Goal: Task Accomplishment & Management: Use online tool/utility

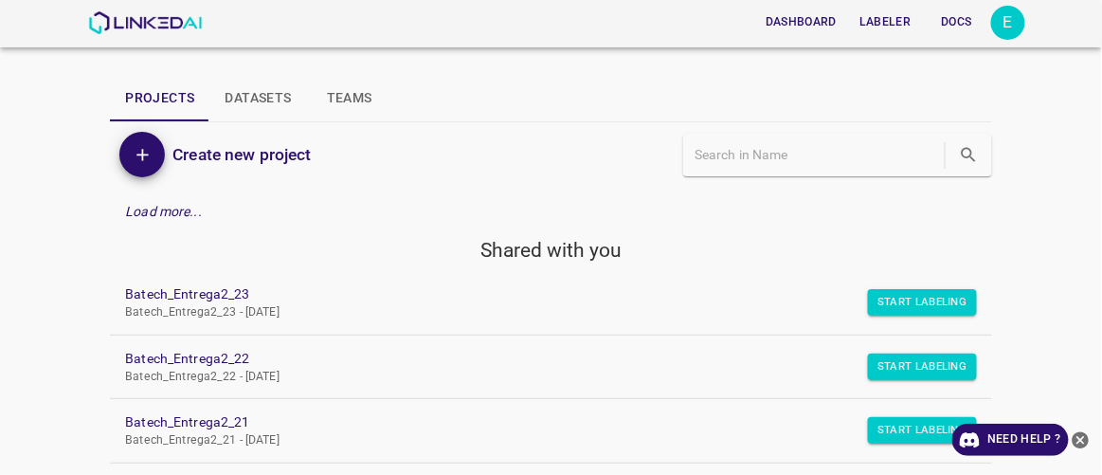
scroll to position [517, 0]
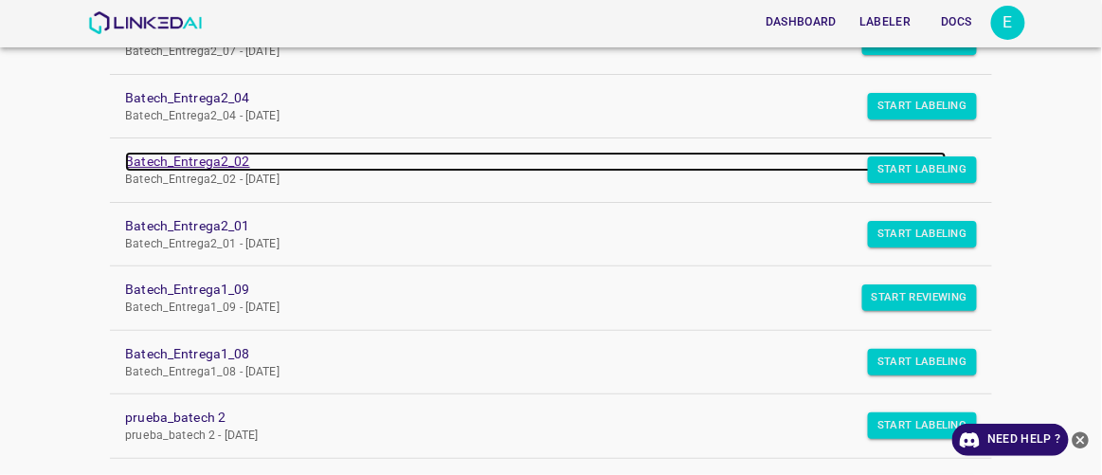
click at [215, 152] on link "Batech_Entrega2_02" at bounding box center [535, 162] width 821 height 20
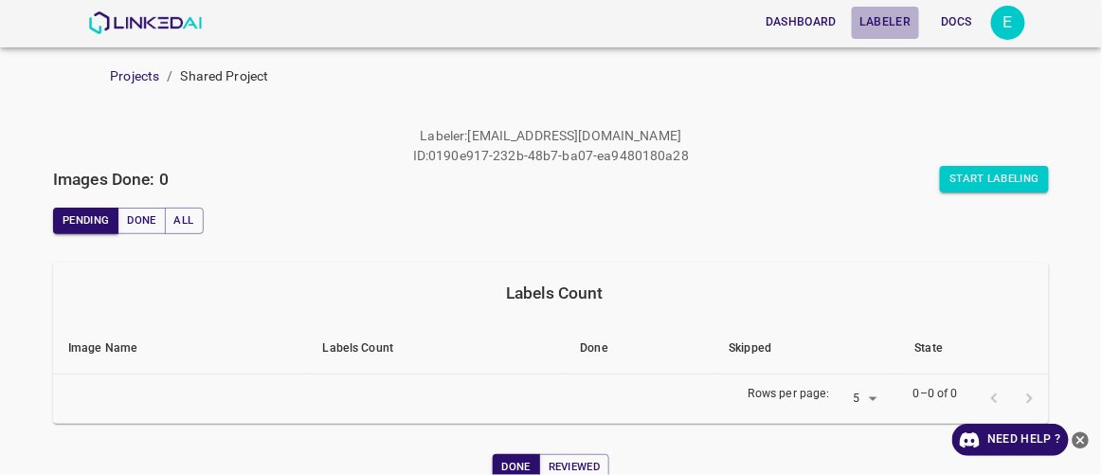
click at [894, 20] on button "Labeler" at bounding box center [885, 22] width 66 height 31
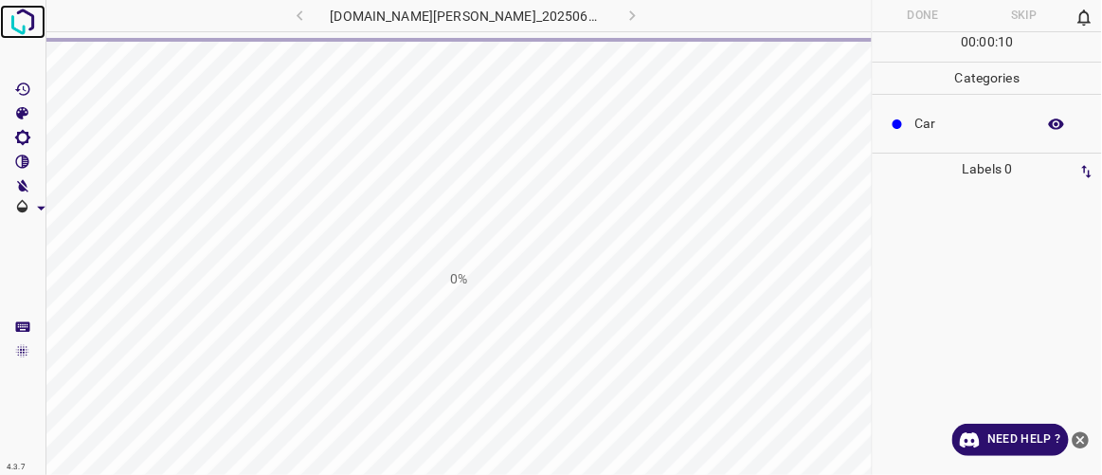
drag, startPoint x: 894, startPoint y: 20, endPoint x: 28, endPoint y: 26, distance: 865.5
click at [28, 26] on img at bounding box center [23, 22] width 34 height 34
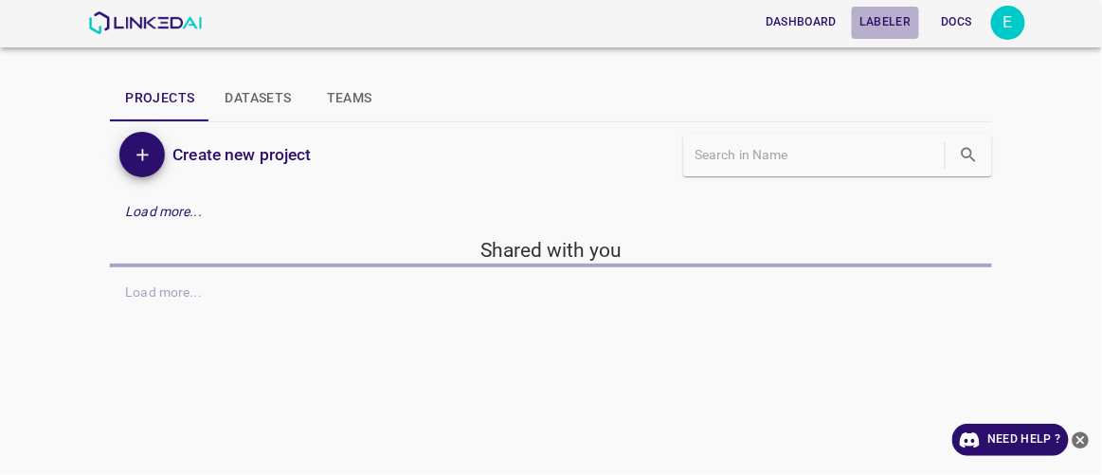
click at [883, 23] on button "Labeler" at bounding box center [885, 22] width 66 height 31
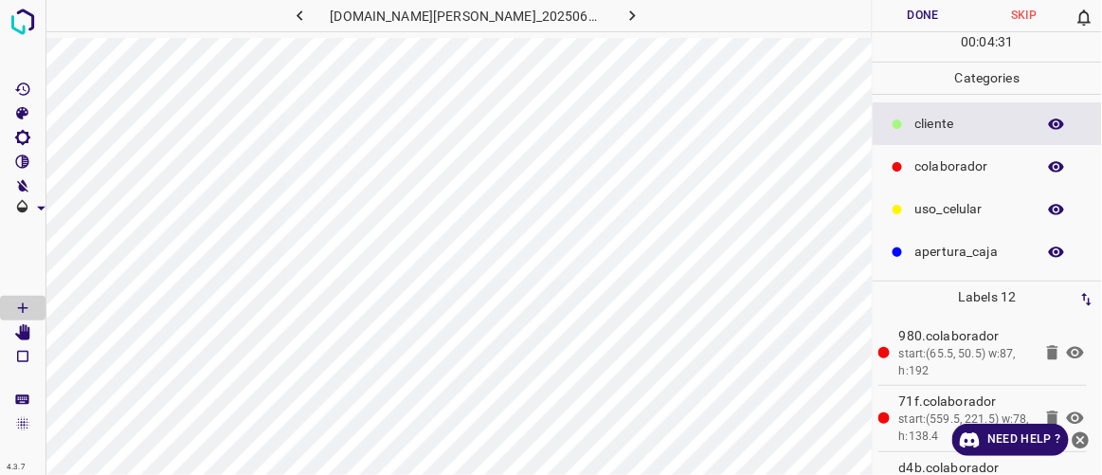
click at [927, 15] on button "Done" at bounding box center [923, 15] width 100 height 31
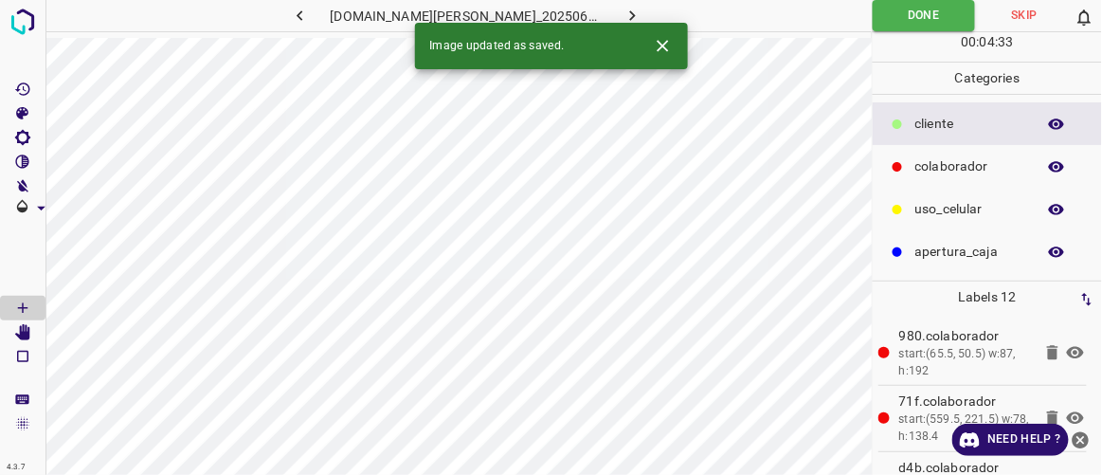
click at [623, 16] on icon "button" at bounding box center [633, 16] width 20 height 20
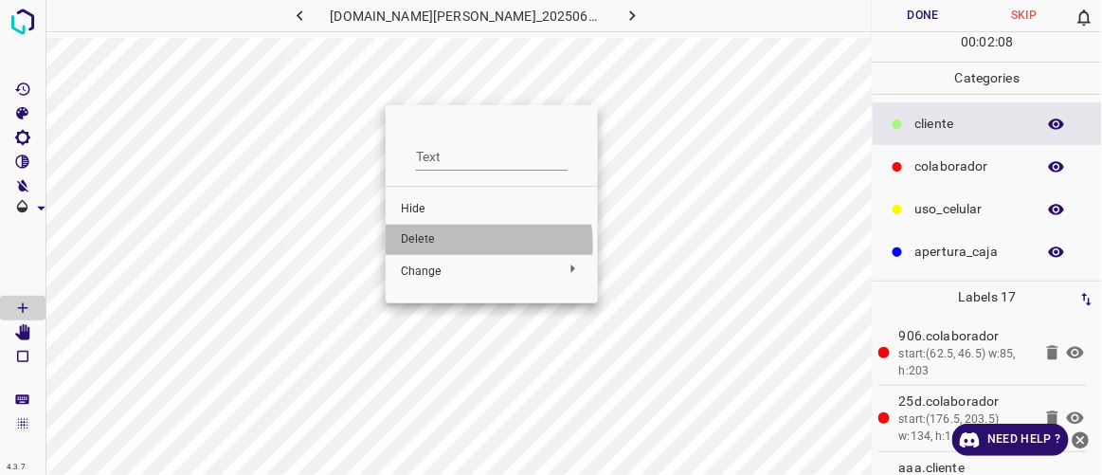
click at [428, 246] on span "Delete" at bounding box center [492, 239] width 182 height 17
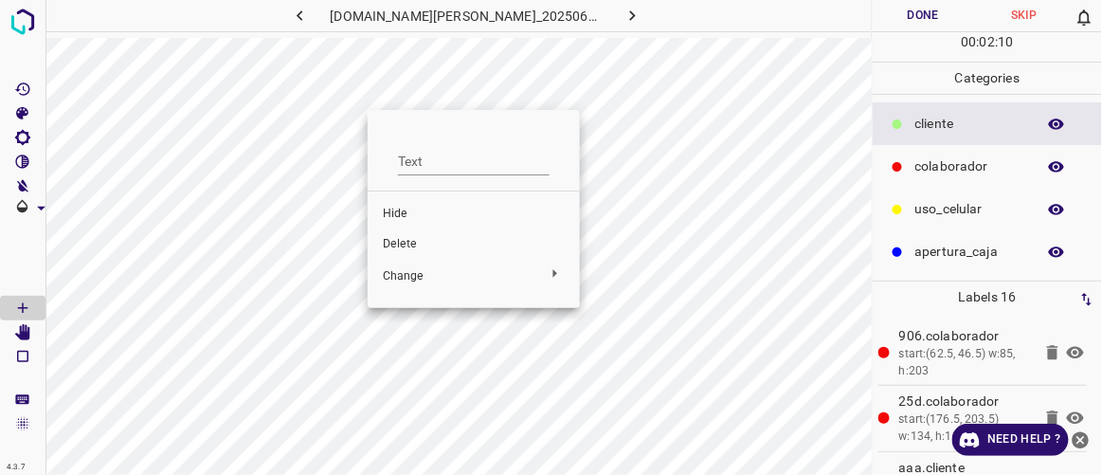
click at [410, 243] on span "Delete" at bounding box center [474, 244] width 182 height 17
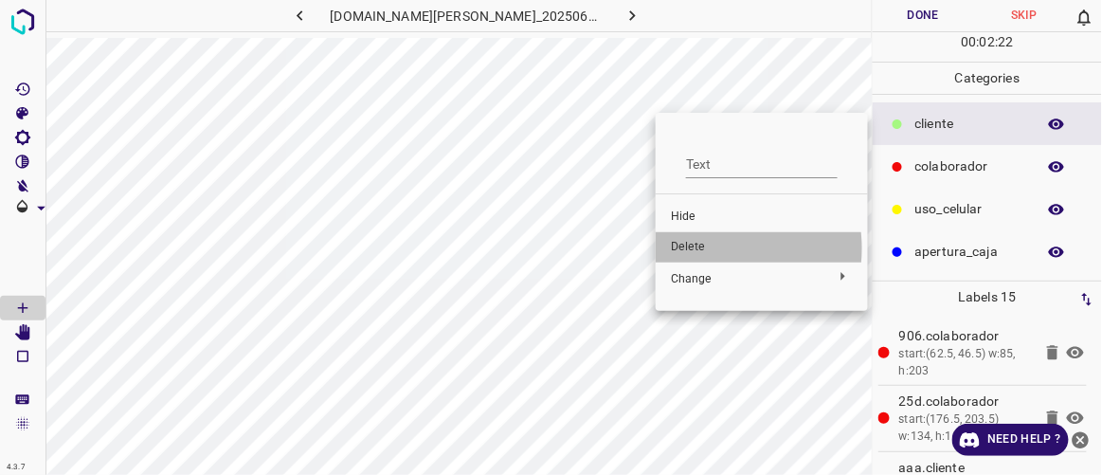
click at [704, 248] on span "Delete" at bounding box center [762, 247] width 182 height 17
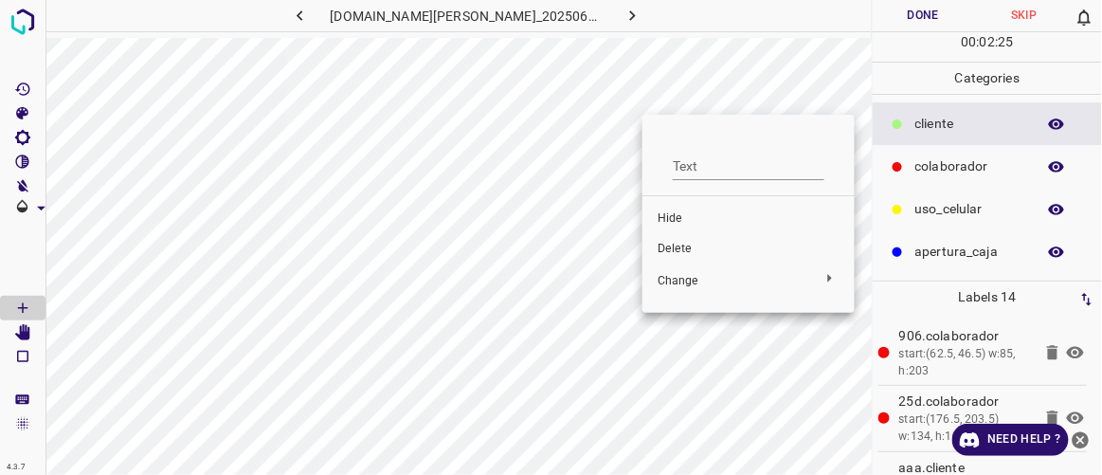
click at [679, 245] on span "Delete" at bounding box center [749, 249] width 182 height 17
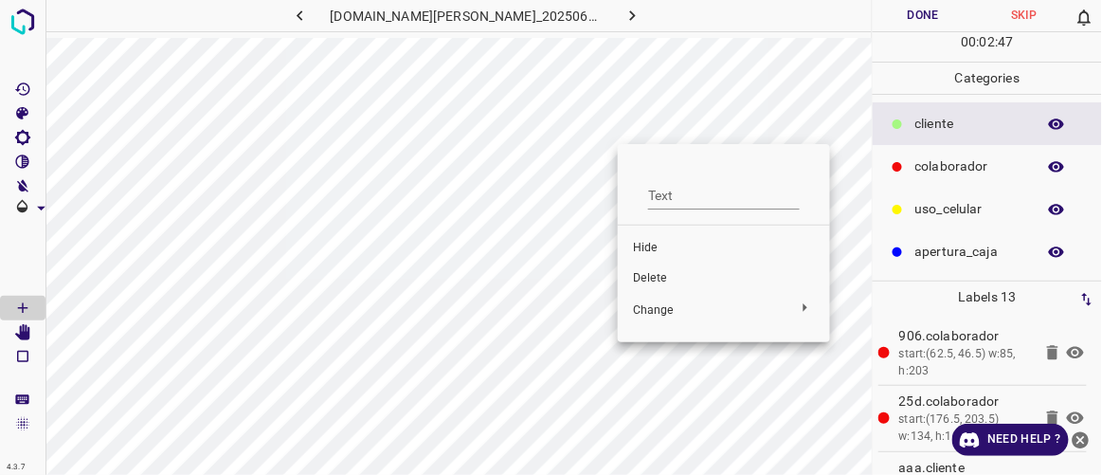
click at [668, 274] on span "Delete" at bounding box center [724, 278] width 182 height 17
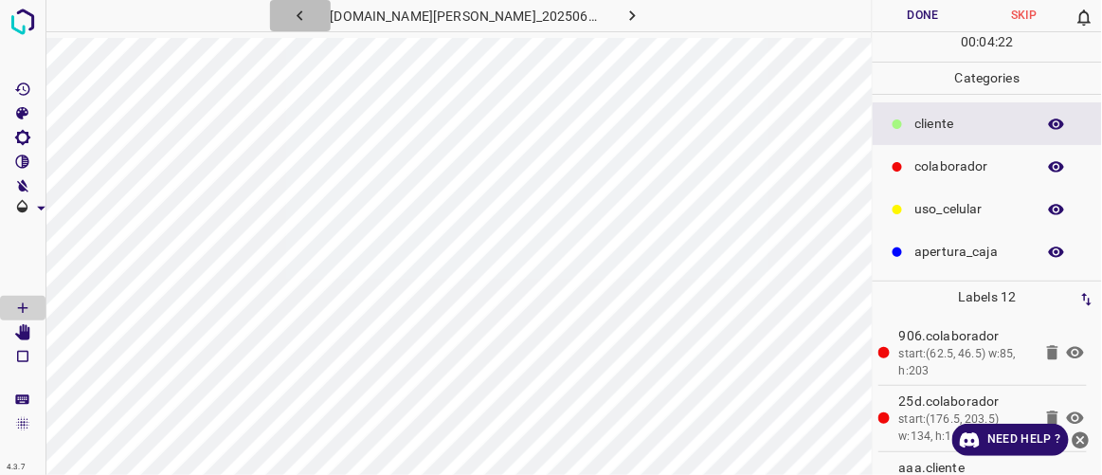
click at [310, 9] on icon "button" at bounding box center [300, 16] width 20 height 20
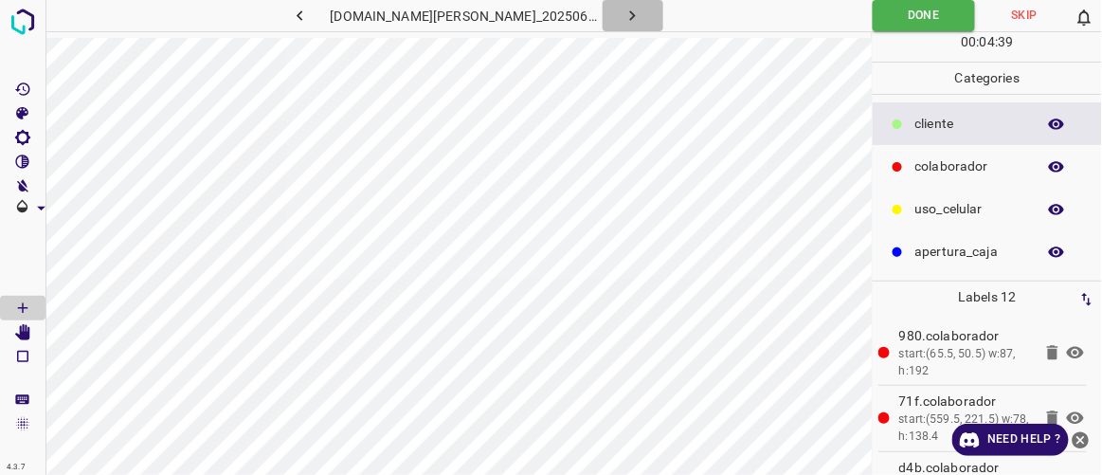
click at [623, 9] on icon "button" at bounding box center [633, 16] width 20 height 20
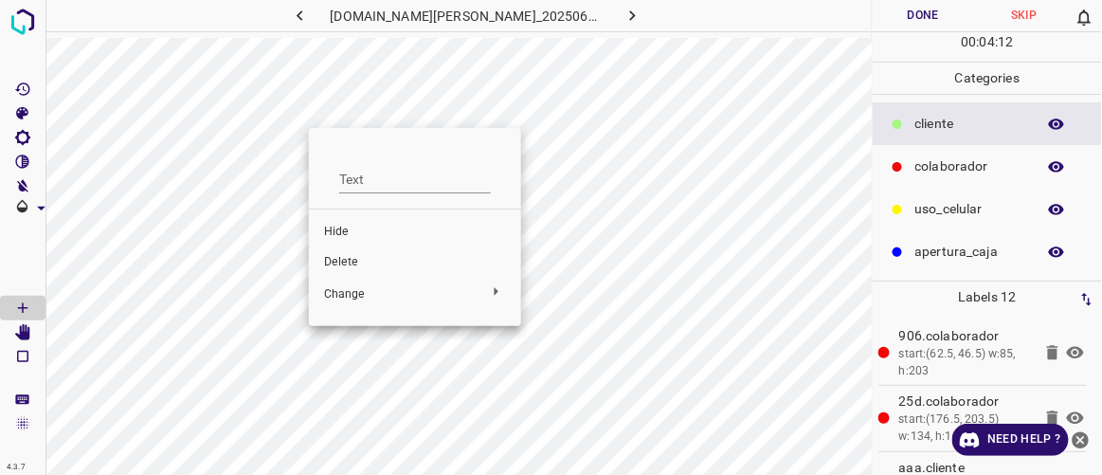
click at [354, 264] on span "Delete" at bounding box center [415, 262] width 182 height 17
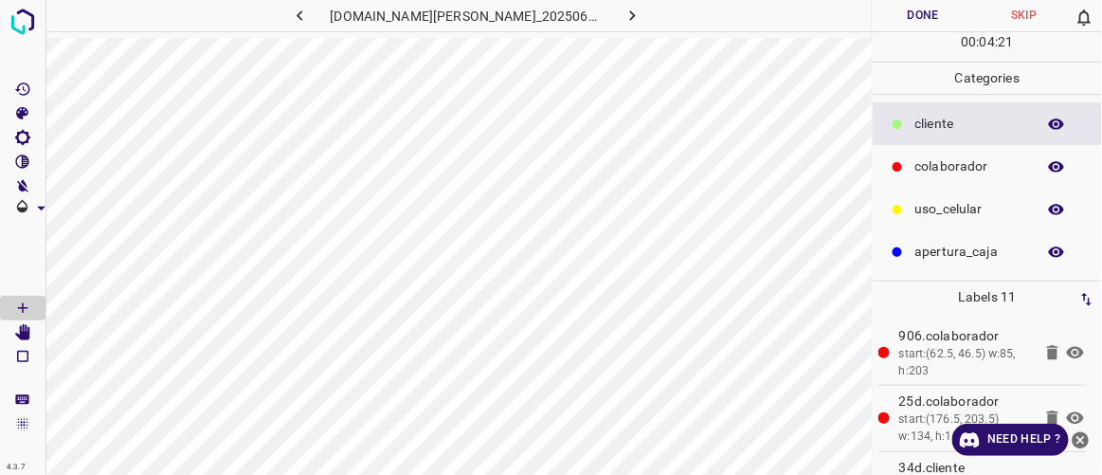
click at [947, 20] on button "Done" at bounding box center [923, 15] width 100 height 31
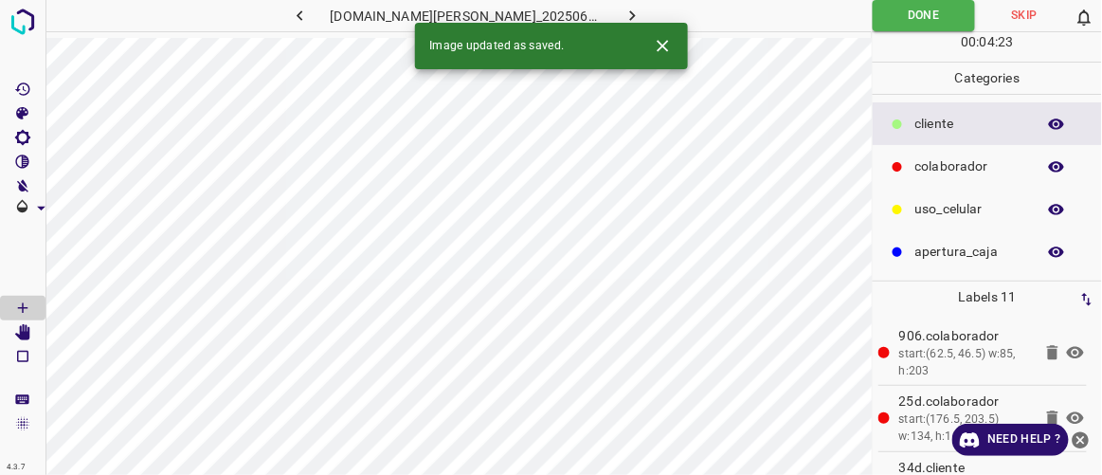
click at [625, 10] on button "button" at bounding box center [633, 15] width 61 height 31
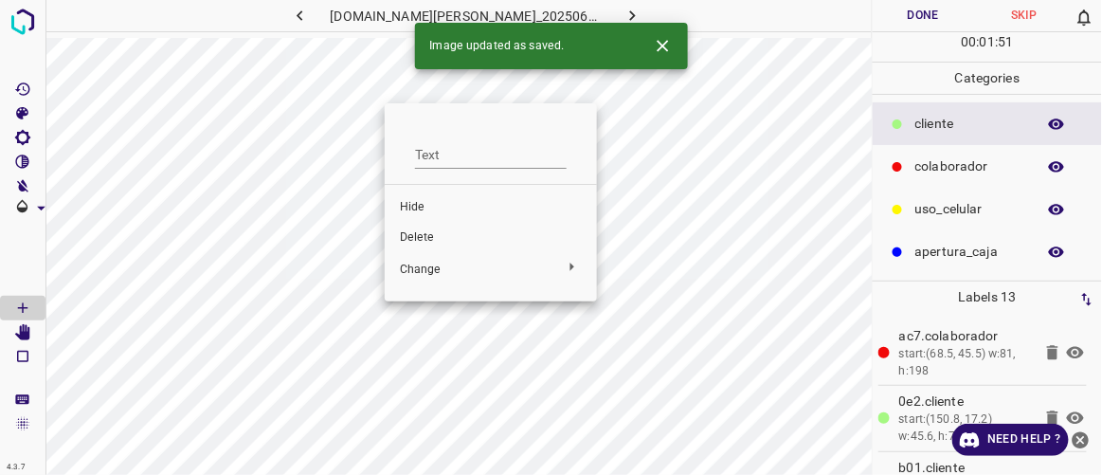
click at [421, 235] on span "Delete" at bounding box center [491, 237] width 182 height 17
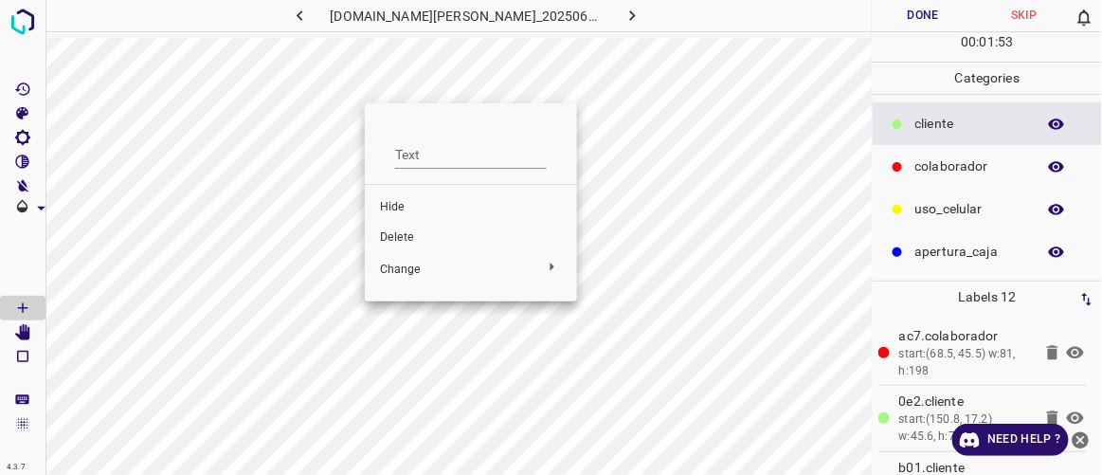
click at [404, 236] on span "Delete" at bounding box center [471, 237] width 182 height 17
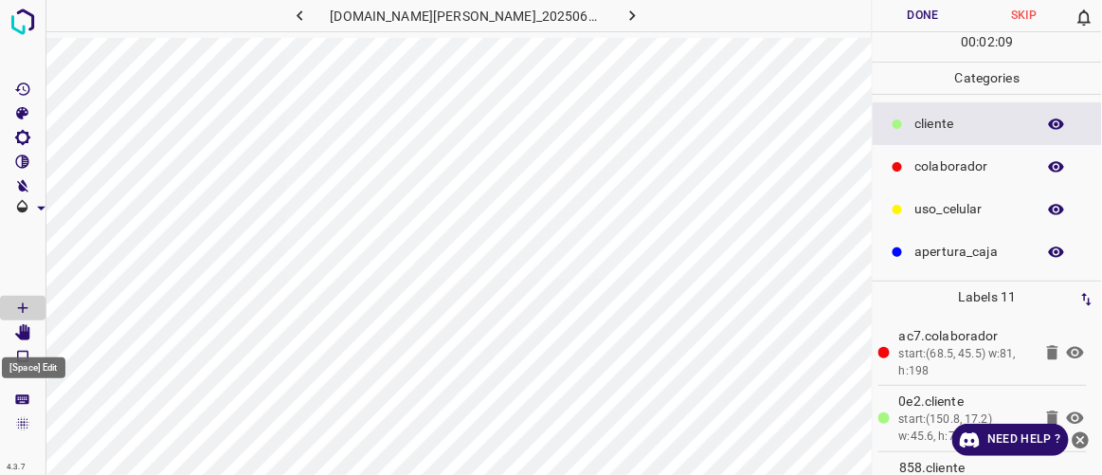
click at [28, 331] on icon "[Space] Edit" at bounding box center [22, 332] width 15 height 17
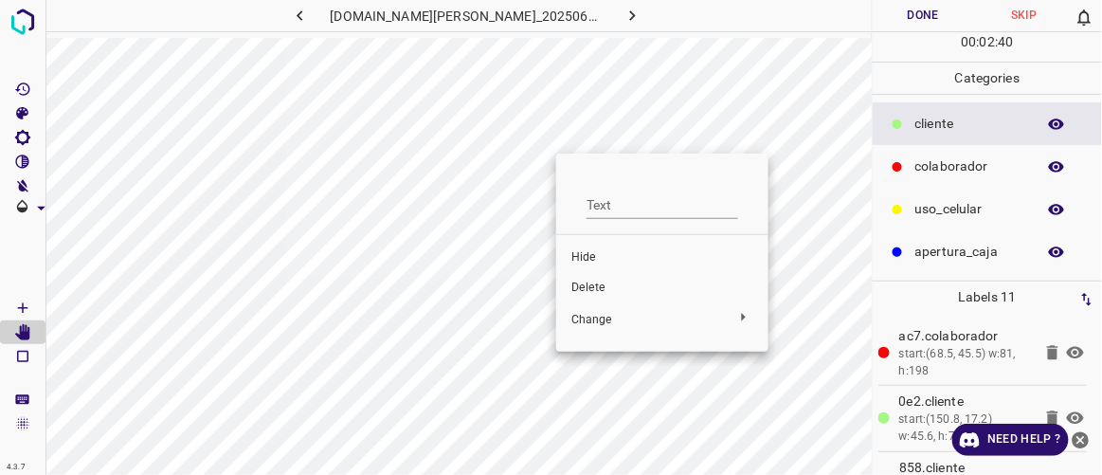
click at [589, 284] on span "Delete" at bounding box center [663, 288] width 182 height 17
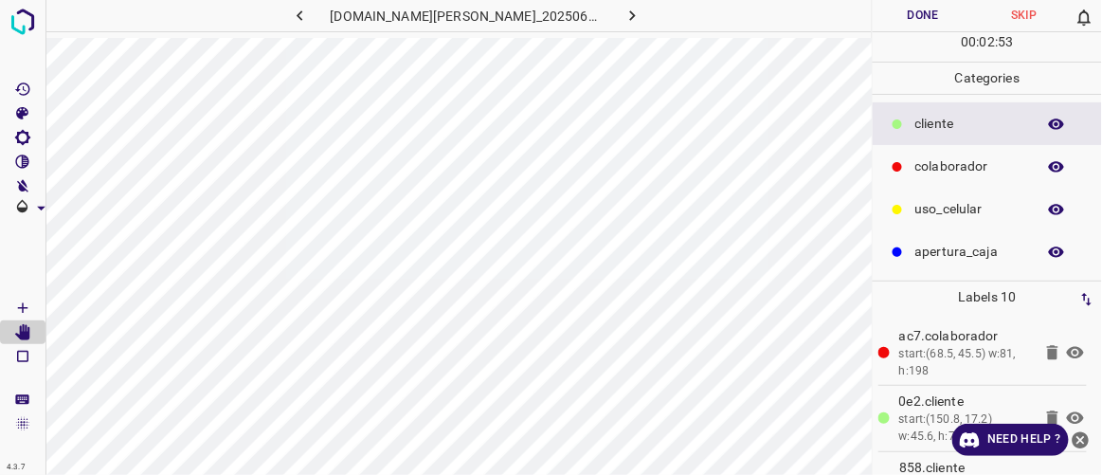
click at [310, 20] on icon "button" at bounding box center [300, 16] width 20 height 20
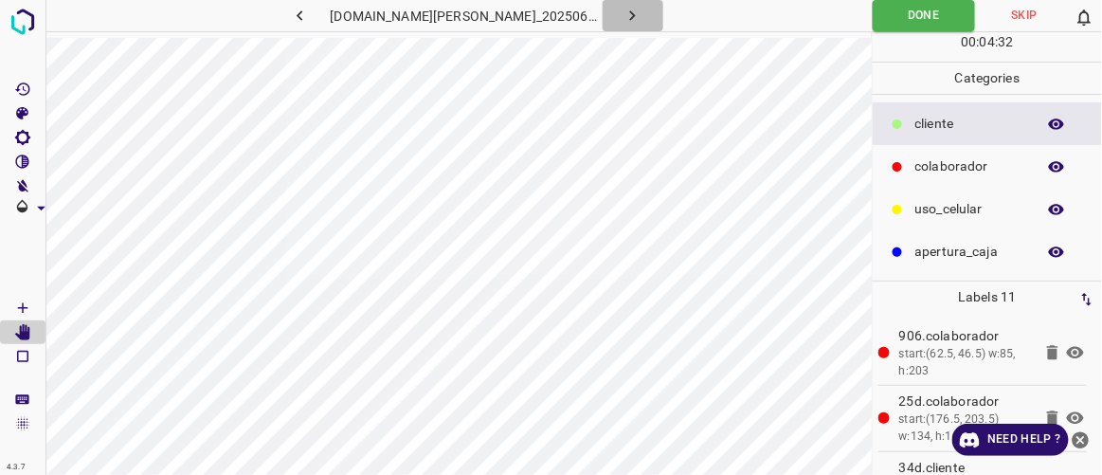
click at [623, 12] on icon "button" at bounding box center [633, 16] width 20 height 20
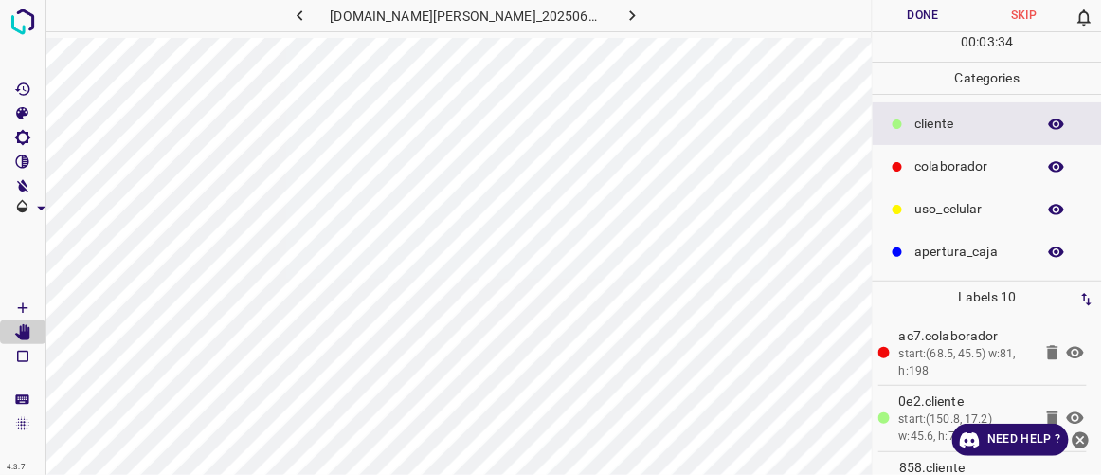
click at [912, 18] on button "Done" at bounding box center [923, 15] width 100 height 31
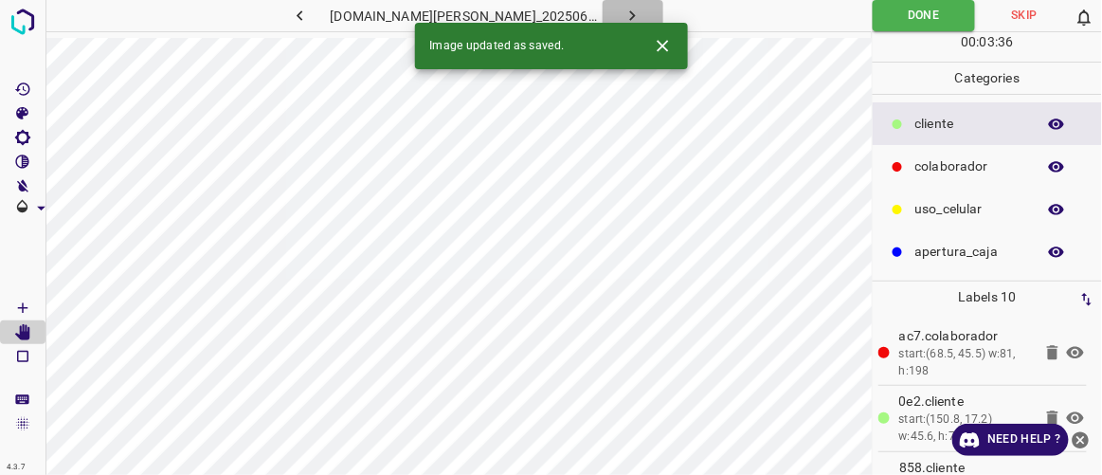
click at [627, 12] on button "button" at bounding box center [633, 15] width 61 height 31
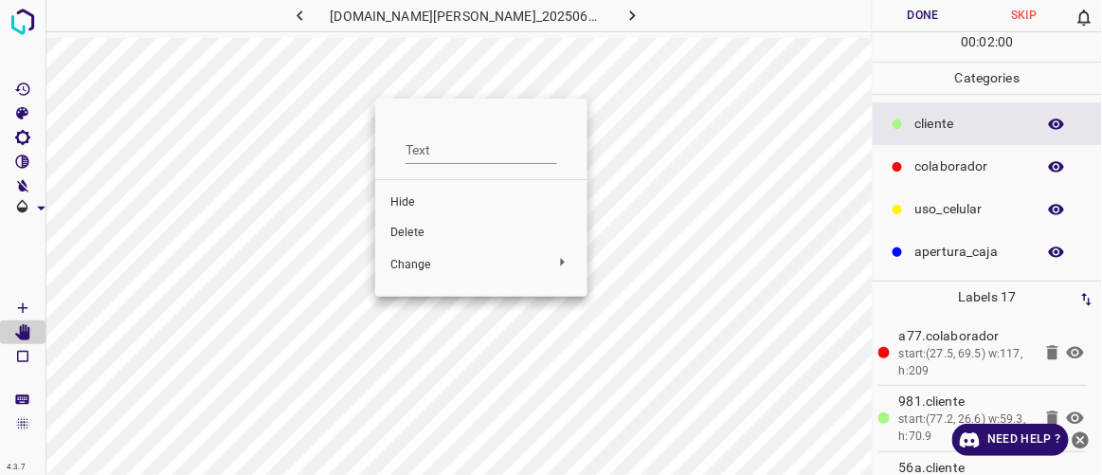
click at [409, 228] on span "Delete" at bounding box center [482, 233] width 182 height 17
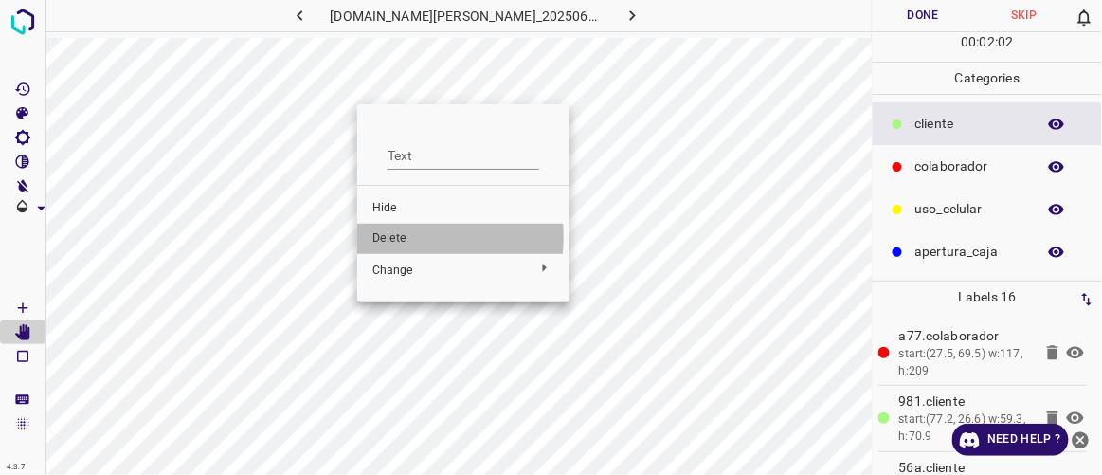
click at [377, 236] on span "Delete" at bounding box center [464, 238] width 182 height 17
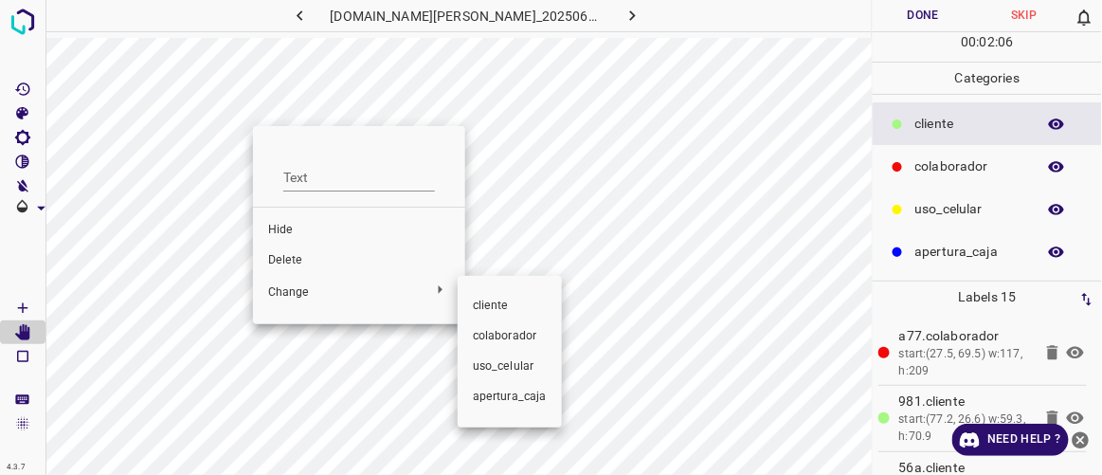
click at [304, 258] on div at bounding box center [551, 237] width 1102 height 475
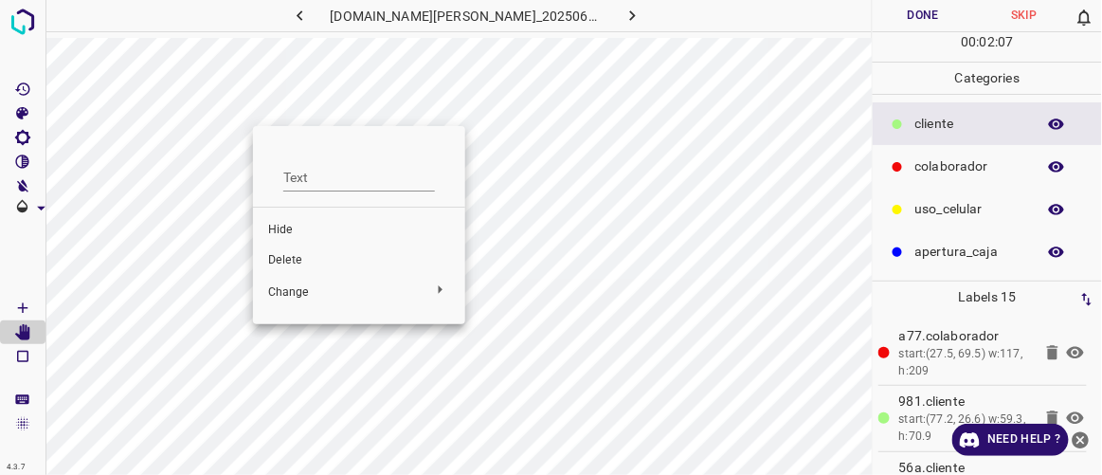
click at [293, 259] on span "Delete" at bounding box center [359, 260] width 182 height 17
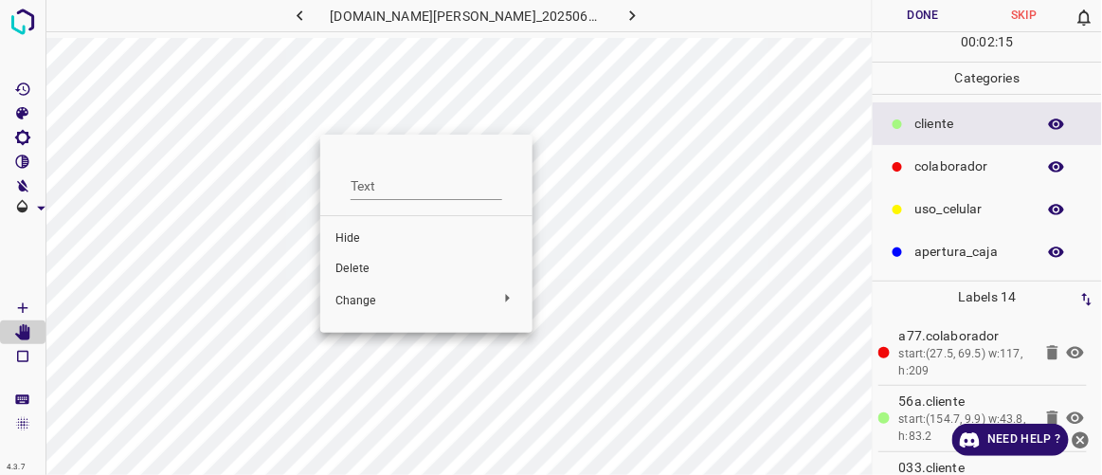
click at [328, 126] on div at bounding box center [551, 237] width 1102 height 475
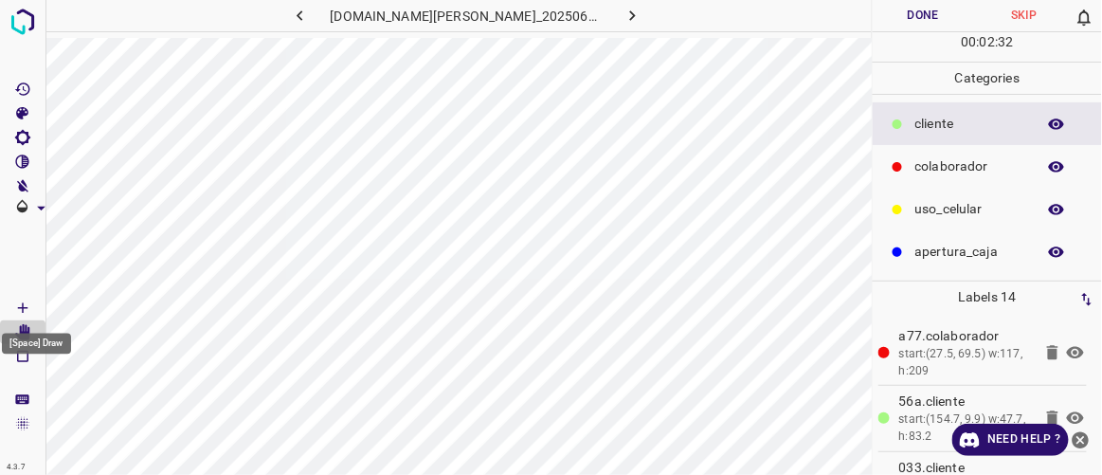
click at [32, 296] on Draw"] "[Space] Draw" at bounding box center [23, 308] width 46 height 25
click at [30, 329] on icon "[Space] Edit" at bounding box center [22, 332] width 17 height 17
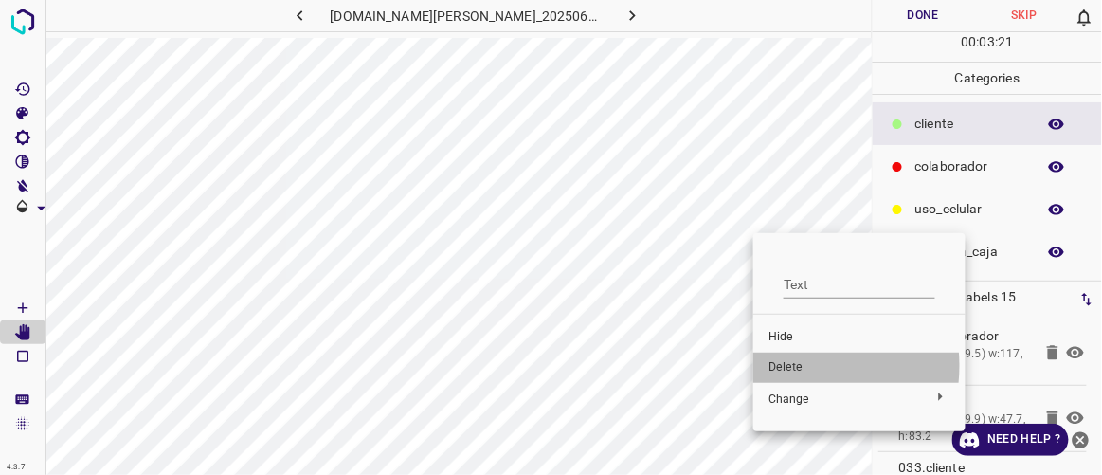
click at [789, 366] on span "Delete" at bounding box center [860, 367] width 182 height 17
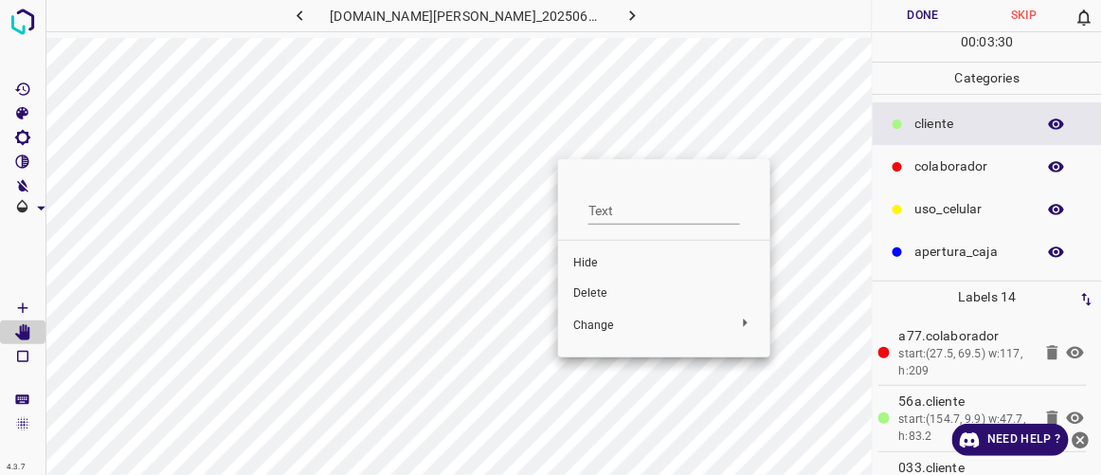
click at [556, 147] on div at bounding box center [551, 237] width 1102 height 475
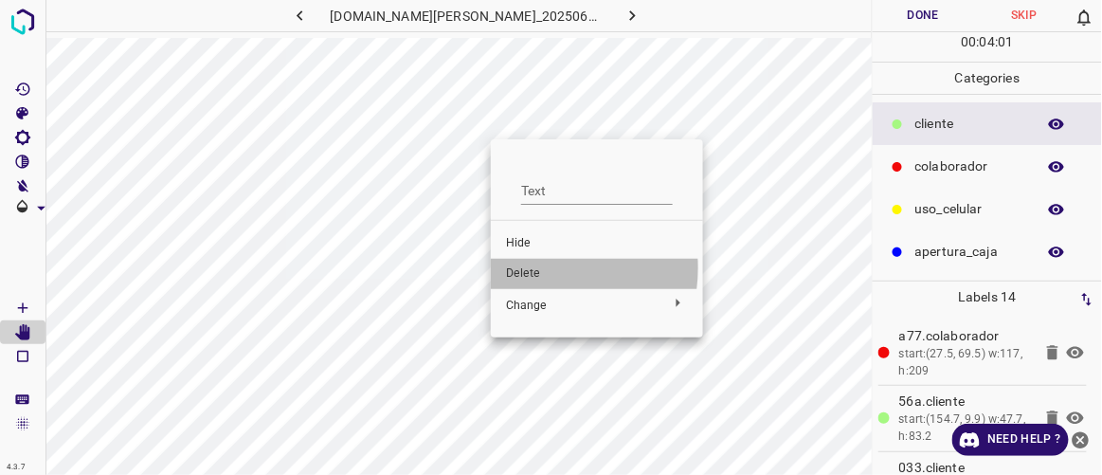
click at [526, 267] on span "Delete" at bounding box center [597, 273] width 182 height 17
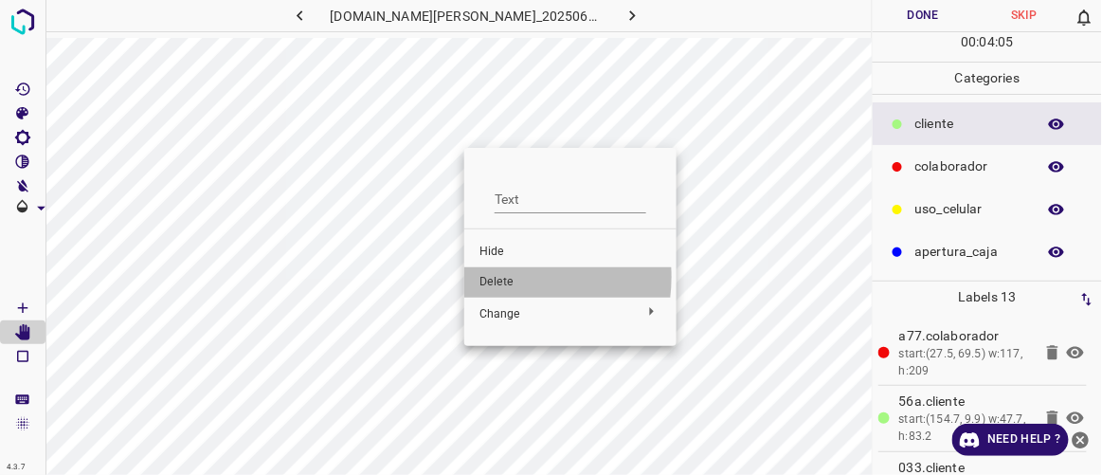
click at [503, 277] on span "Delete" at bounding box center [571, 282] width 182 height 17
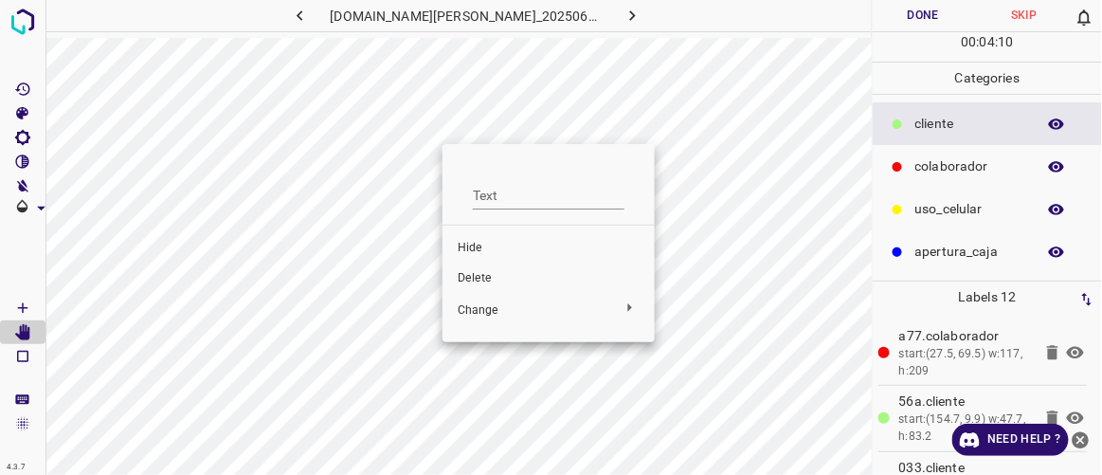
click at [467, 276] on span "Delete" at bounding box center [549, 278] width 182 height 17
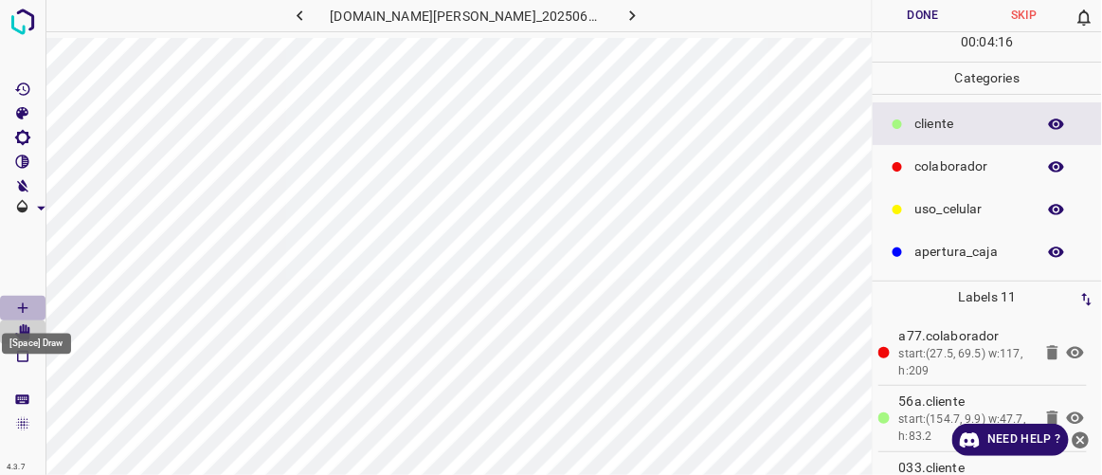
click at [27, 300] on icon "[Space] Draw" at bounding box center [22, 308] width 17 height 17
click at [20, 328] on icon "[Space] Edit" at bounding box center [22, 332] width 15 height 17
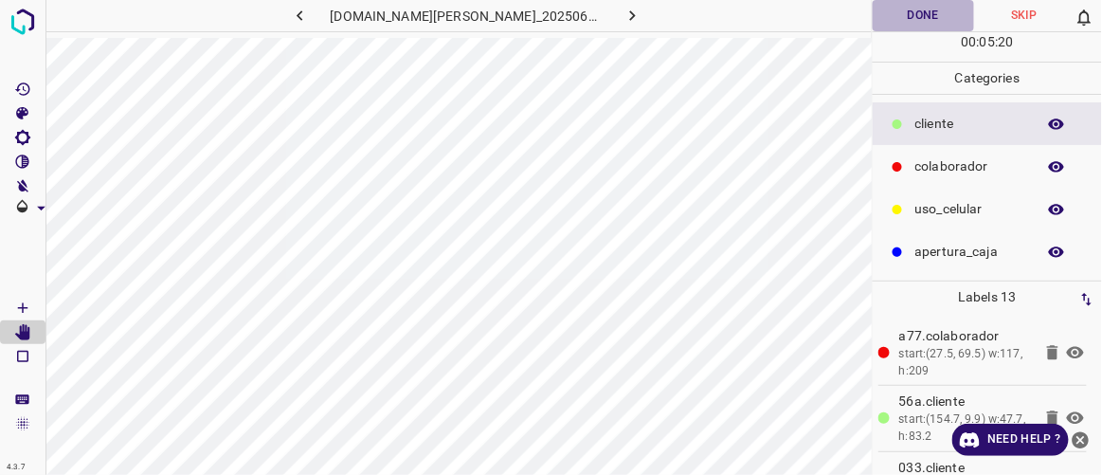
click at [912, 16] on button "Done" at bounding box center [923, 15] width 100 height 31
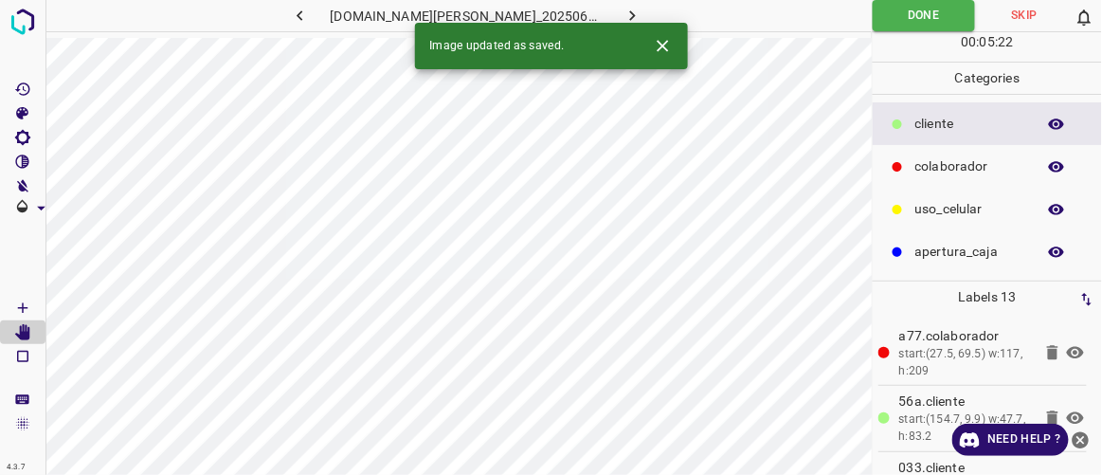
click at [623, 16] on icon "button" at bounding box center [633, 16] width 20 height 20
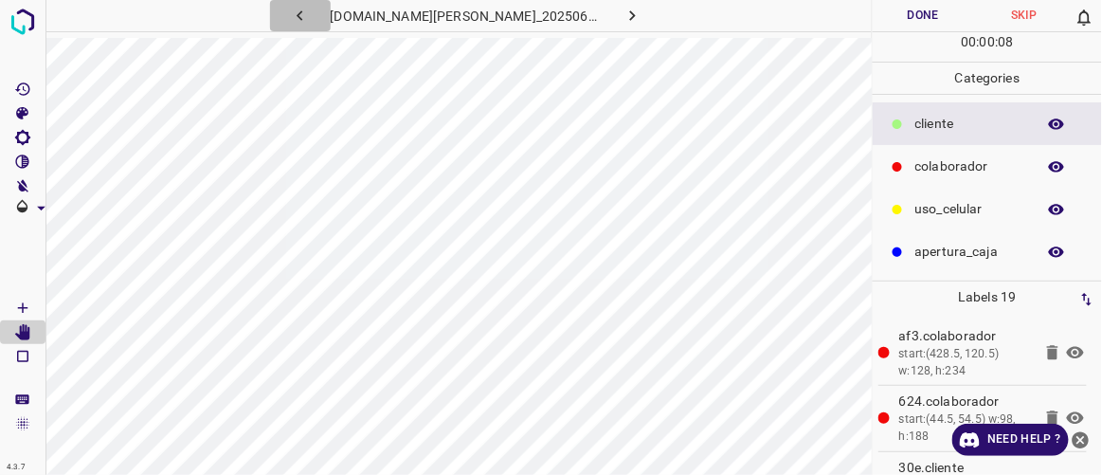
click at [310, 12] on icon "button" at bounding box center [300, 16] width 20 height 20
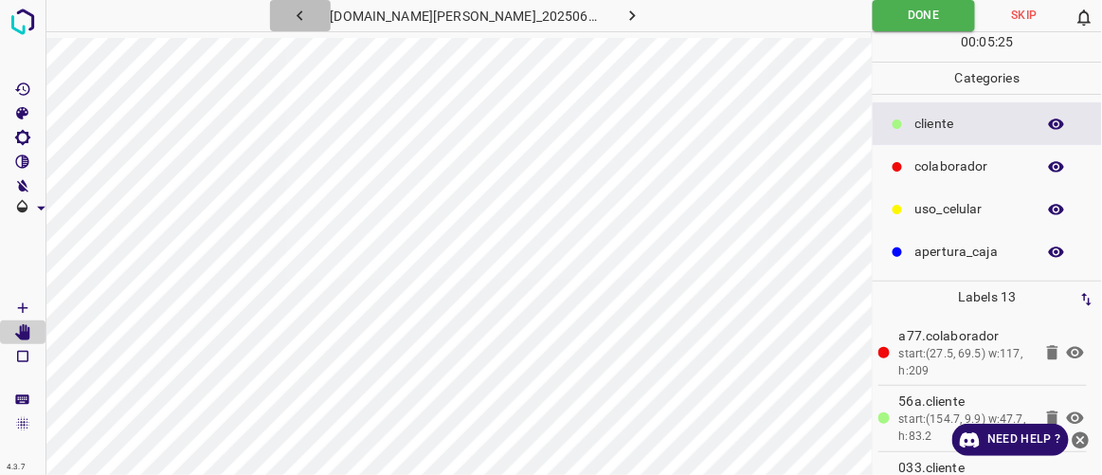
click at [310, 13] on icon "button" at bounding box center [300, 16] width 20 height 20
click at [302, 18] on icon "button" at bounding box center [300, 15] width 6 height 10
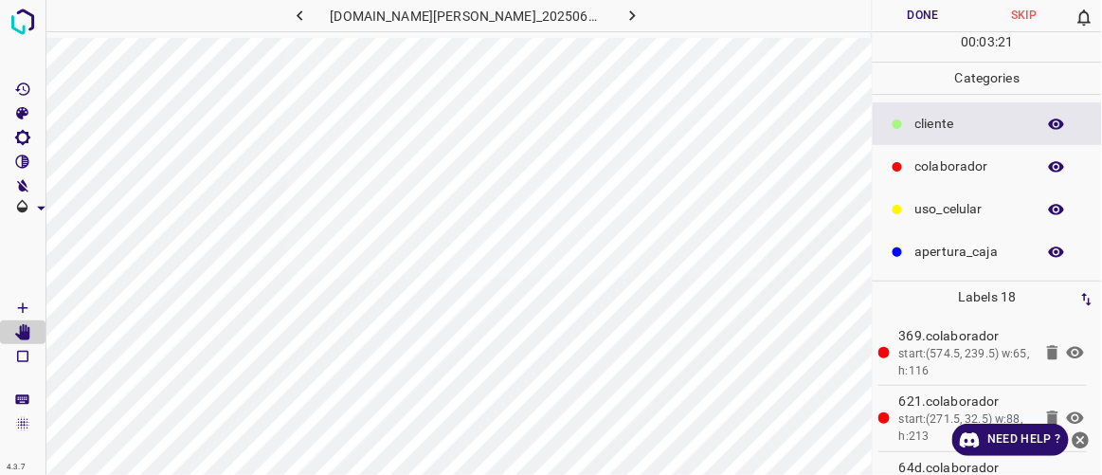
click at [302, 18] on icon "button" at bounding box center [300, 15] width 6 height 10
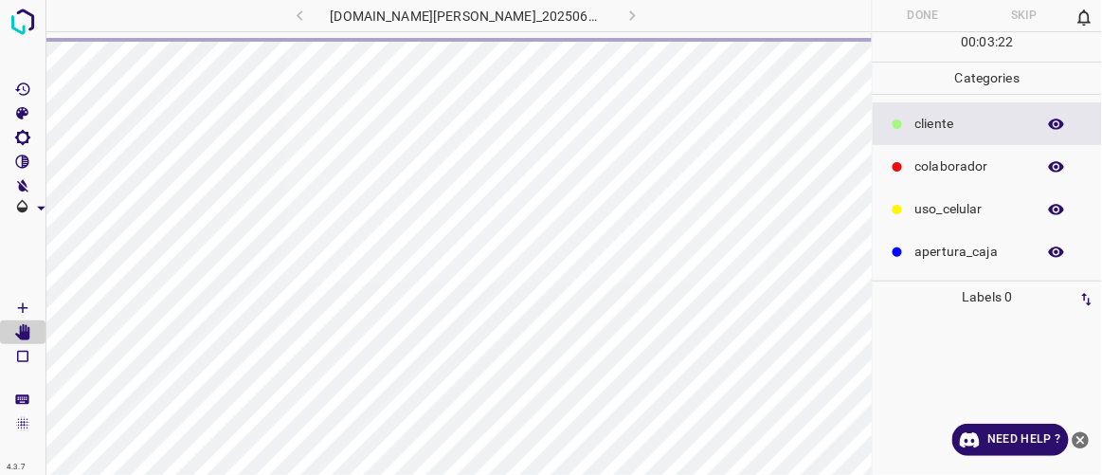
click at [611, 15] on div "doggis-leon.ddns.net_20250613_141336_000004290.jpg" at bounding box center [466, 15] width 544 height 31
click at [26, 25] on img at bounding box center [23, 22] width 34 height 34
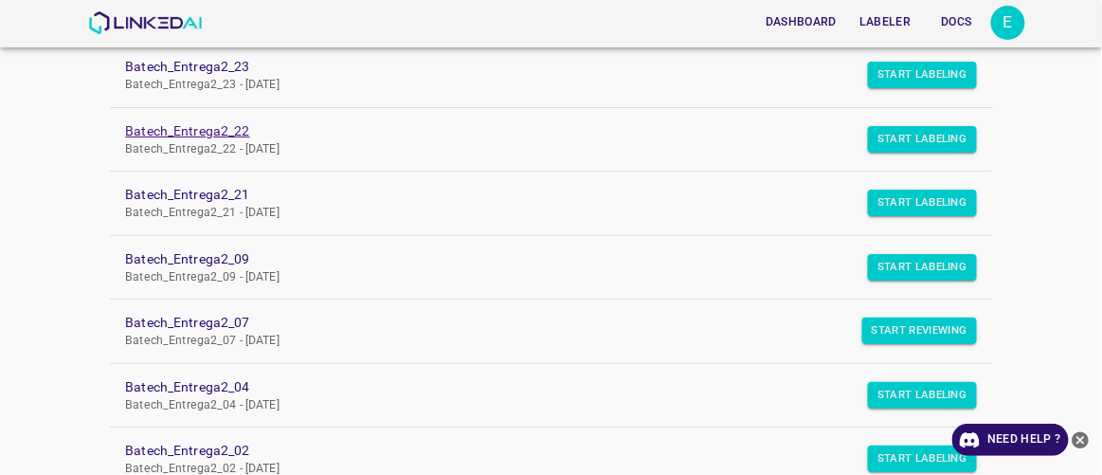
scroll to position [258, 0]
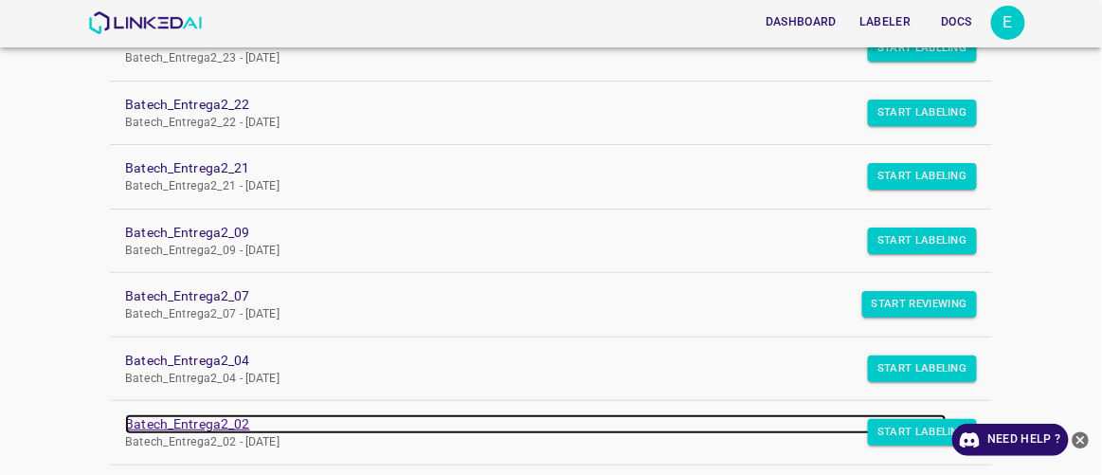
click at [218, 420] on link "Batech_Entrega2_02" at bounding box center [535, 424] width 821 height 20
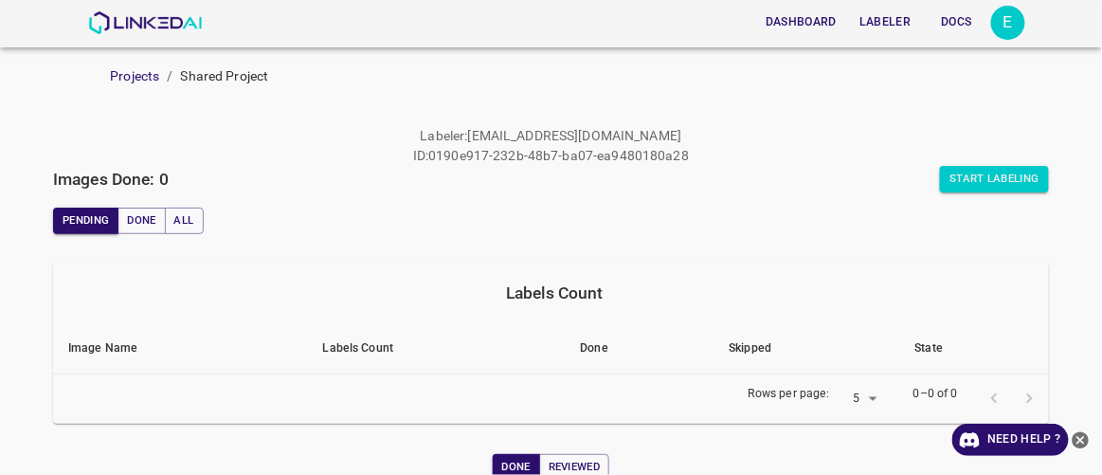
click at [900, 20] on button "Labeler" at bounding box center [885, 22] width 66 height 31
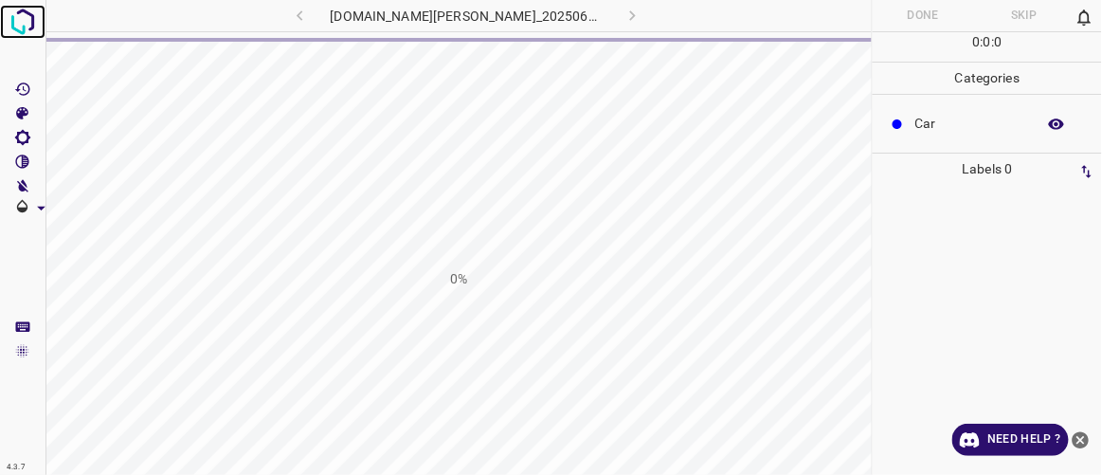
click at [23, 22] on img at bounding box center [23, 22] width 34 height 34
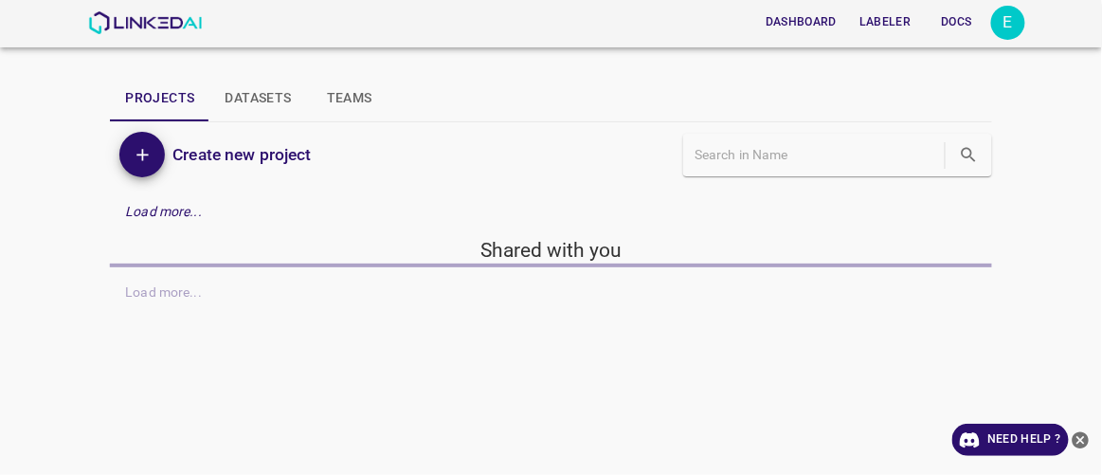
click at [907, 24] on button "Labeler" at bounding box center [885, 22] width 66 height 31
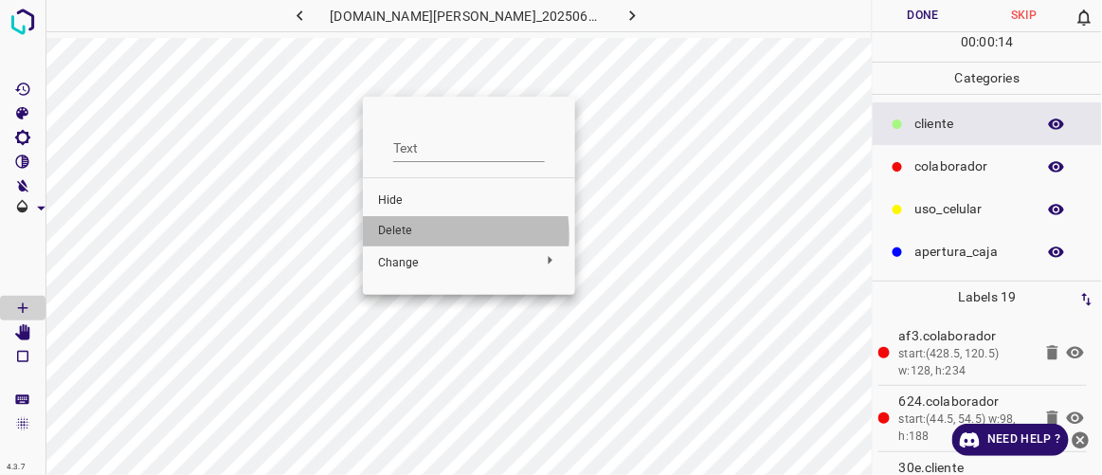
click at [409, 235] on span "Delete" at bounding box center [469, 231] width 182 height 17
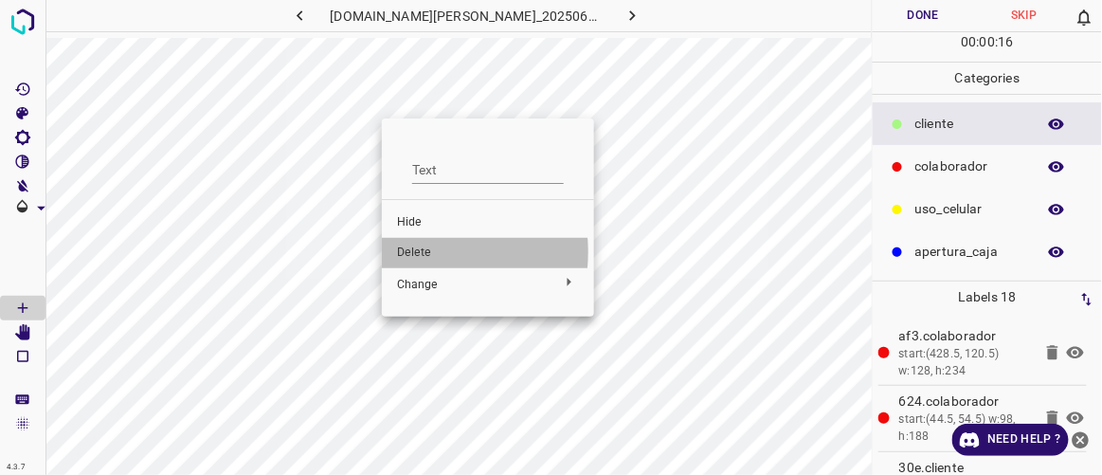
click at [412, 252] on span "Delete" at bounding box center [488, 253] width 182 height 17
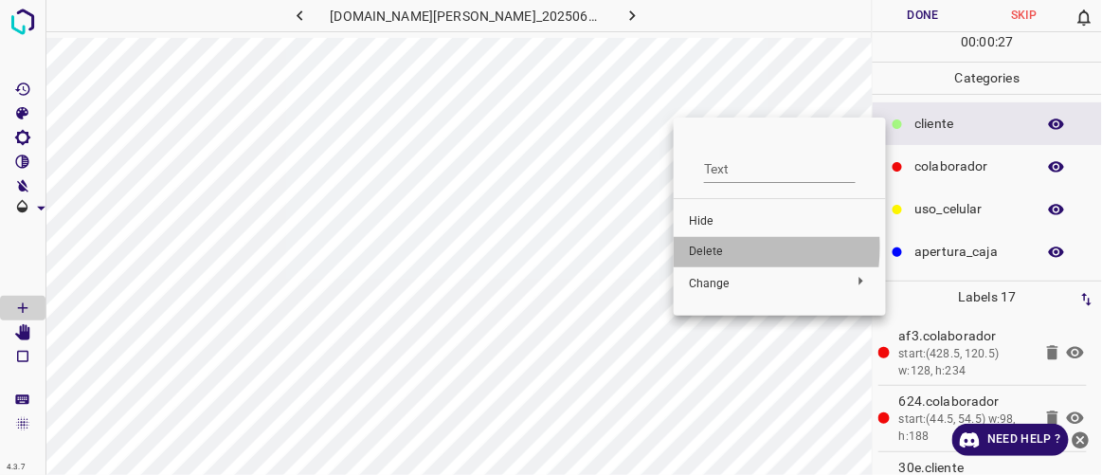
click at [700, 247] on span "Delete" at bounding box center [780, 252] width 182 height 17
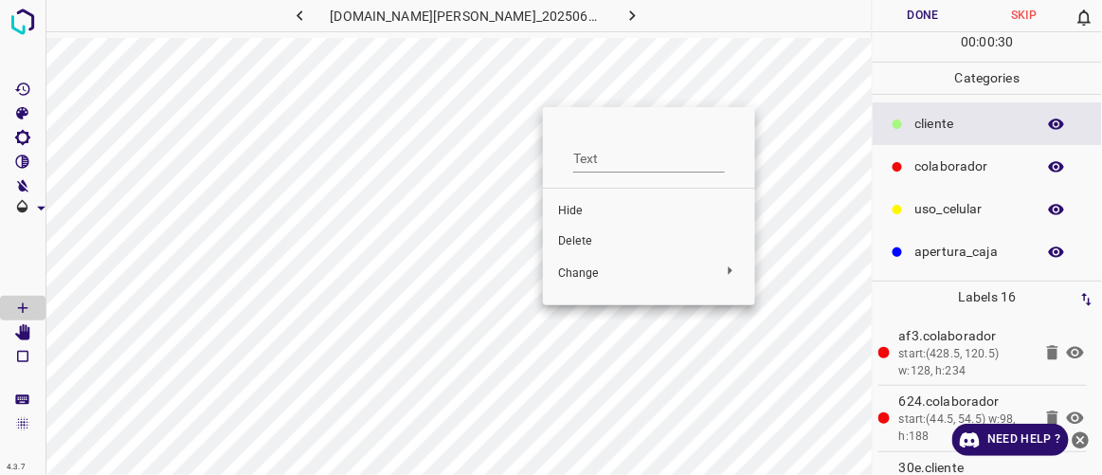
click at [583, 242] on span "Delete" at bounding box center [649, 241] width 182 height 17
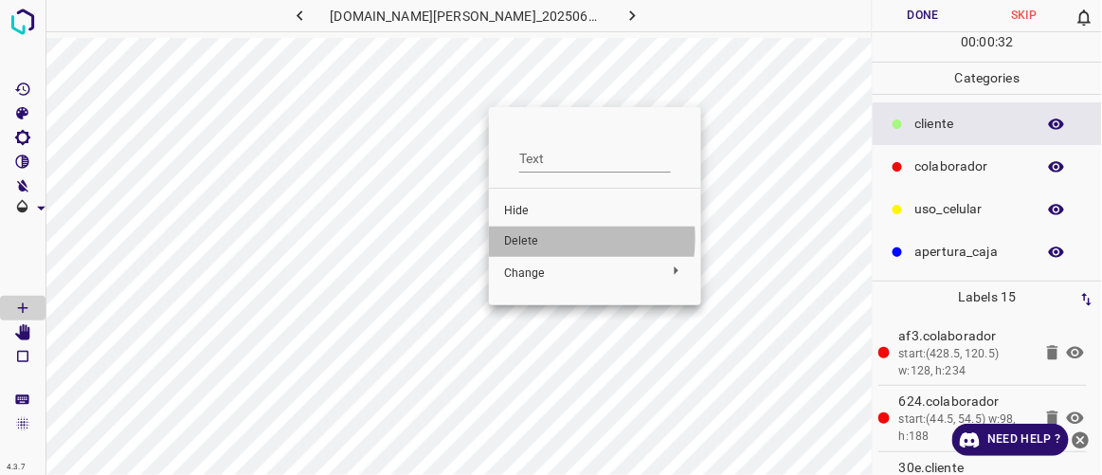
click at [535, 238] on span "Delete" at bounding box center [595, 241] width 182 height 17
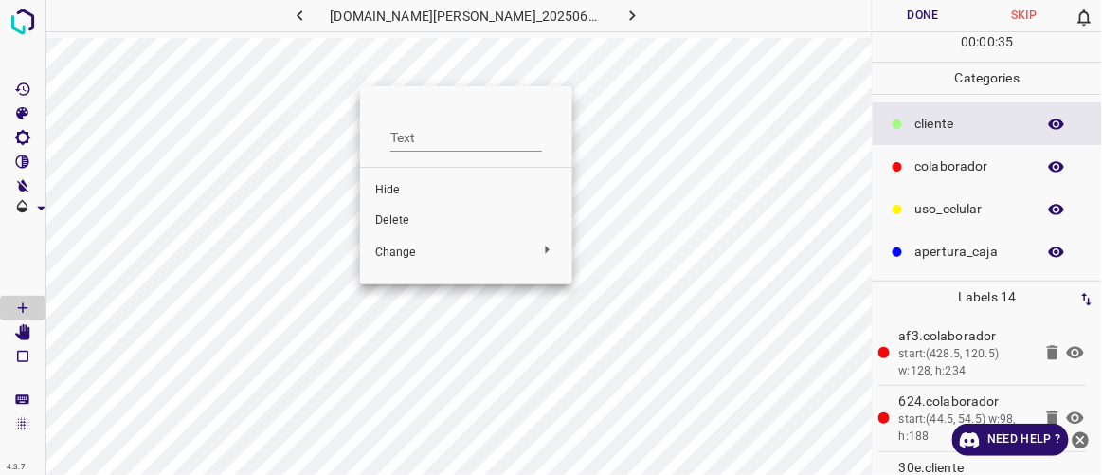
click at [399, 214] on span "Delete" at bounding box center [466, 220] width 182 height 17
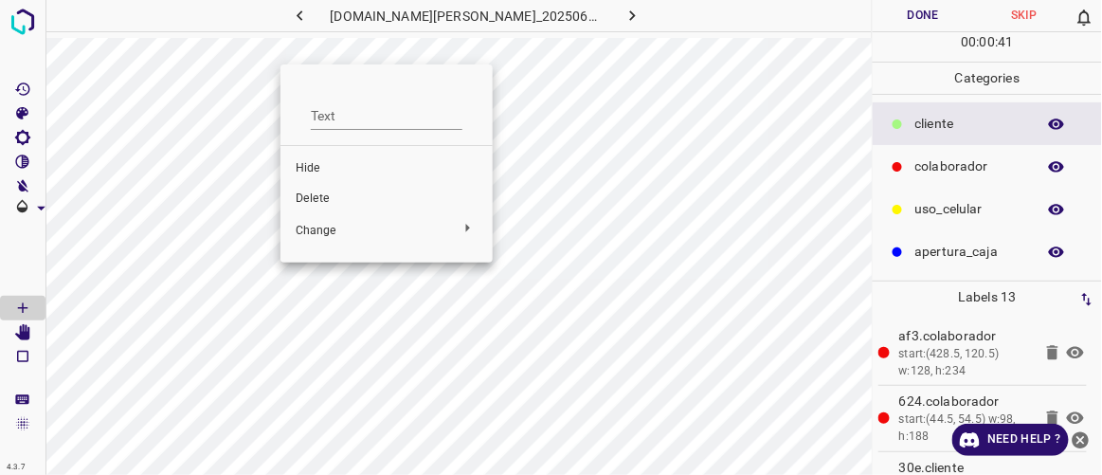
click at [312, 195] on span "Delete" at bounding box center [387, 199] width 182 height 17
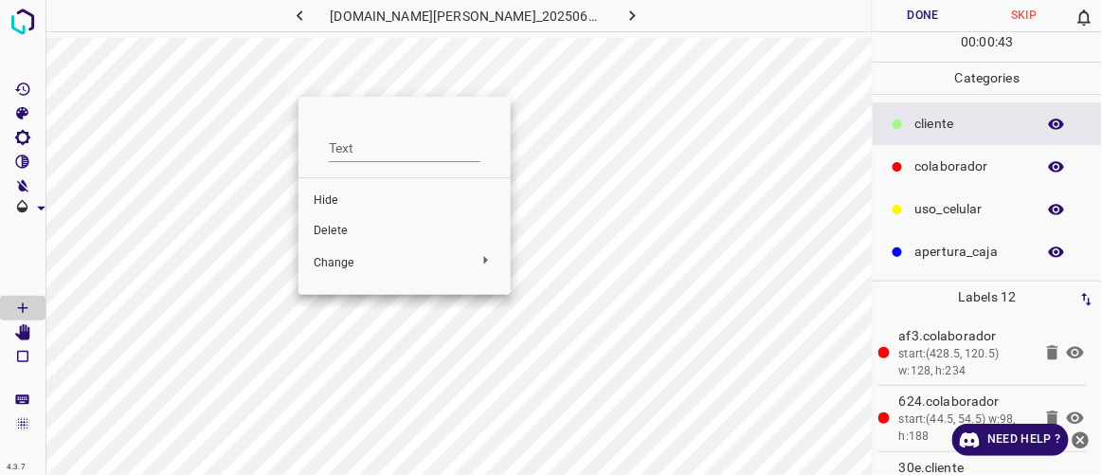
click at [331, 227] on span "Delete" at bounding box center [405, 231] width 182 height 17
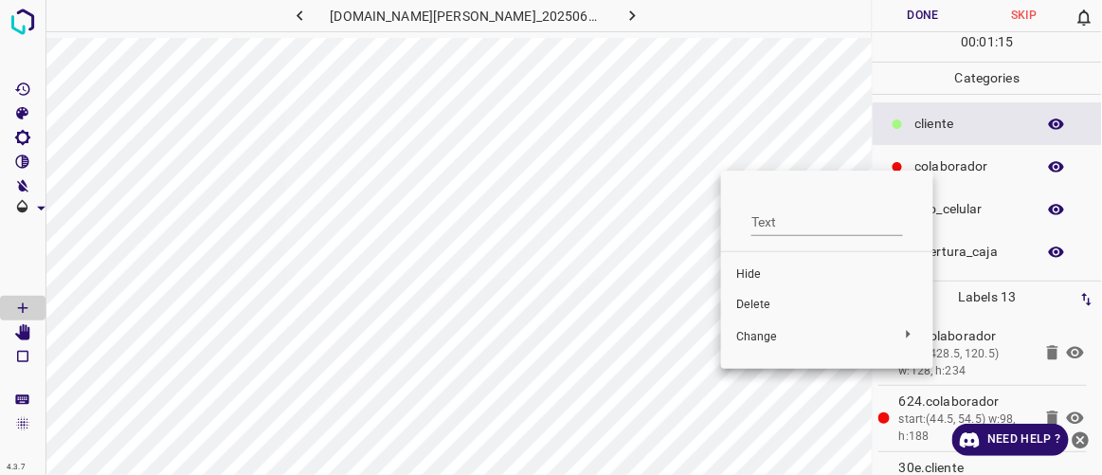
click at [749, 302] on span "Delete" at bounding box center [828, 305] width 182 height 17
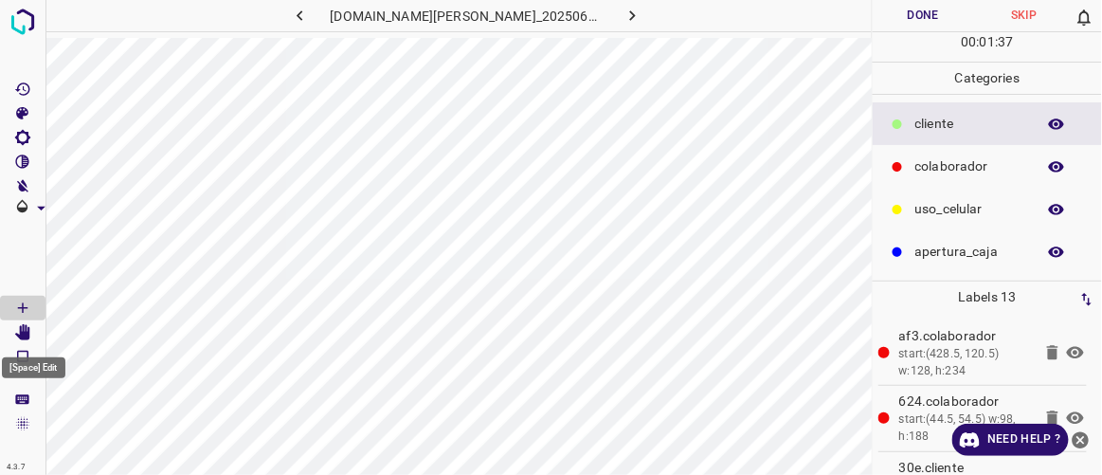
click at [28, 328] on icon "[Space] Edit" at bounding box center [22, 332] width 15 height 17
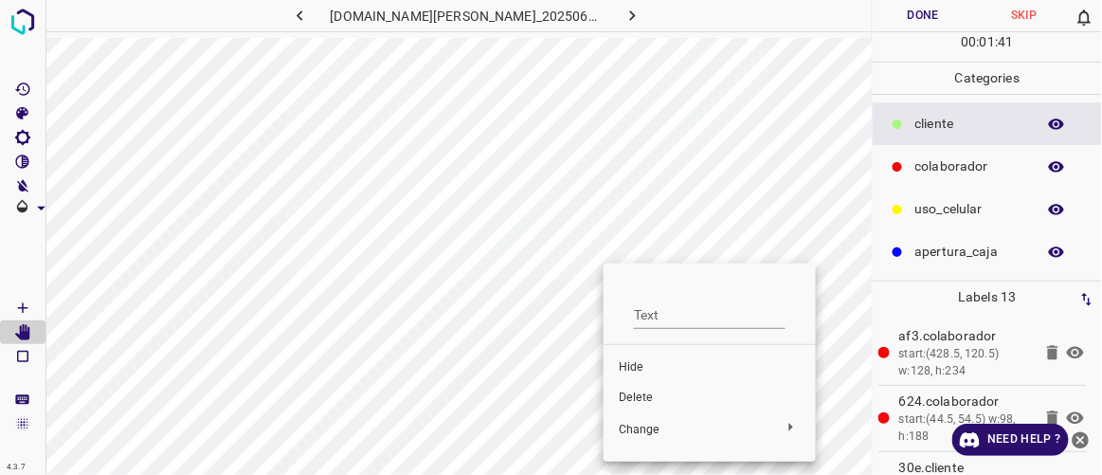
click at [632, 363] on span "Hide" at bounding box center [710, 367] width 182 height 17
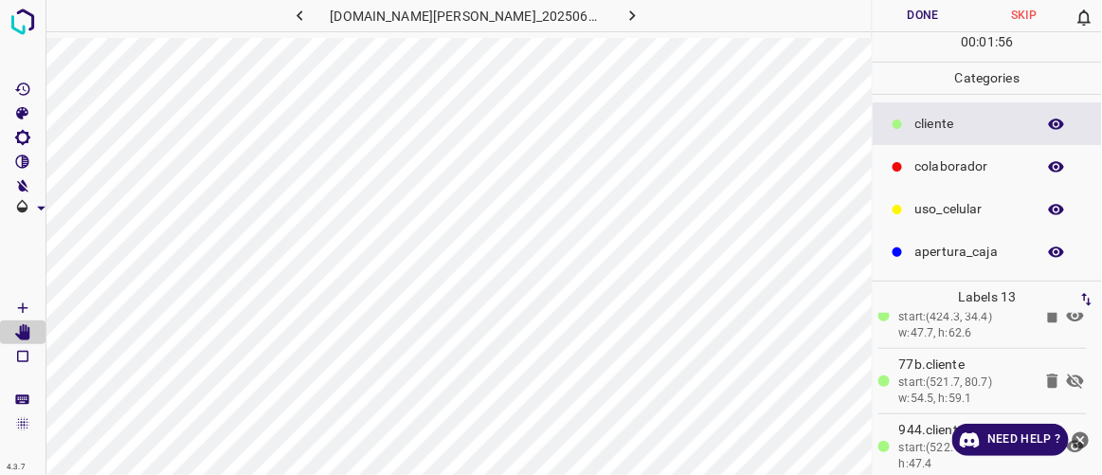
scroll to position [394, 0]
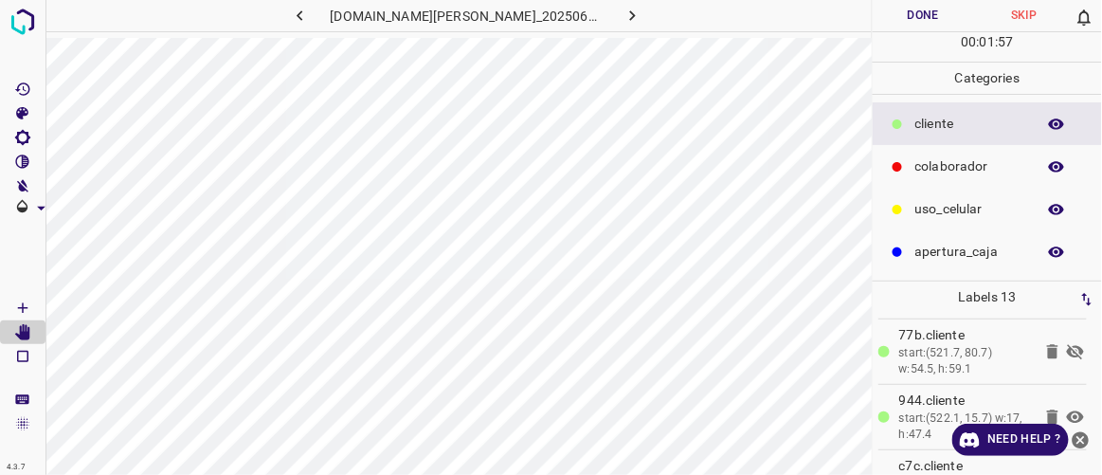
click at [1065, 344] on icon at bounding box center [1076, 351] width 23 height 23
click at [936, 248] on p "apertura_caja" at bounding box center [971, 252] width 111 height 20
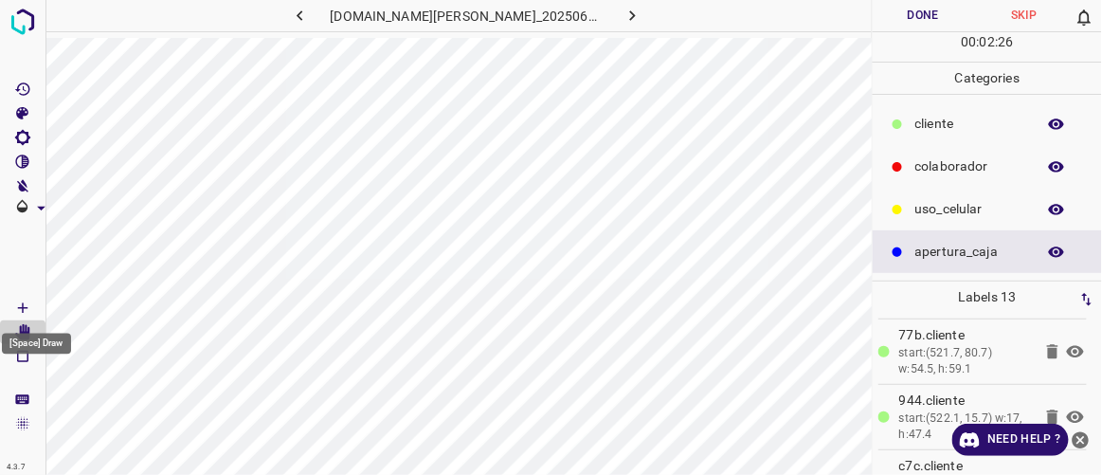
click at [22, 304] on icon "[Space] Draw" at bounding box center [22, 307] width 9 height 9
click at [23, 337] on icon "[Space] Edit" at bounding box center [22, 332] width 15 height 17
click at [623, 9] on icon "button" at bounding box center [633, 16] width 20 height 20
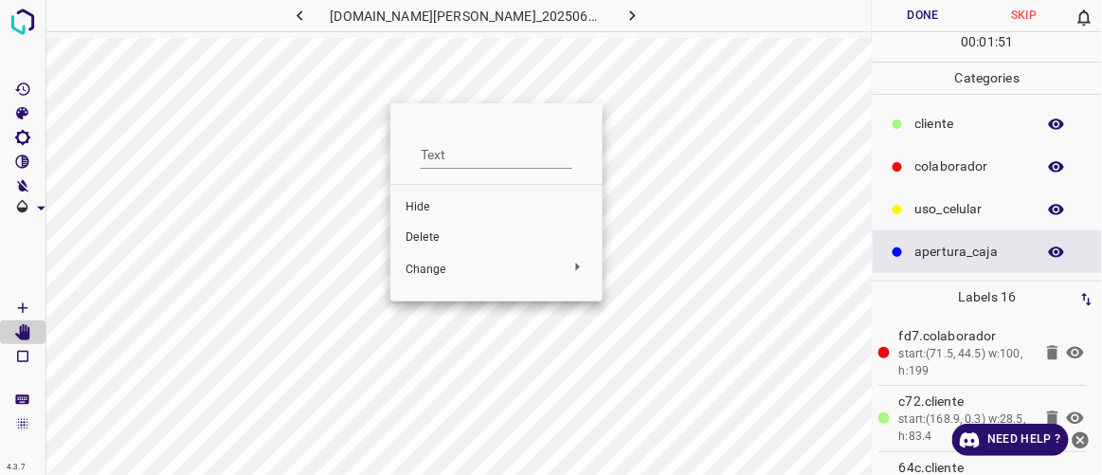
click at [420, 241] on span "Delete" at bounding box center [497, 237] width 182 height 17
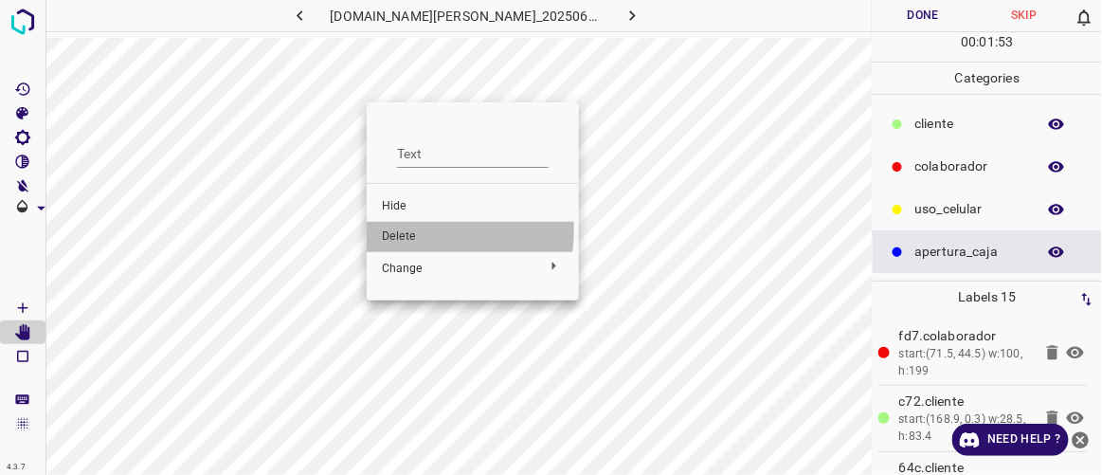
click at [402, 230] on span "Delete" at bounding box center [473, 236] width 182 height 17
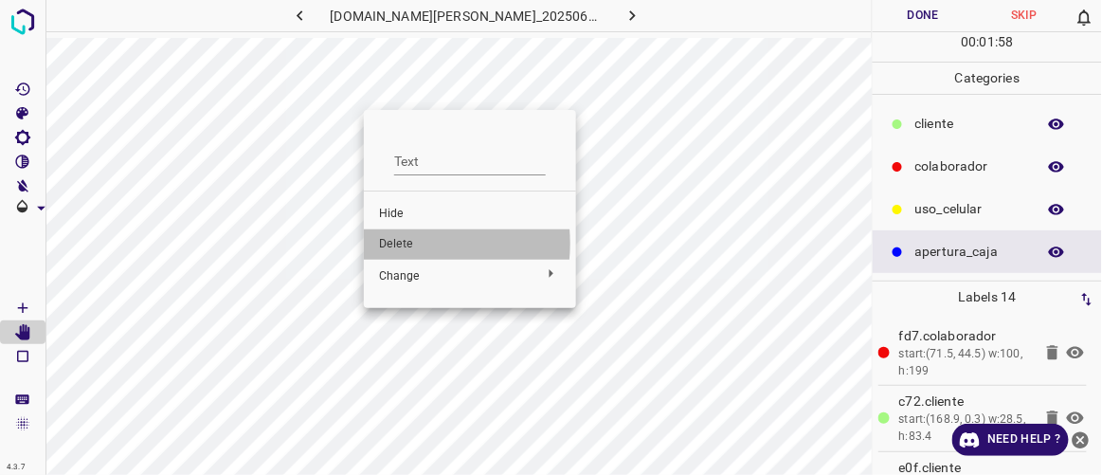
click at [404, 244] on span "Delete" at bounding box center [470, 244] width 182 height 17
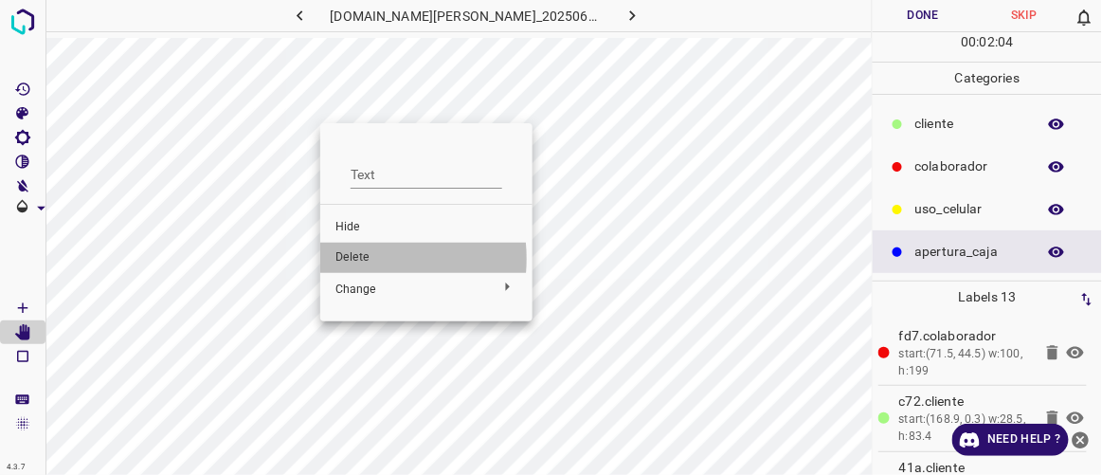
click at [354, 259] on span "Delete" at bounding box center [427, 257] width 182 height 17
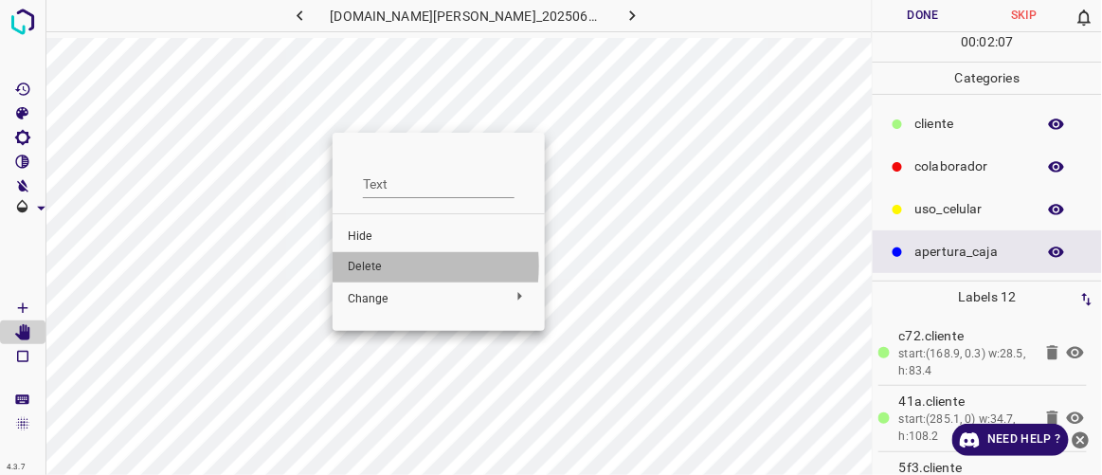
click at [364, 265] on span "Delete" at bounding box center [439, 267] width 182 height 17
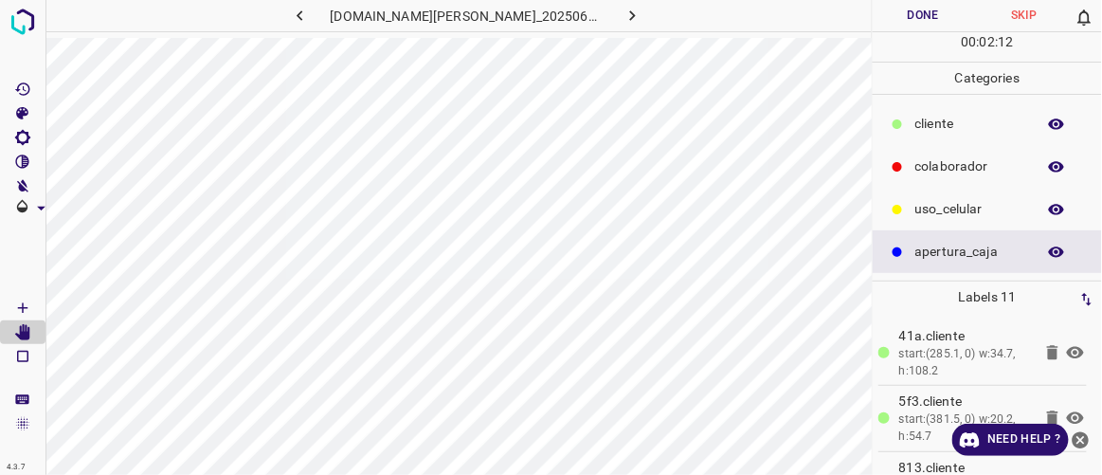
click at [914, 164] on div "colaborador" at bounding box center [987, 166] width 229 height 43
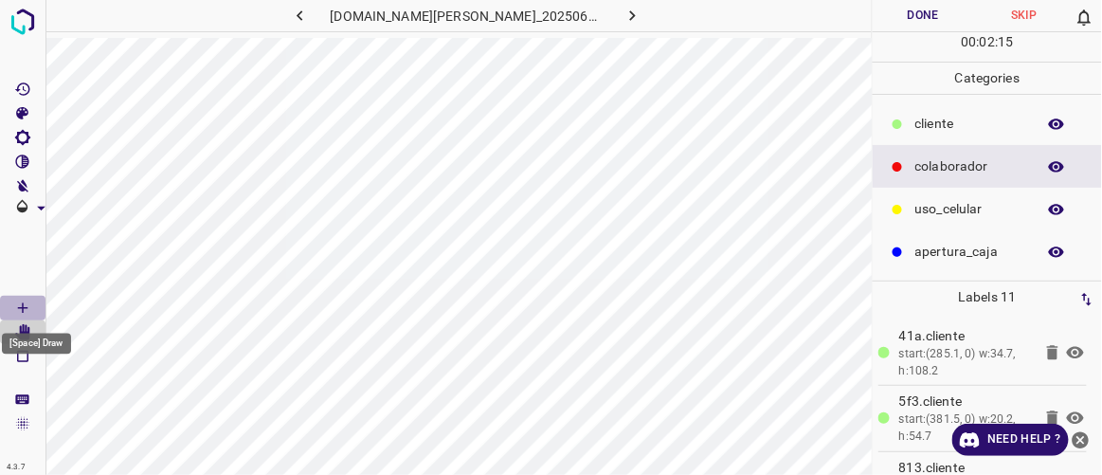
click at [23, 297] on Draw"] "[Space] Draw" at bounding box center [23, 308] width 46 height 25
click at [943, 114] on p "​​cliente" at bounding box center [971, 124] width 111 height 20
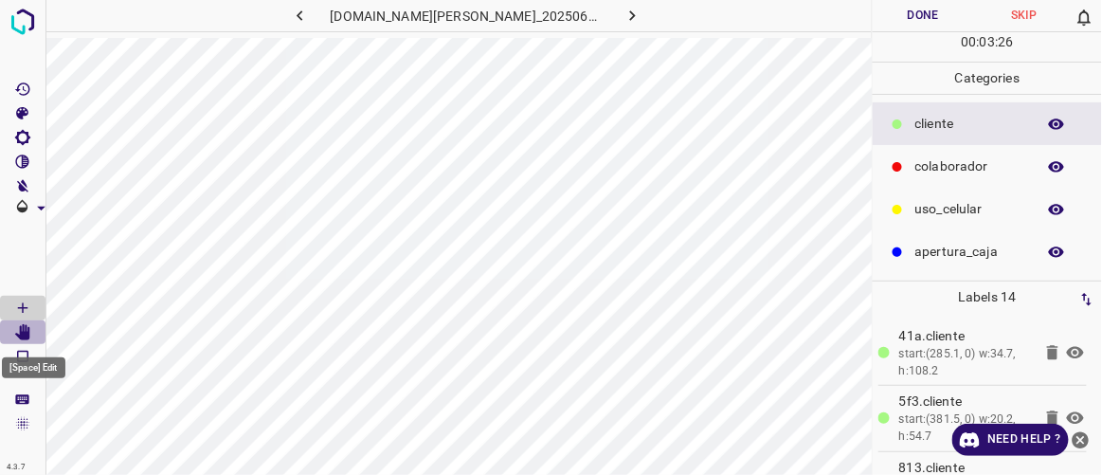
click at [24, 336] on icon "[Space] Edit" at bounding box center [22, 332] width 15 height 17
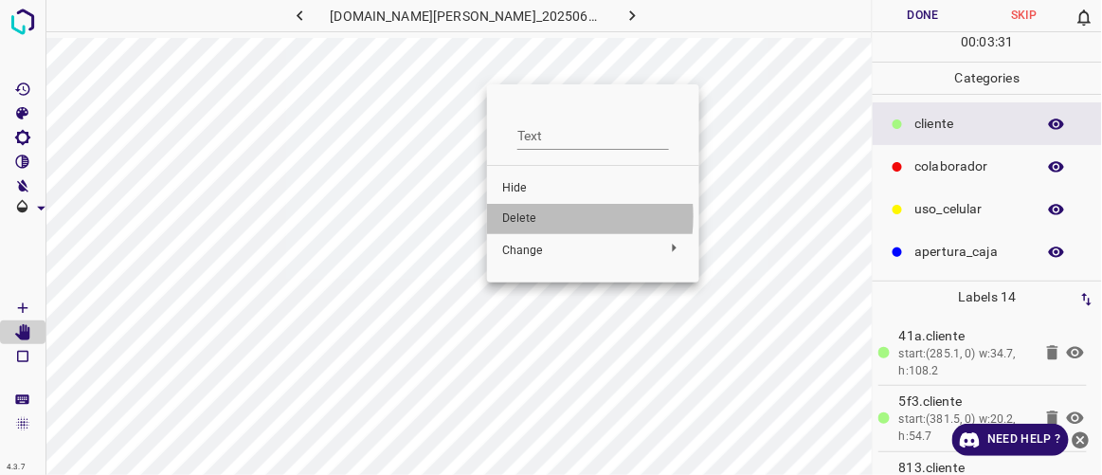
click at [515, 216] on span "Delete" at bounding box center [593, 218] width 182 height 17
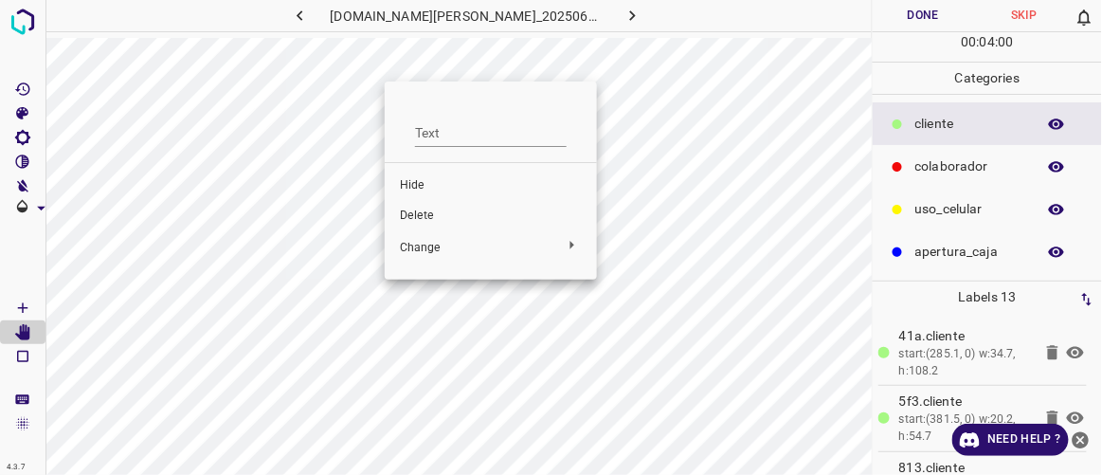
click at [418, 217] on span "Delete" at bounding box center [491, 216] width 182 height 17
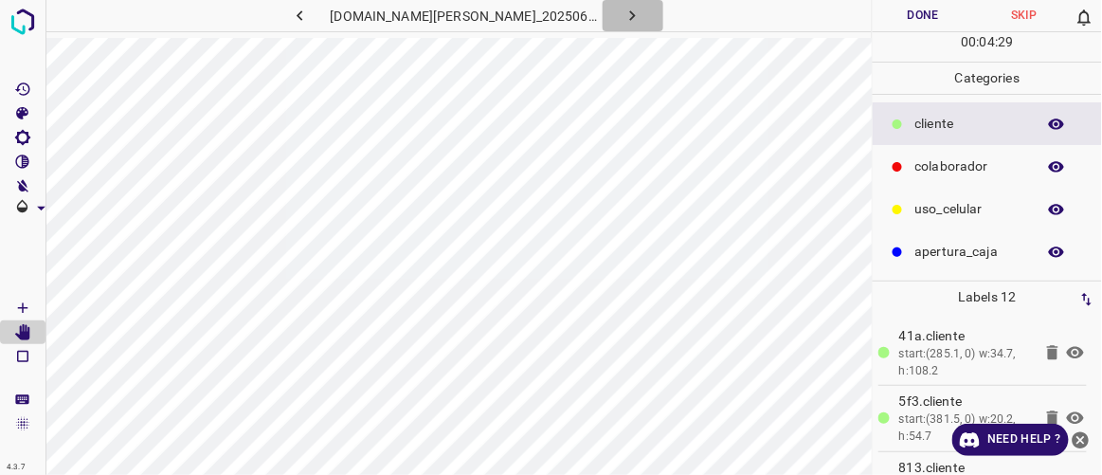
click at [623, 22] on icon "button" at bounding box center [633, 16] width 20 height 20
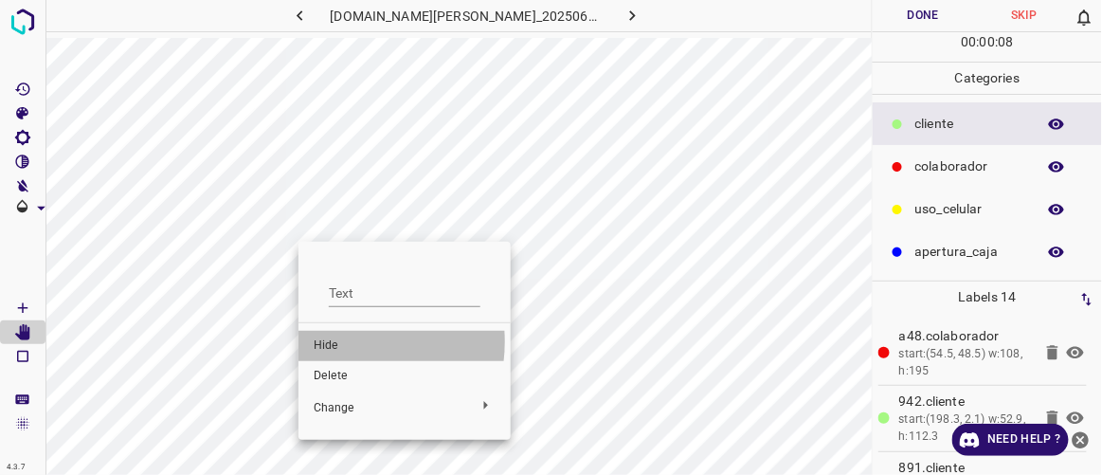
click at [344, 341] on span "Hide" at bounding box center [405, 345] width 182 height 17
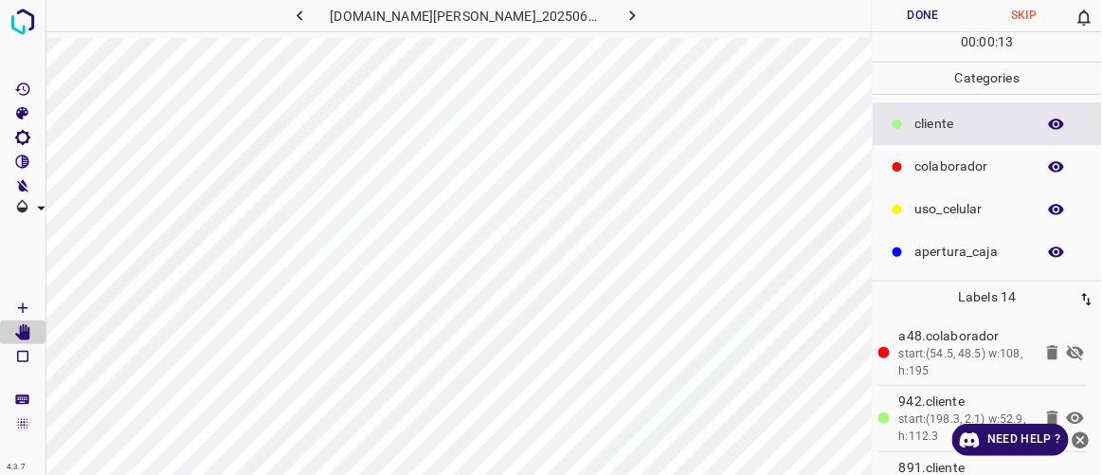
click at [1067, 350] on icon at bounding box center [1075, 353] width 17 height 15
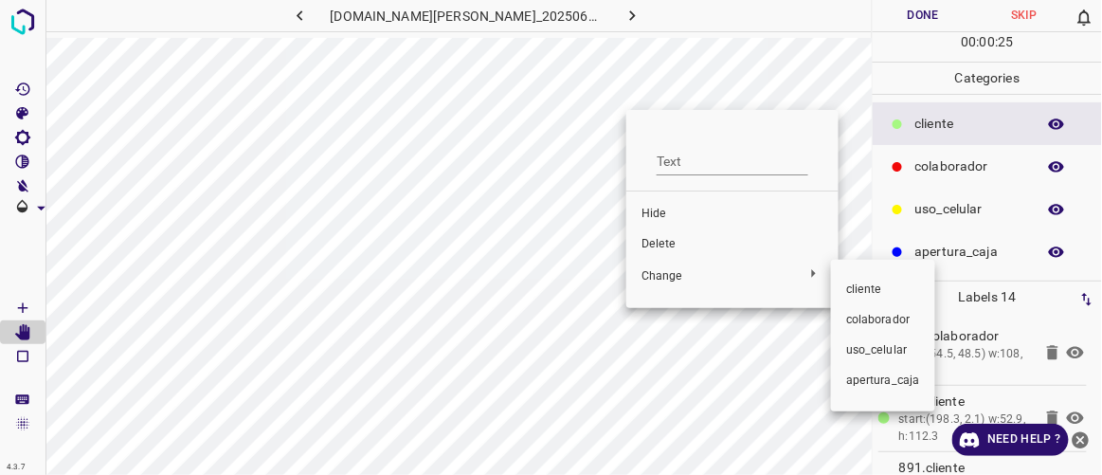
click at [657, 241] on div at bounding box center [551, 237] width 1102 height 475
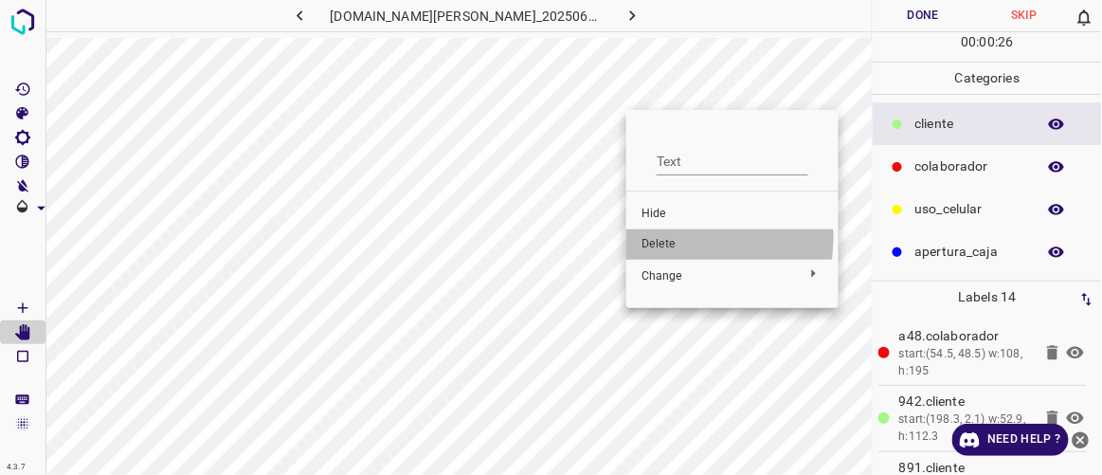
click at [666, 237] on span "Delete" at bounding box center [733, 244] width 182 height 17
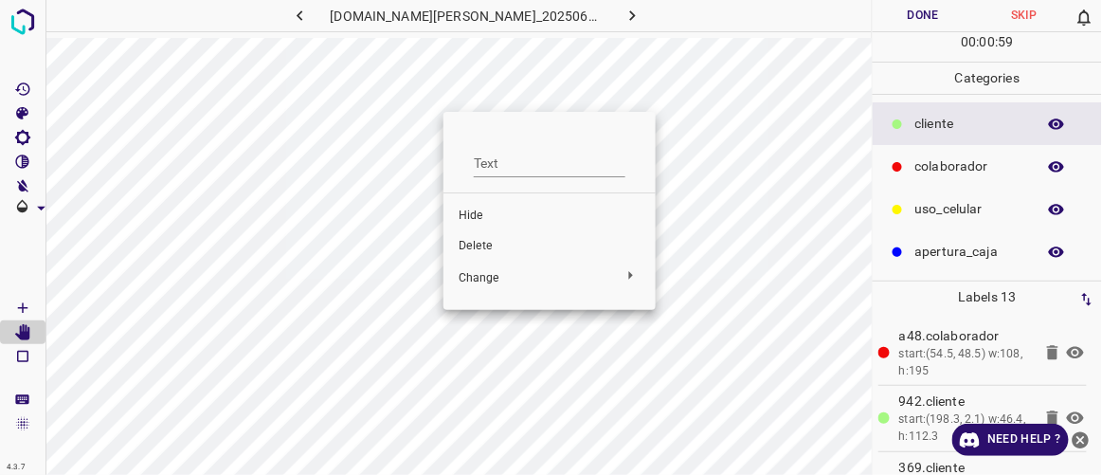
click at [482, 244] on span "Delete" at bounding box center [550, 246] width 182 height 17
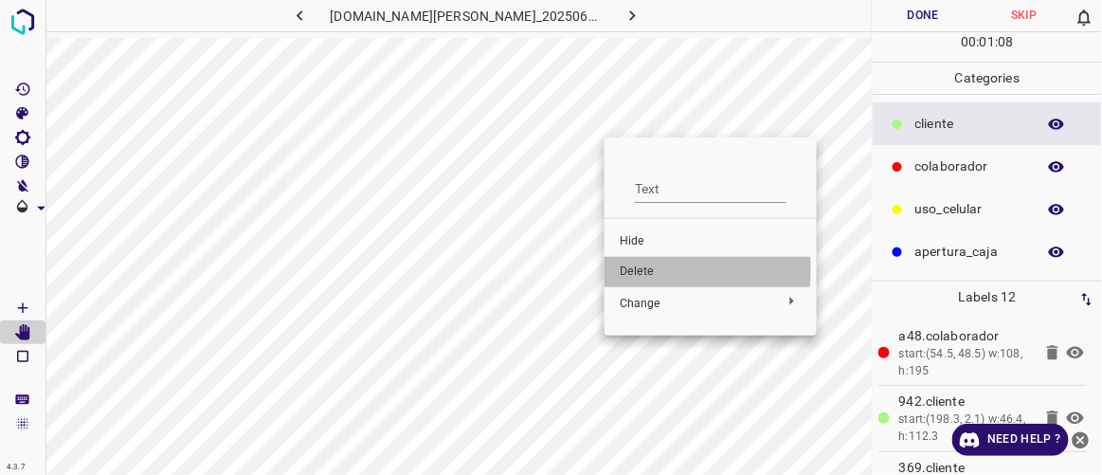
click at [644, 271] on span "Delete" at bounding box center [711, 272] width 182 height 17
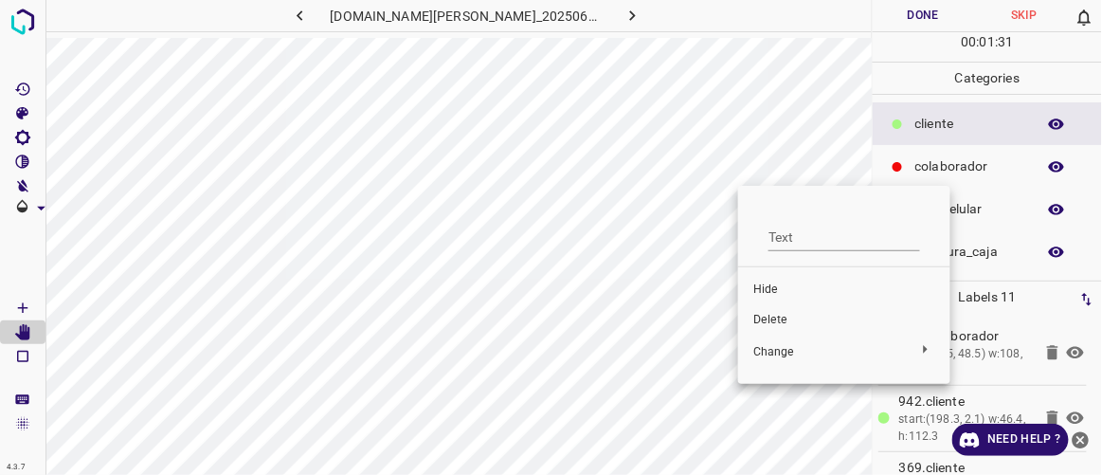
click at [777, 328] on li "Delete" at bounding box center [844, 320] width 212 height 30
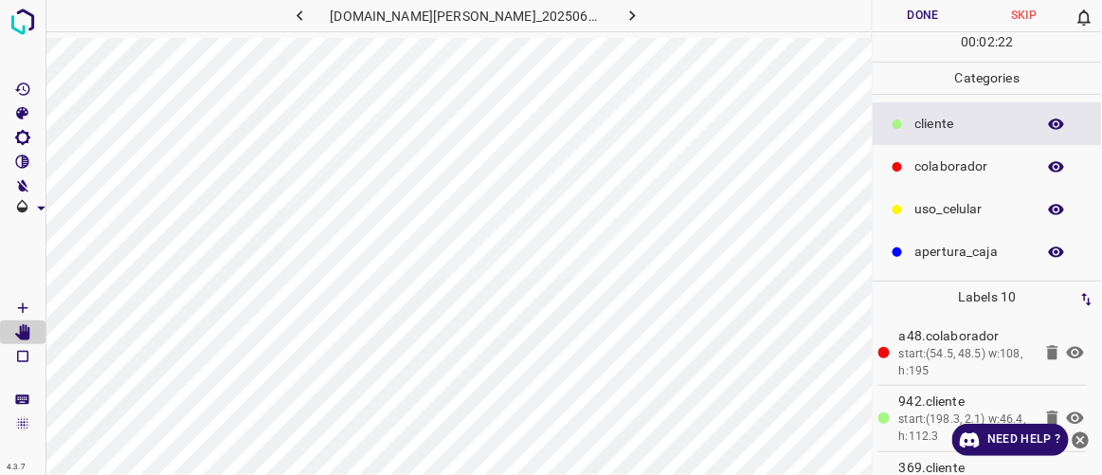
click at [623, 9] on icon "button" at bounding box center [633, 16] width 20 height 20
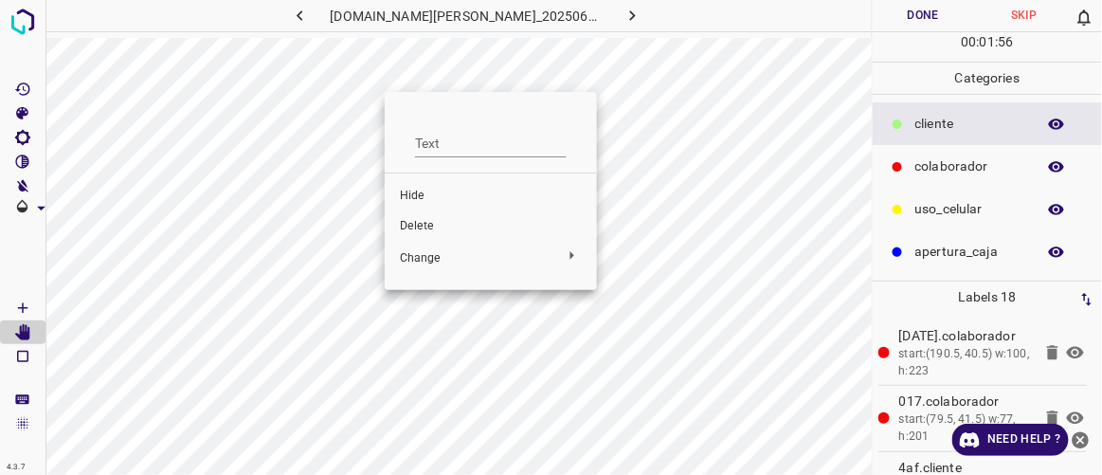
click at [410, 220] on span "Delete" at bounding box center [491, 226] width 182 height 17
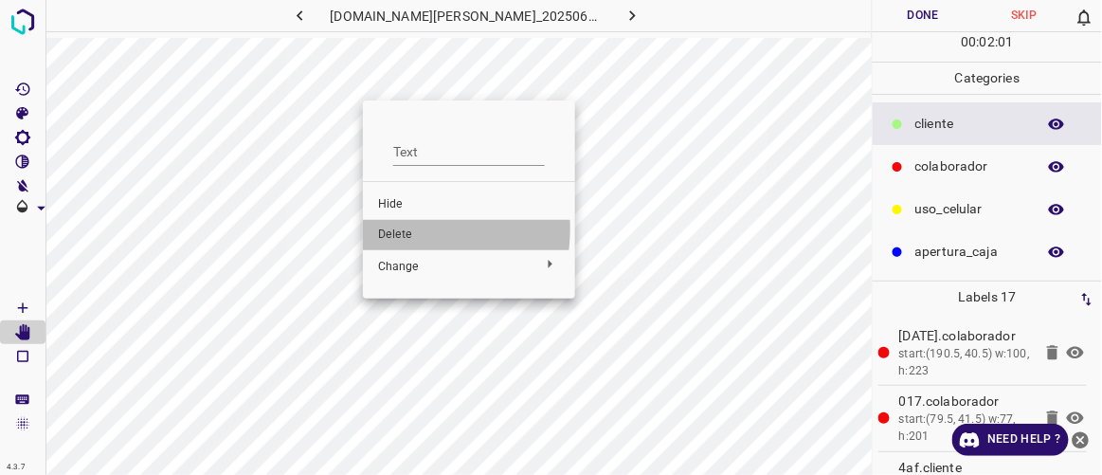
click at [395, 228] on span "Delete" at bounding box center [469, 235] width 182 height 17
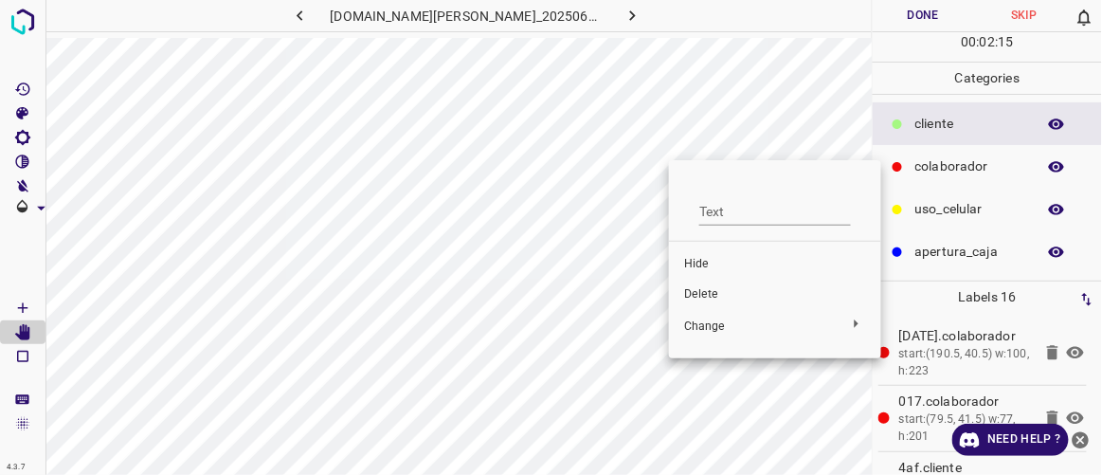
click at [695, 292] on span "Delete" at bounding box center [775, 294] width 182 height 17
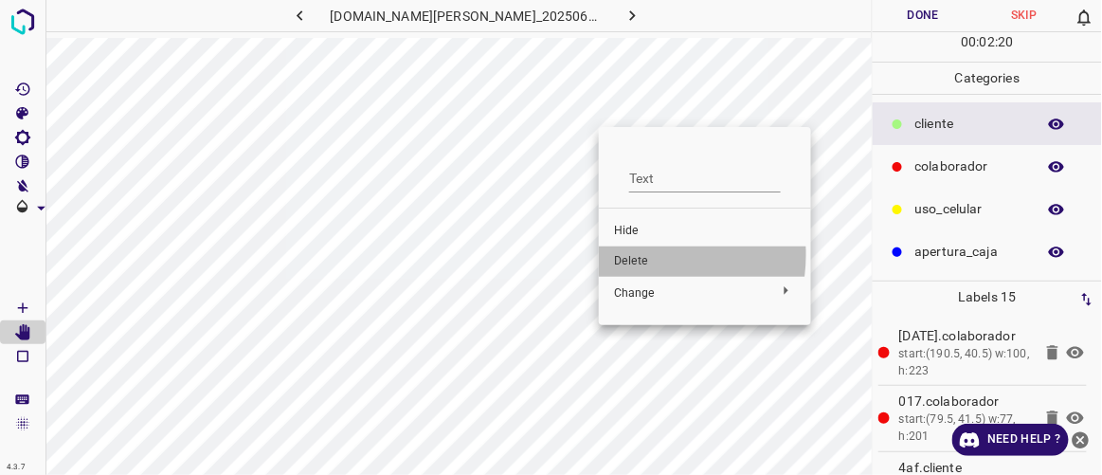
click at [625, 254] on span "Delete" at bounding box center [705, 261] width 182 height 17
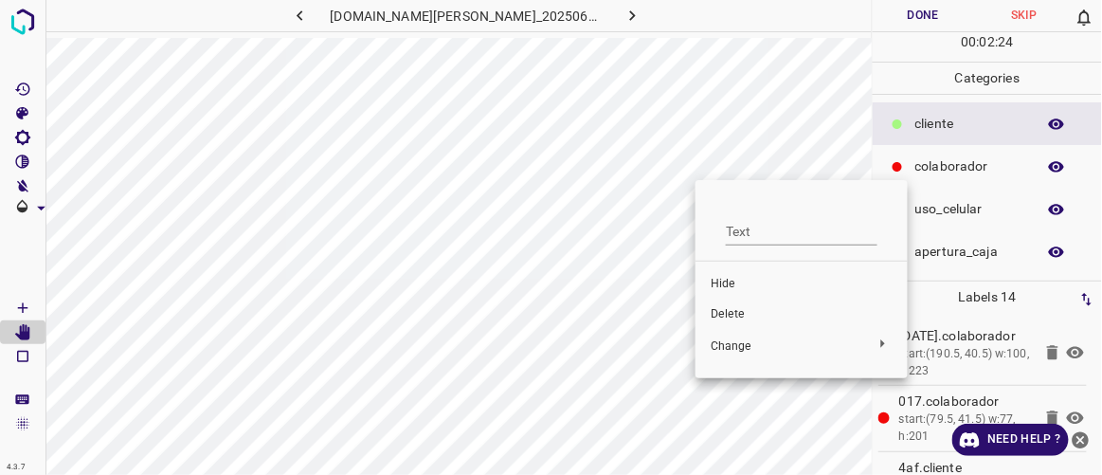
click at [729, 303] on li "Delete" at bounding box center [802, 315] width 212 height 30
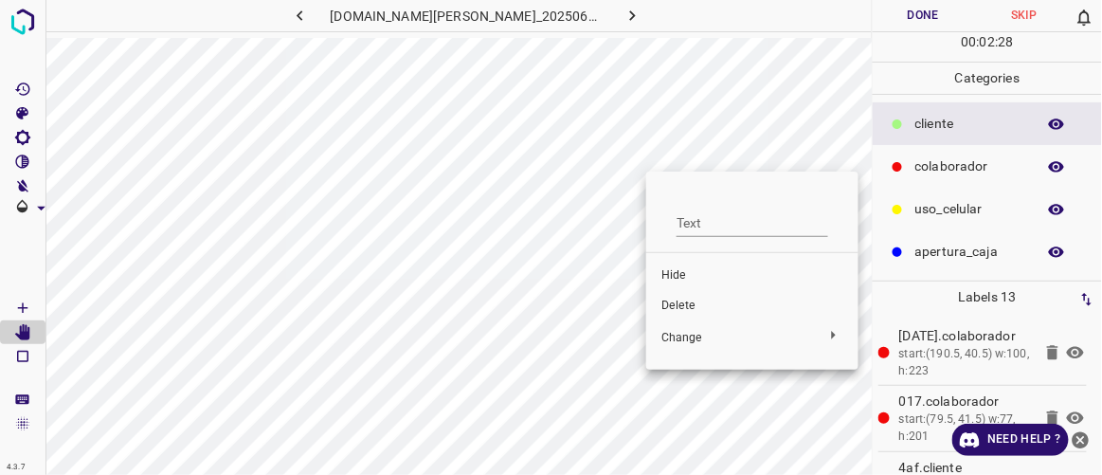
click at [678, 300] on span "Delete" at bounding box center [753, 306] width 182 height 17
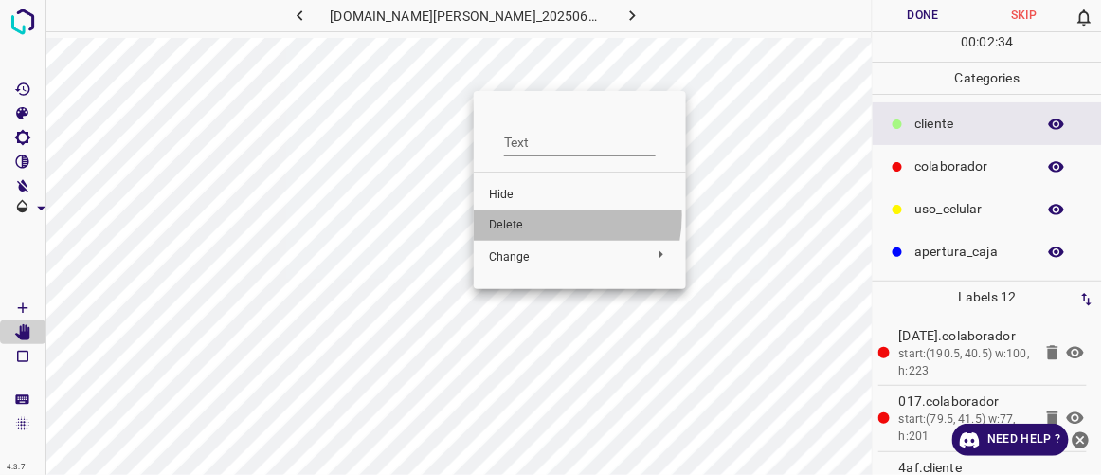
click at [540, 216] on li "Delete" at bounding box center [580, 225] width 212 height 30
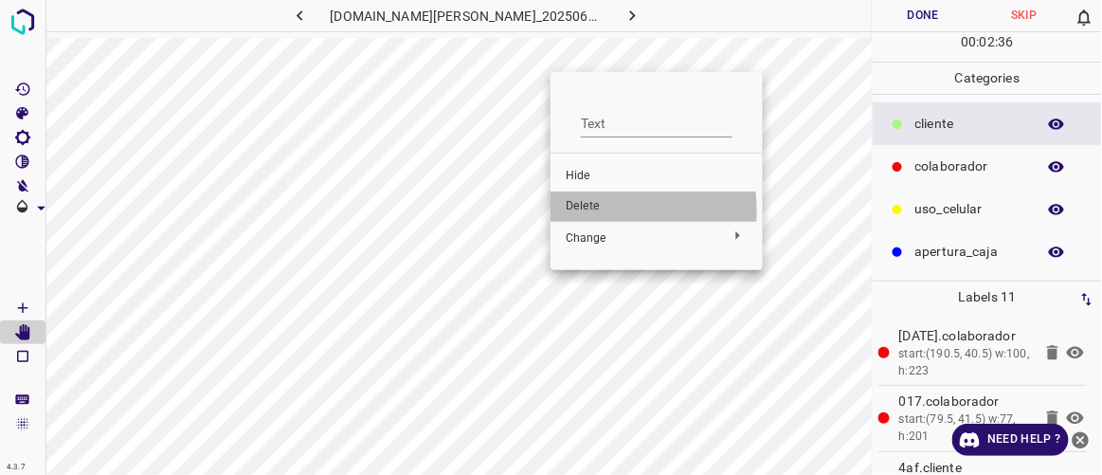
click at [581, 211] on span "Delete" at bounding box center [657, 206] width 182 height 17
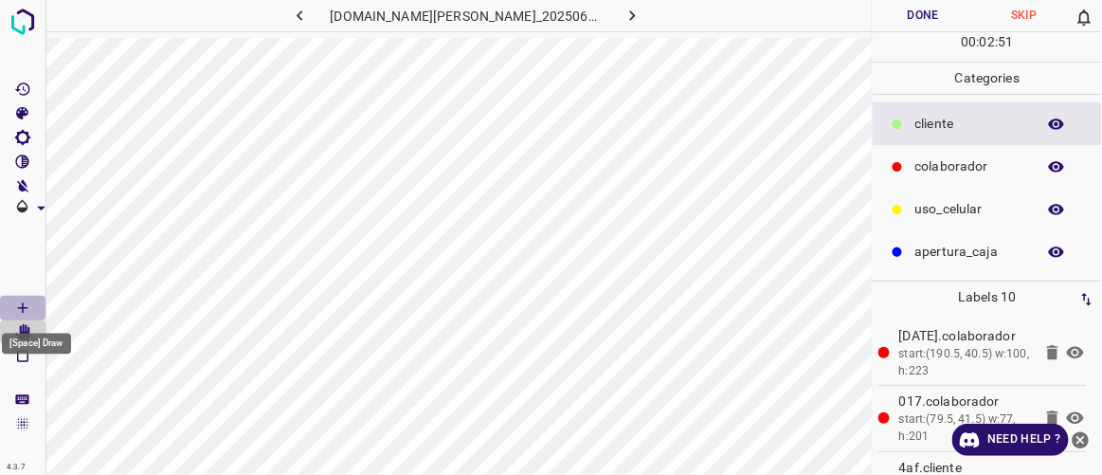
click at [25, 308] on icon "[Space] Draw" at bounding box center [22, 308] width 17 height 17
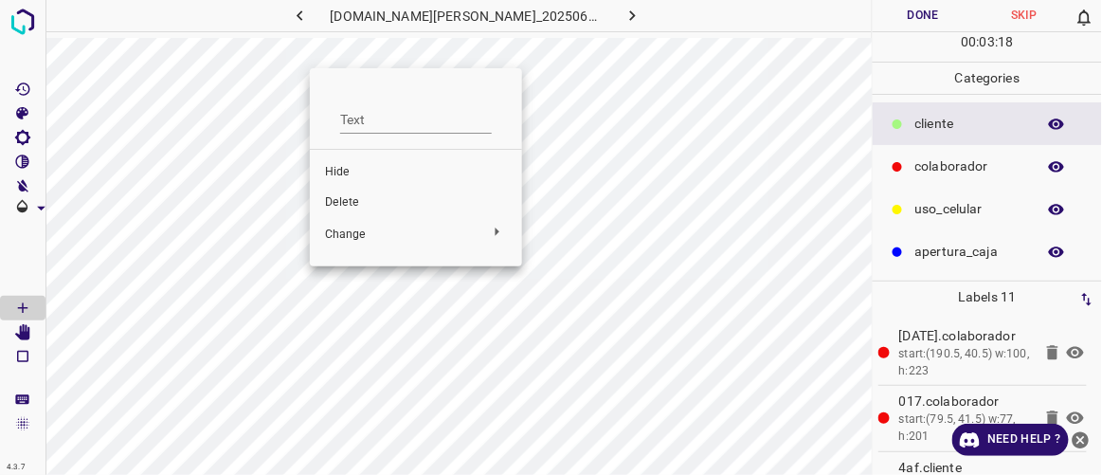
click at [343, 198] on span "Delete" at bounding box center [416, 202] width 182 height 17
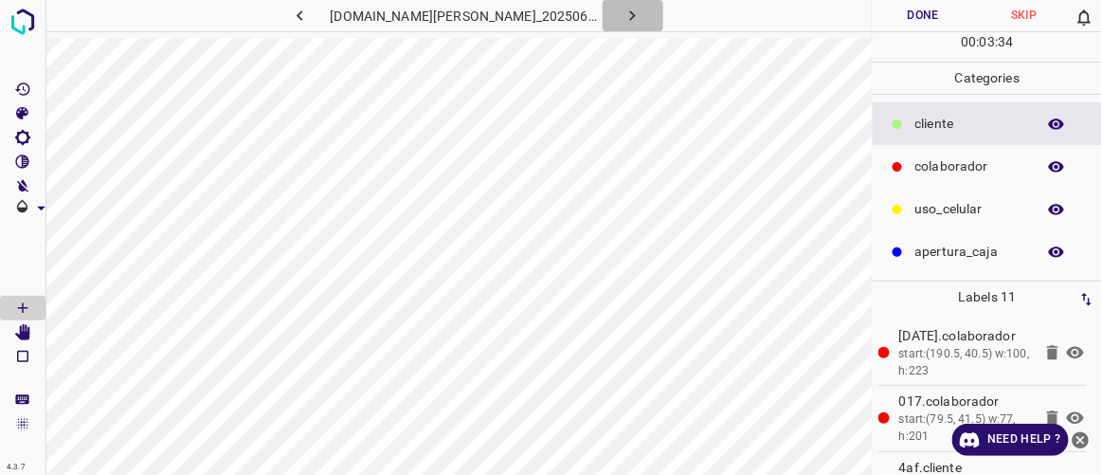
click at [623, 13] on icon "button" at bounding box center [633, 16] width 20 height 20
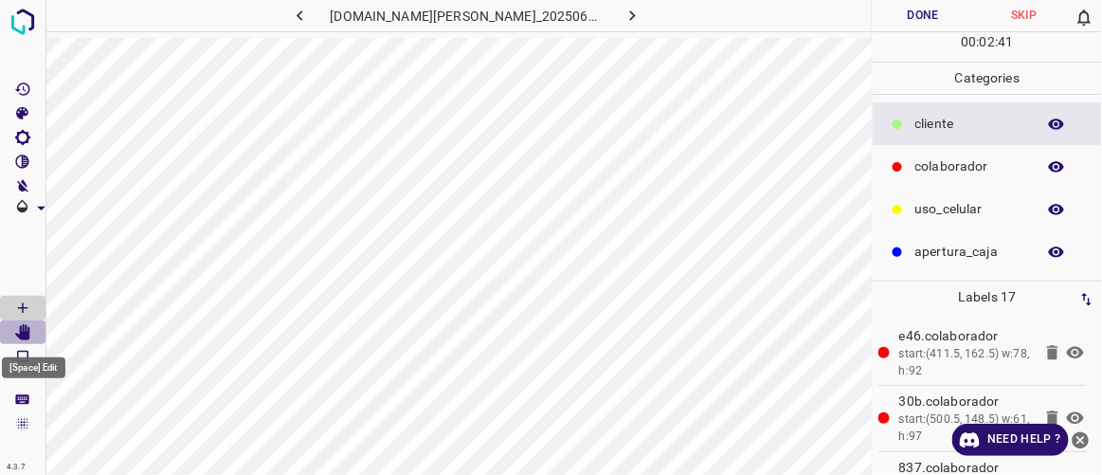
click at [26, 336] on icon "[Space] Edit" at bounding box center [22, 332] width 15 height 17
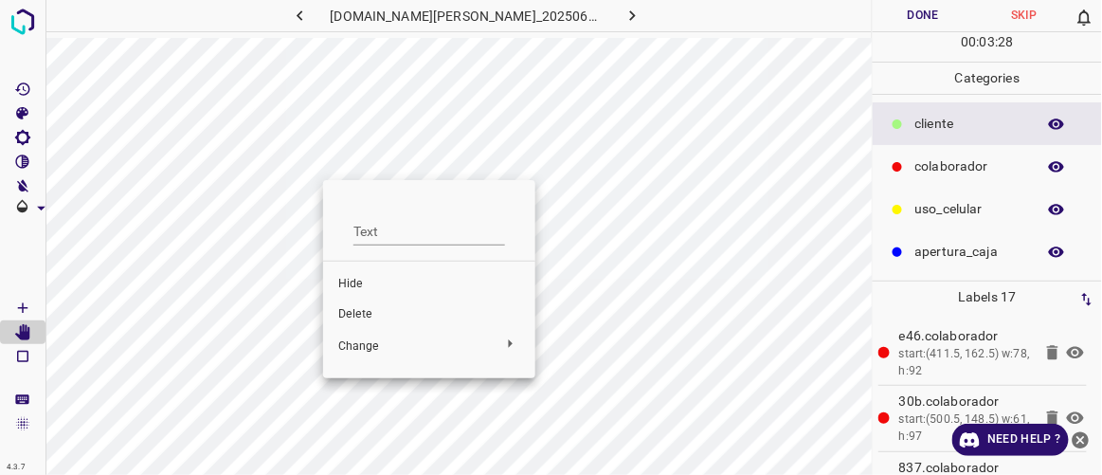
click at [367, 308] on span "Delete" at bounding box center [429, 314] width 182 height 17
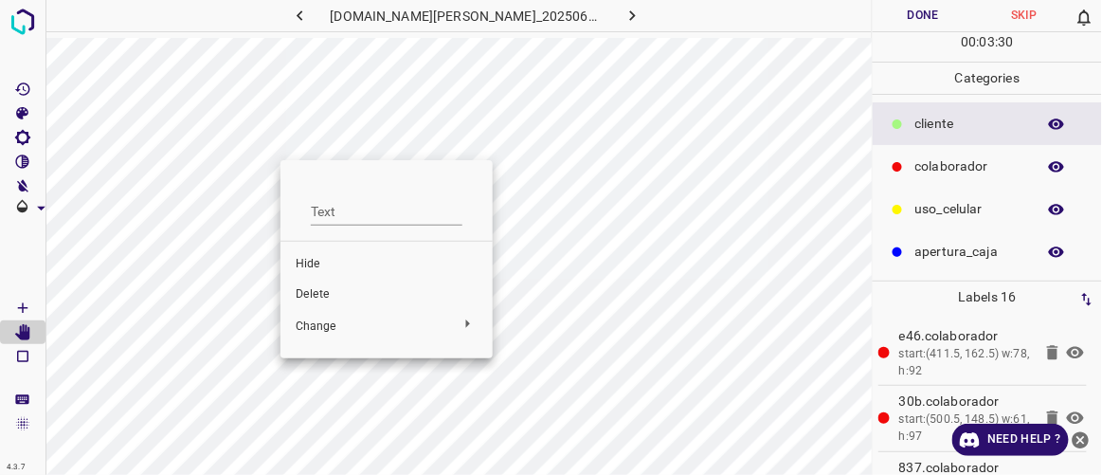
click at [318, 286] on span "Delete" at bounding box center [387, 294] width 182 height 17
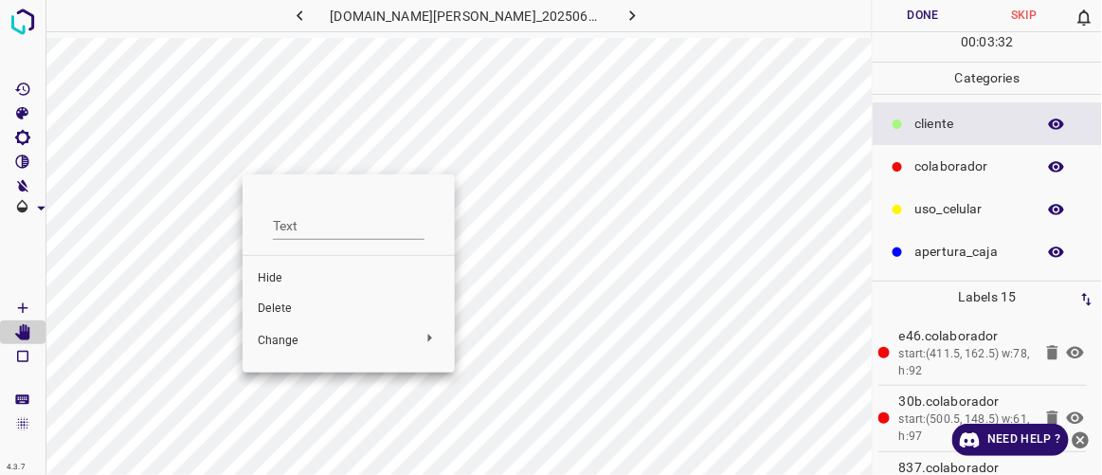
click at [281, 303] on span "Delete" at bounding box center [349, 308] width 182 height 17
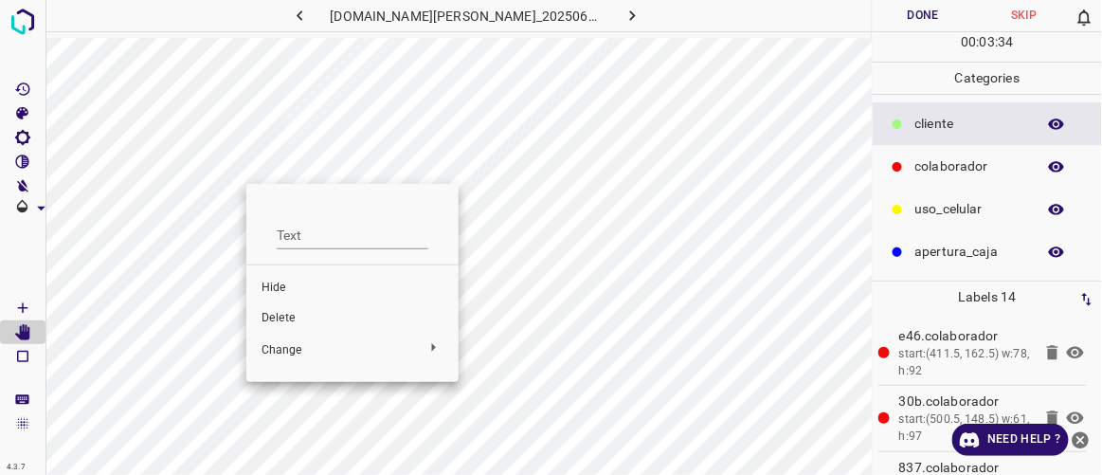
drag, startPoint x: 299, startPoint y: 320, endPoint x: 309, endPoint y: 310, distance: 14.7
click at [302, 322] on span "Delete" at bounding box center [353, 318] width 182 height 17
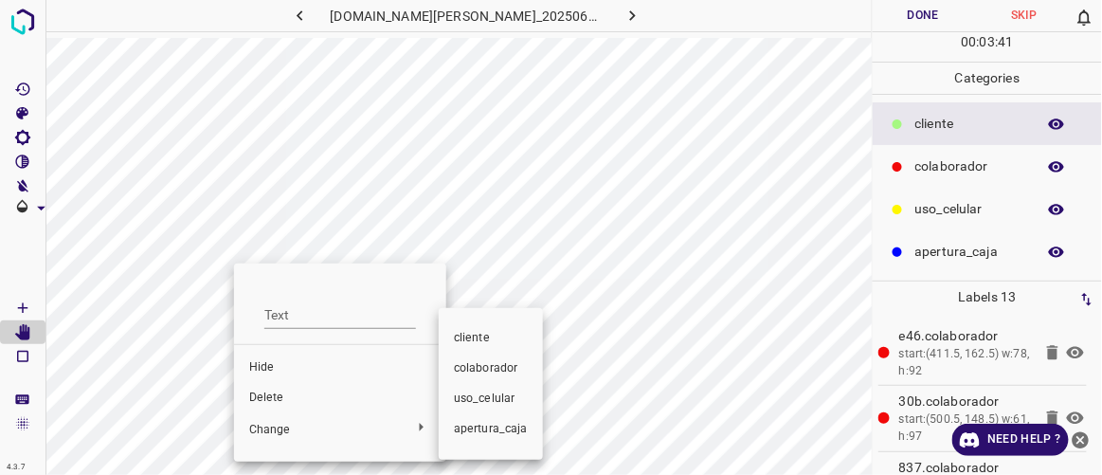
click at [271, 398] on div at bounding box center [551, 237] width 1102 height 475
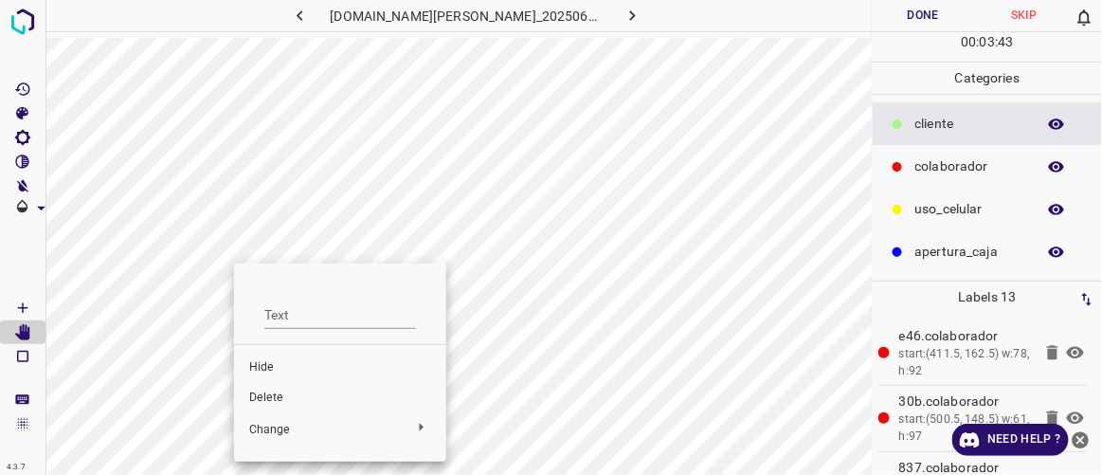
click at [263, 398] on span "Delete" at bounding box center [340, 398] width 182 height 17
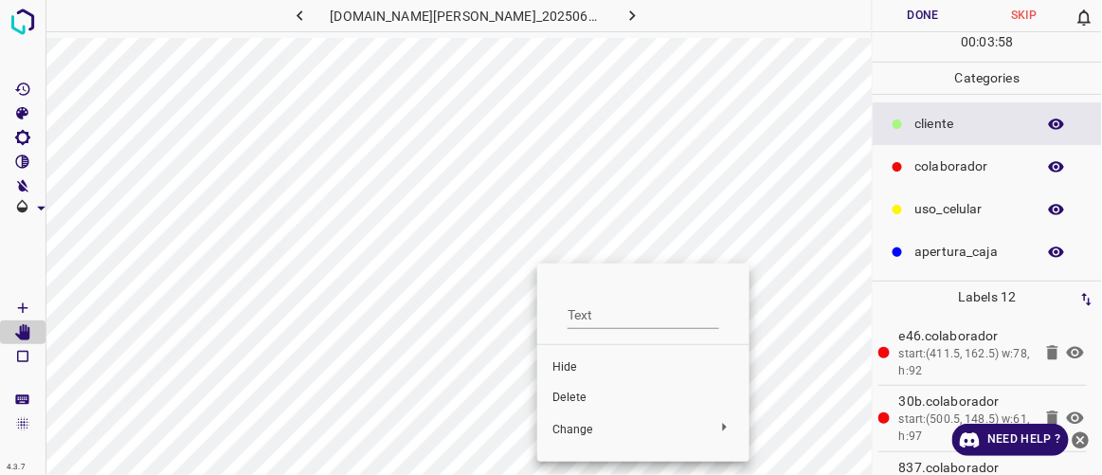
click at [569, 369] on span "Hide" at bounding box center [644, 367] width 182 height 17
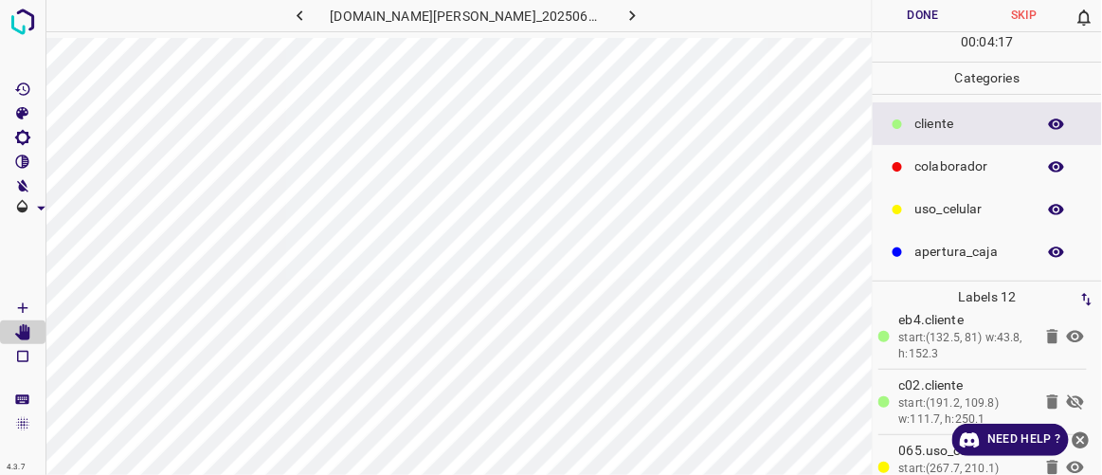
scroll to position [351, 0]
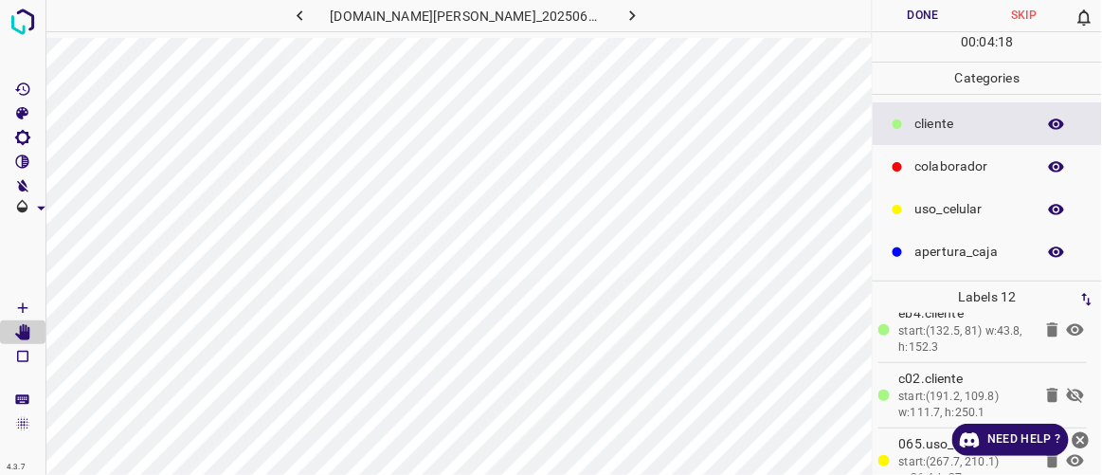
click at [1065, 387] on icon at bounding box center [1076, 395] width 23 height 23
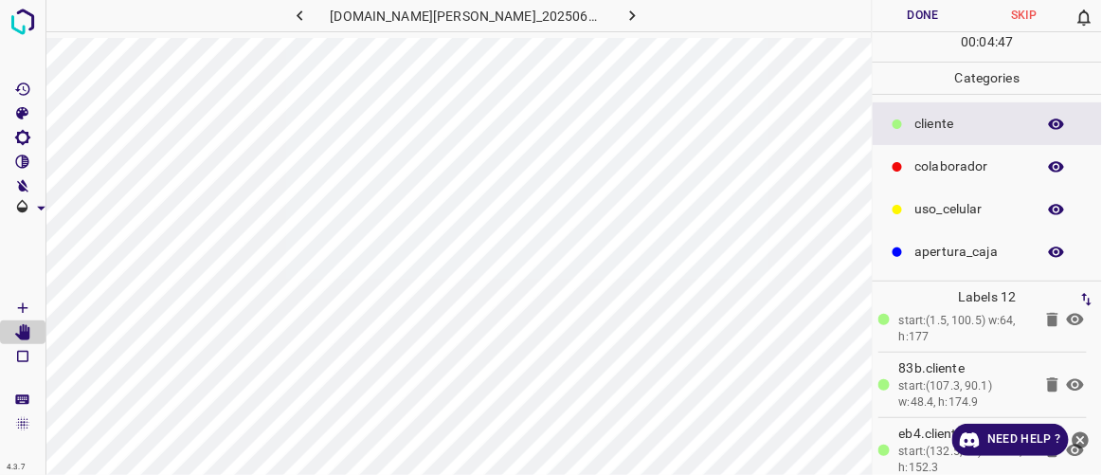
scroll to position [241, 0]
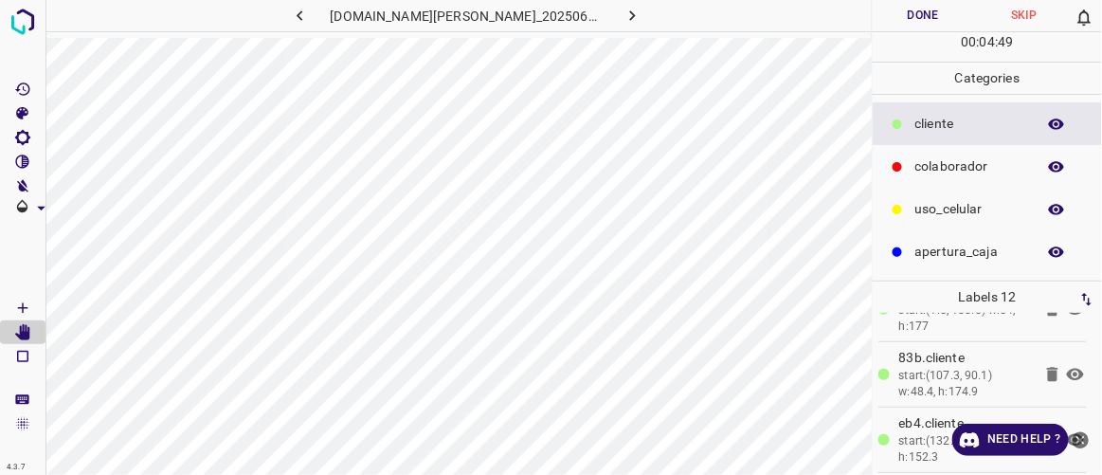
click at [1047, 311] on icon at bounding box center [1052, 308] width 11 height 14
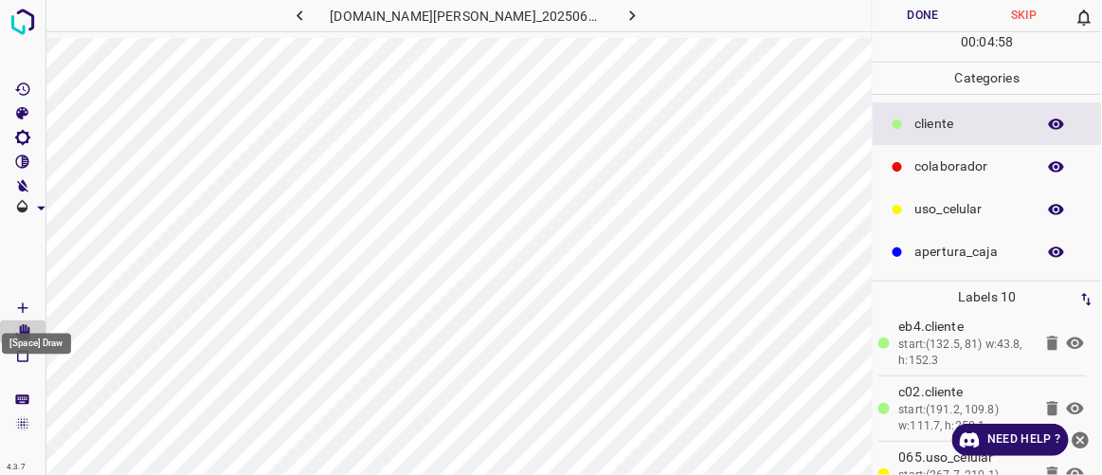
click at [33, 306] on Draw"] "[Space] Draw" at bounding box center [23, 308] width 46 height 25
click at [623, 18] on icon "button" at bounding box center [633, 16] width 20 height 20
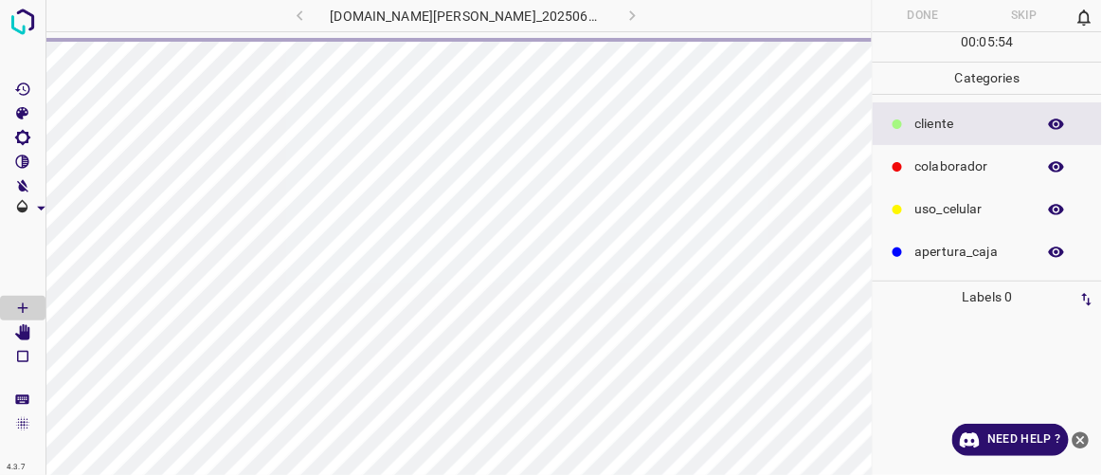
scroll to position [0, 0]
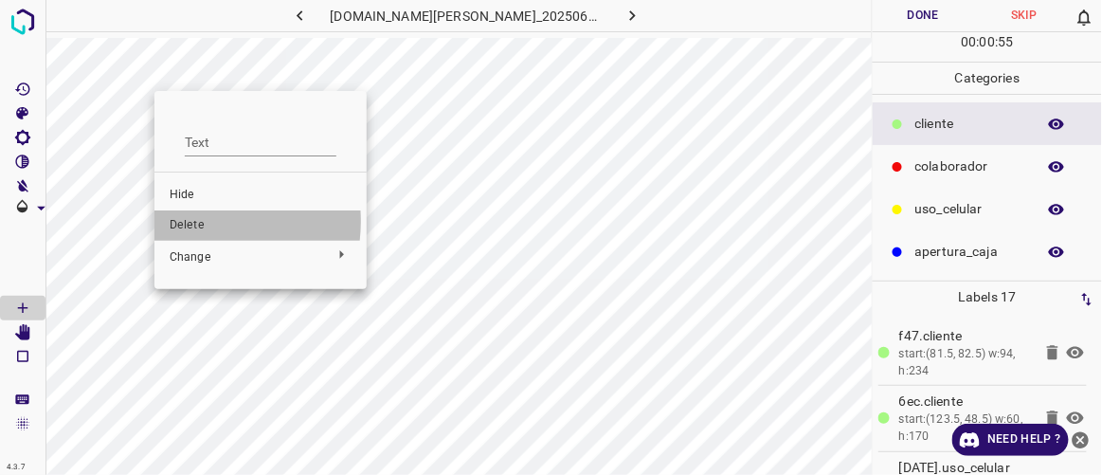
click at [196, 221] on span "Delete" at bounding box center [261, 225] width 182 height 17
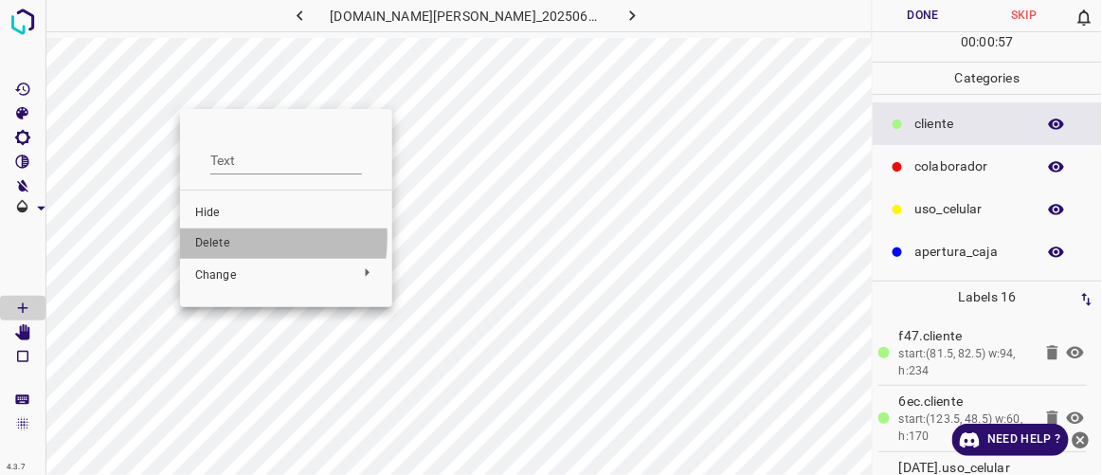
click at [220, 237] on span "Delete" at bounding box center [286, 243] width 182 height 17
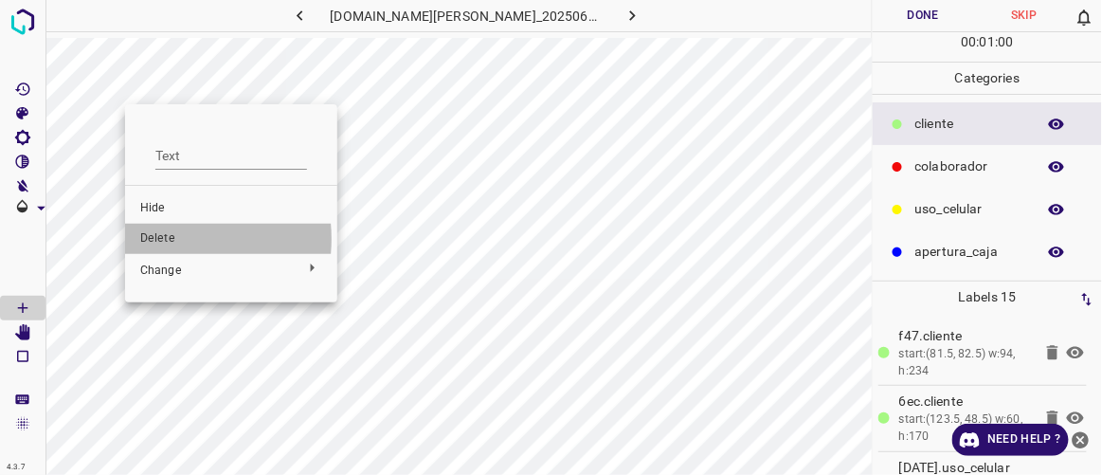
click at [156, 239] on span "Delete" at bounding box center [231, 238] width 182 height 17
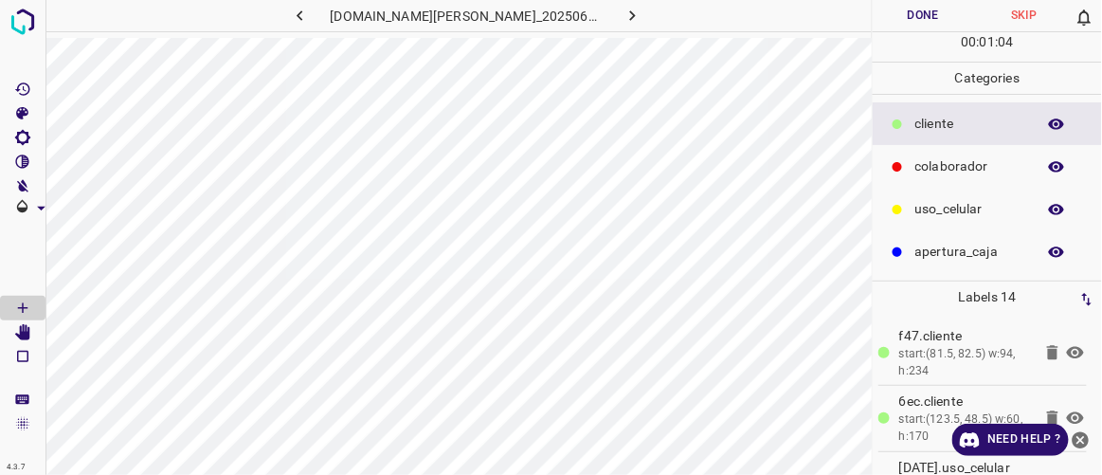
click at [623, 12] on icon "button" at bounding box center [633, 16] width 20 height 20
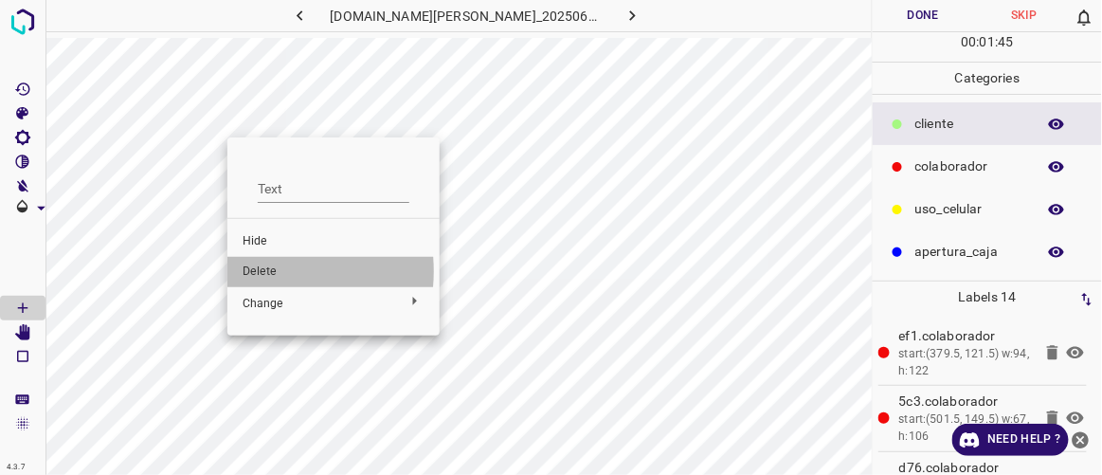
click at [253, 271] on span "Delete" at bounding box center [334, 272] width 182 height 17
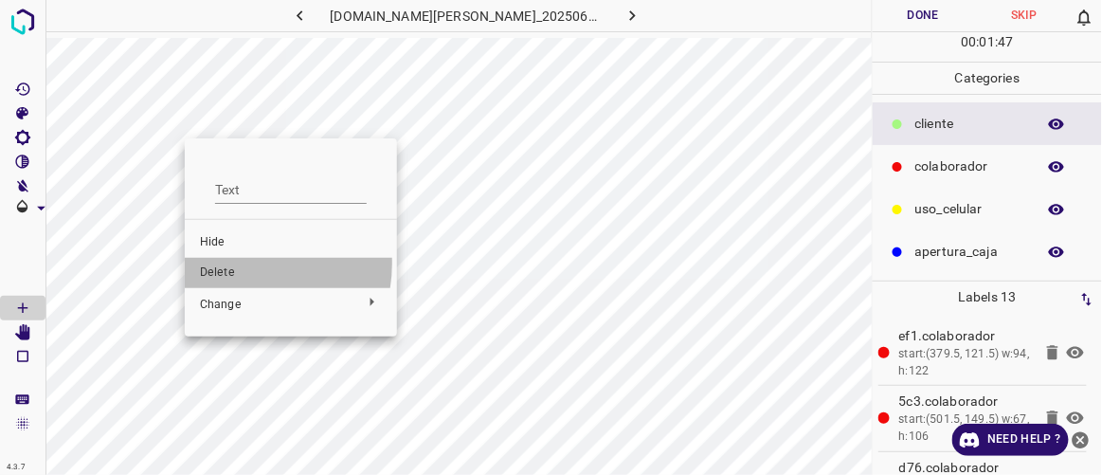
click at [234, 264] on span "Delete" at bounding box center [291, 272] width 182 height 17
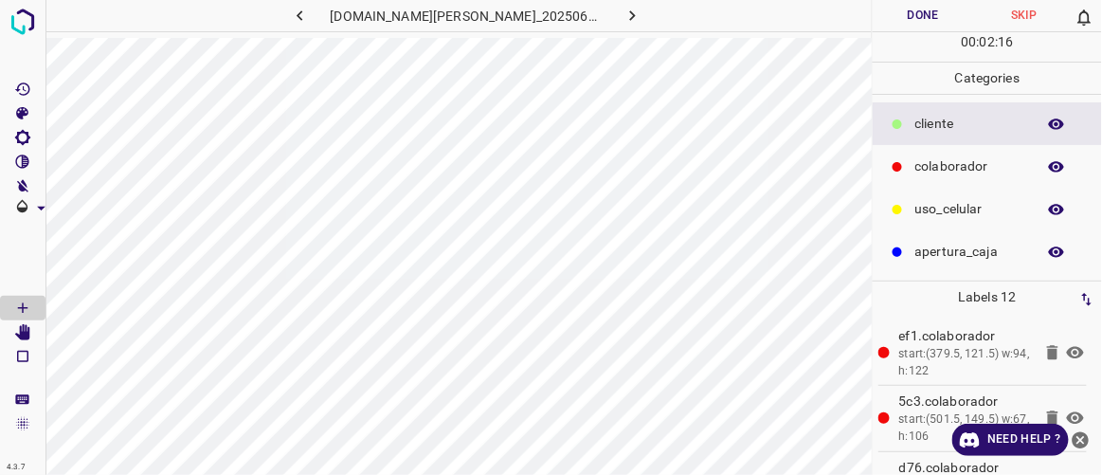
click at [625, 15] on button "button" at bounding box center [633, 15] width 61 height 31
click at [24, 337] on icon "[Space] Edit" at bounding box center [22, 332] width 15 height 17
click at [933, 205] on p "uso_celular" at bounding box center [971, 209] width 111 height 20
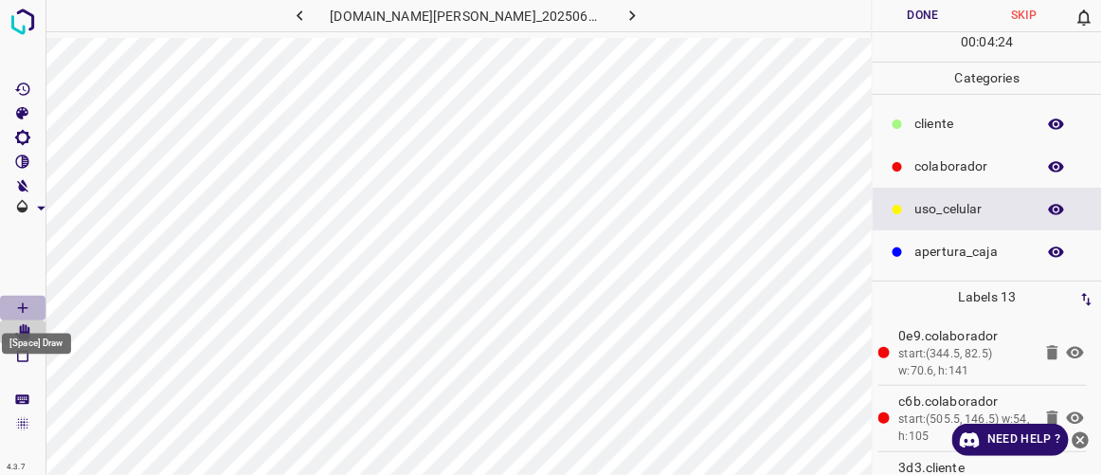
click at [28, 306] on icon "[Space] Draw" at bounding box center [22, 308] width 17 height 17
click at [26, 334] on icon "[Space] Edit" at bounding box center [22, 332] width 15 height 17
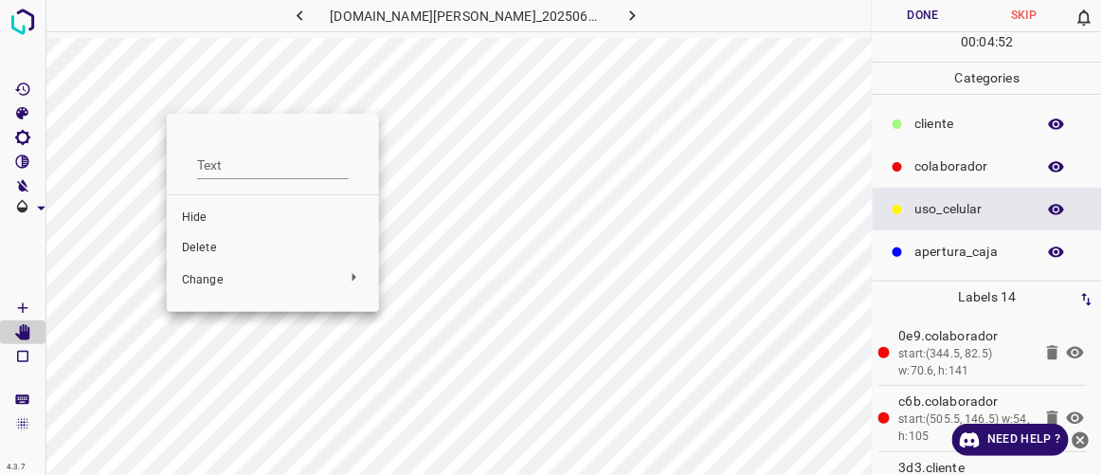
click at [209, 244] on span "Delete" at bounding box center [273, 248] width 182 height 17
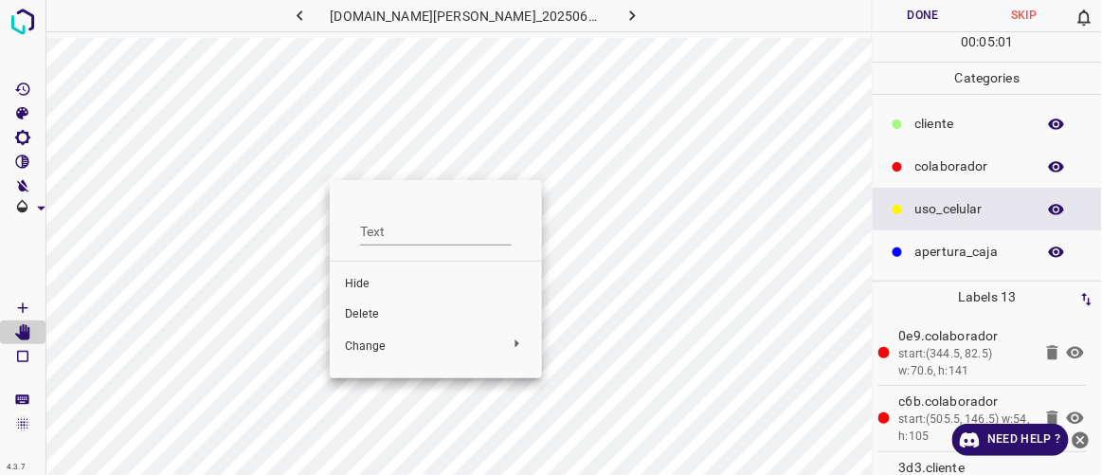
click at [355, 286] on span "Hide" at bounding box center [436, 284] width 182 height 17
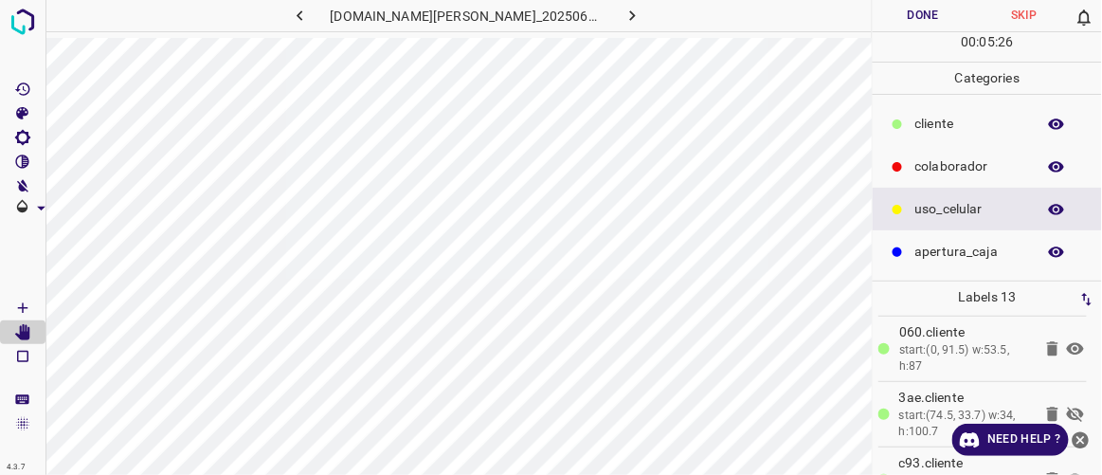
scroll to position [311, 0]
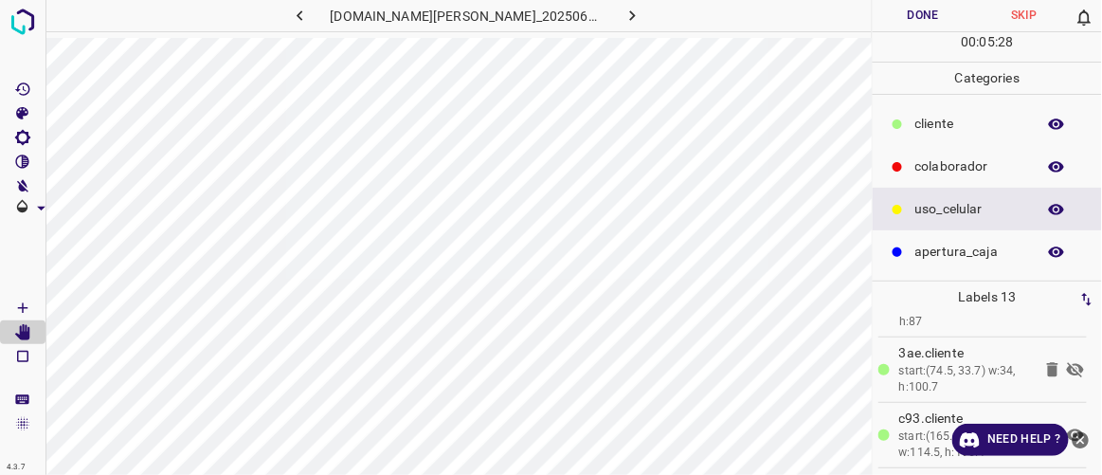
click at [1067, 363] on icon at bounding box center [1075, 369] width 17 height 15
click at [623, 13] on icon "button" at bounding box center [633, 16] width 20 height 20
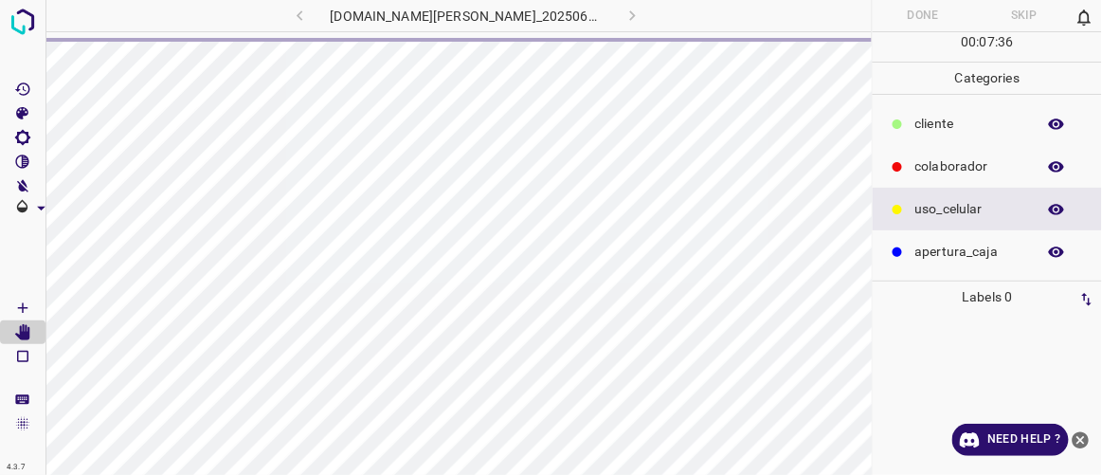
scroll to position [0, 0]
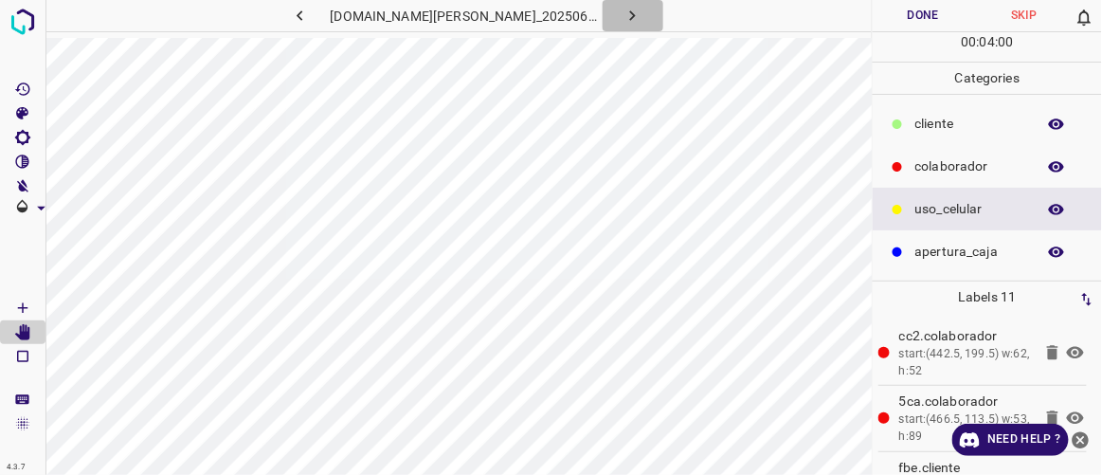
click at [627, 20] on button "button" at bounding box center [633, 15] width 61 height 31
click at [623, 9] on icon "button" at bounding box center [633, 16] width 20 height 20
click at [622, 12] on button "button" at bounding box center [633, 15] width 61 height 31
click at [310, 10] on icon "button" at bounding box center [300, 16] width 20 height 20
click at [623, 15] on icon "button" at bounding box center [633, 16] width 20 height 20
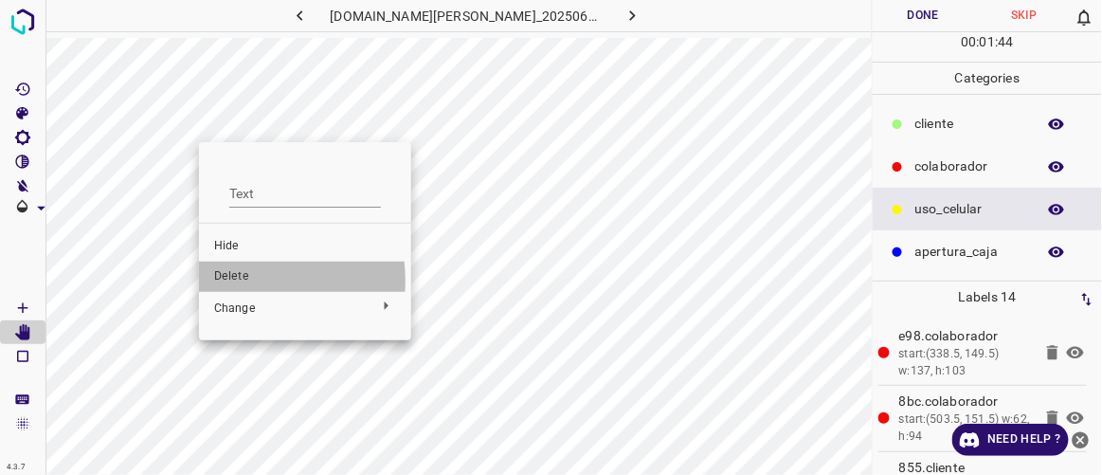
click at [226, 281] on span "Delete" at bounding box center [305, 276] width 182 height 17
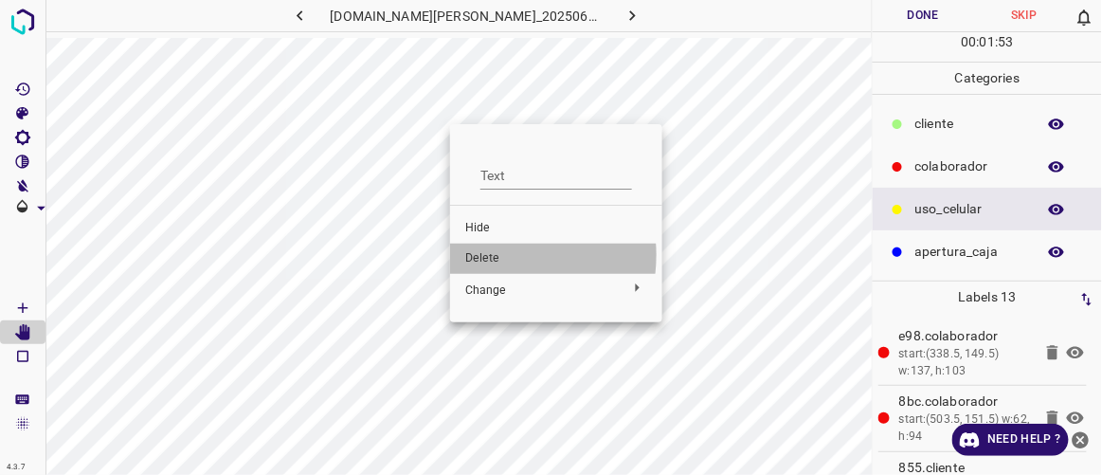
click at [486, 255] on span "Delete" at bounding box center [556, 258] width 182 height 17
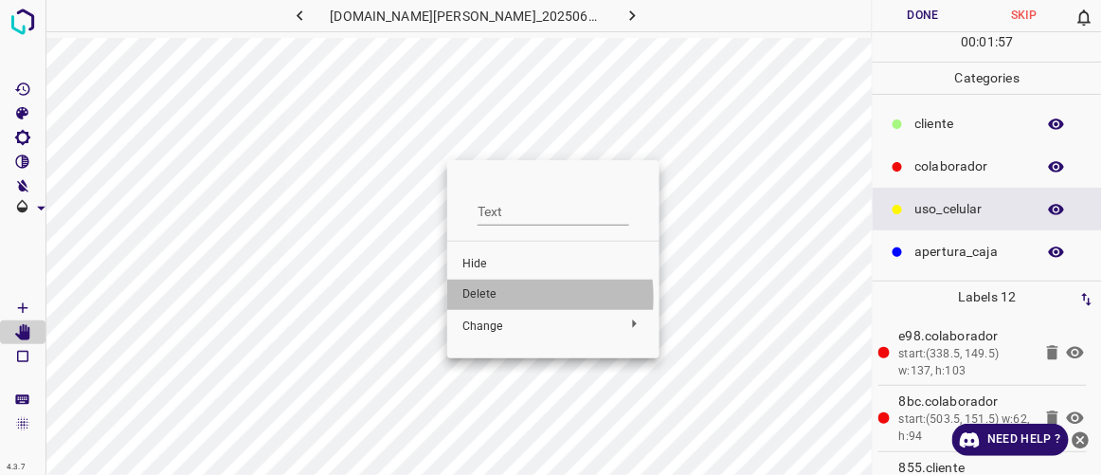
click at [497, 299] on span "Delete" at bounding box center [554, 294] width 182 height 17
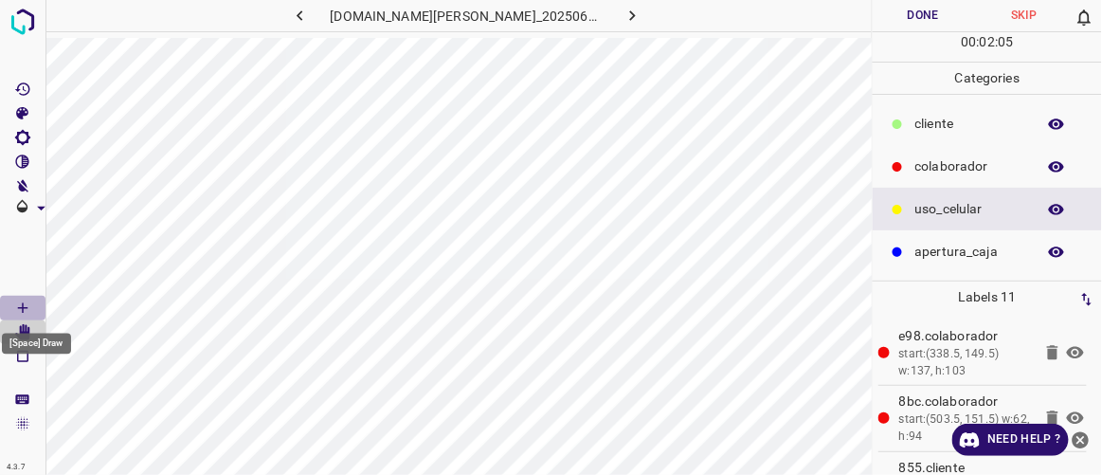
click at [22, 300] on icon "[Space] Draw" at bounding box center [22, 308] width 17 height 17
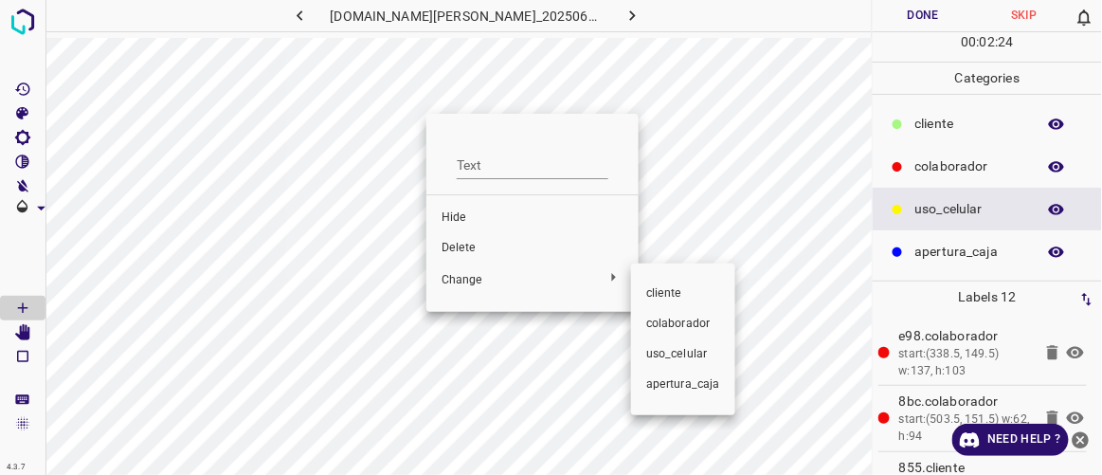
click at [662, 297] on span "​​cliente" at bounding box center [683, 293] width 74 height 17
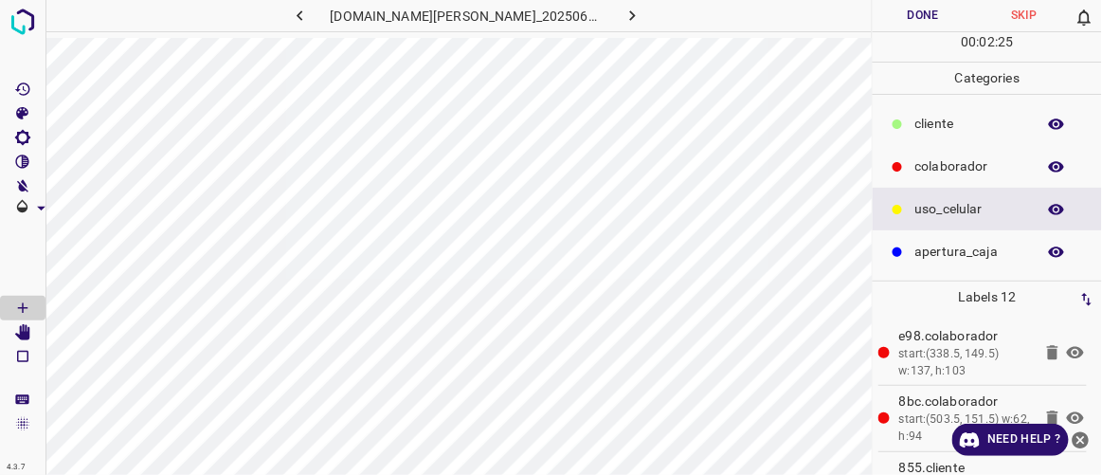
drag, startPoint x: 935, startPoint y: 118, endPoint x: 910, endPoint y: 133, distance: 28.5
click at [936, 119] on p "​​cliente" at bounding box center [971, 124] width 111 height 20
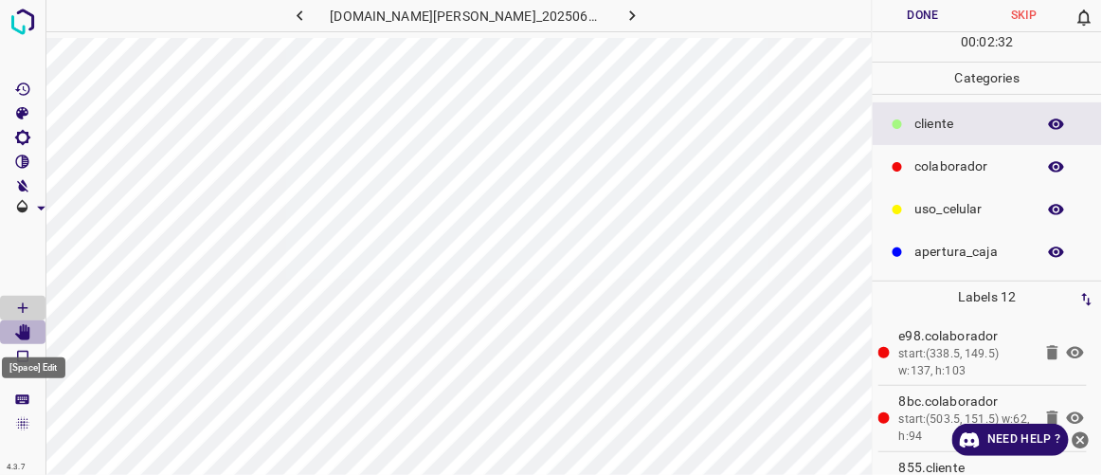
click at [23, 334] on icon "[Space] Edit" at bounding box center [22, 332] width 15 height 17
click at [310, 16] on icon "button" at bounding box center [300, 16] width 20 height 20
click at [310, 22] on icon "button" at bounding box center [300, 16] width 20 height 20
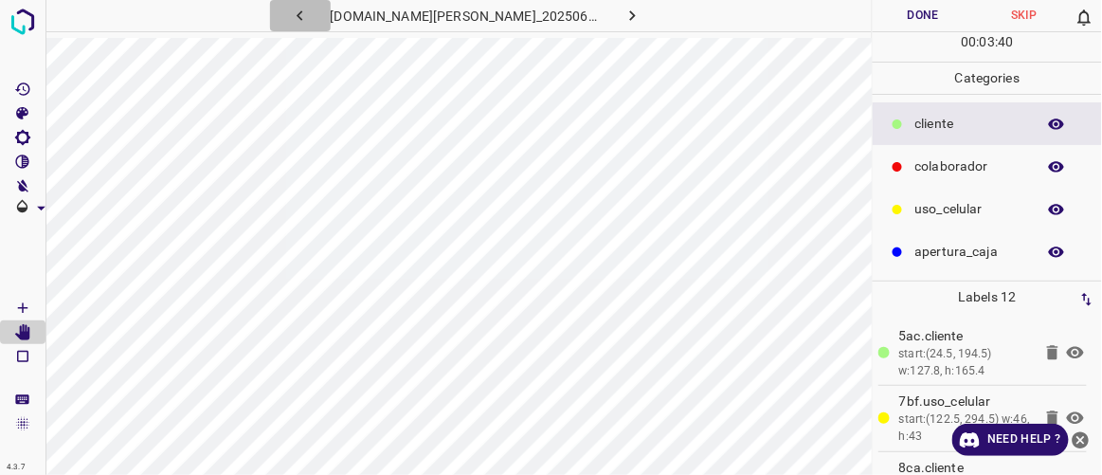
click at [331, 10] on button "button" at bounding box center [300, 15] width 61 height 31
click at [310, 12] on icon "button" at bounding box center [300, 16] width 20 height 20
click at [630, 13] on icon "button" at bounding box center [633, 15] width 6 height 10
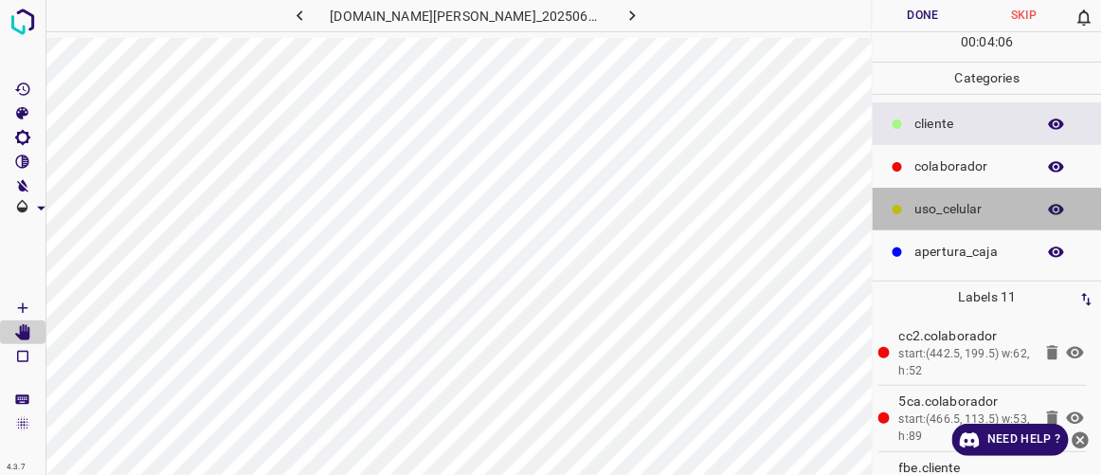
click at [916, 205] on p "uso_celular" at bounding box center [971, 209] width 111 height 20
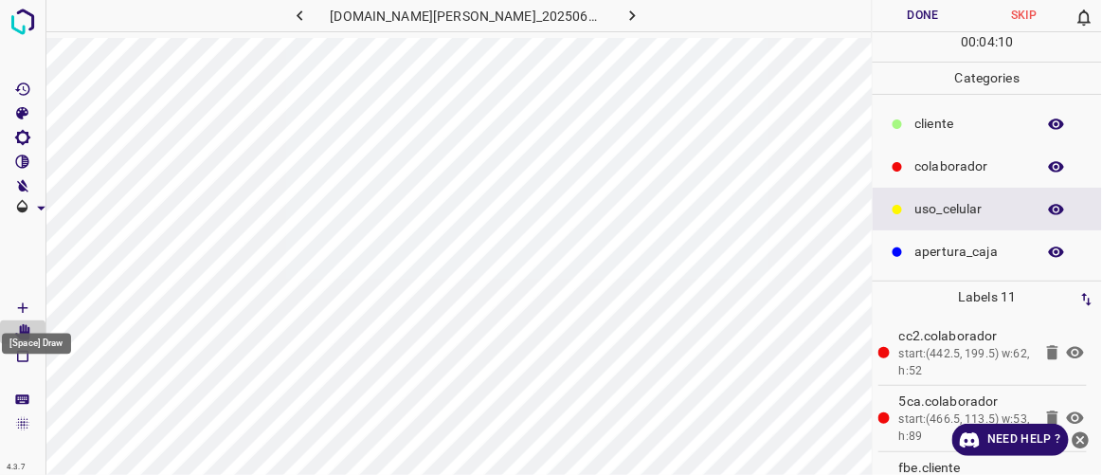
click at [25, 305] on icon "[Space] Draw" at bounding box center [22, 308] width 17 height 17
click at [623, 19] on icon "button" at bounding box center [633, 16] width 20 height 20
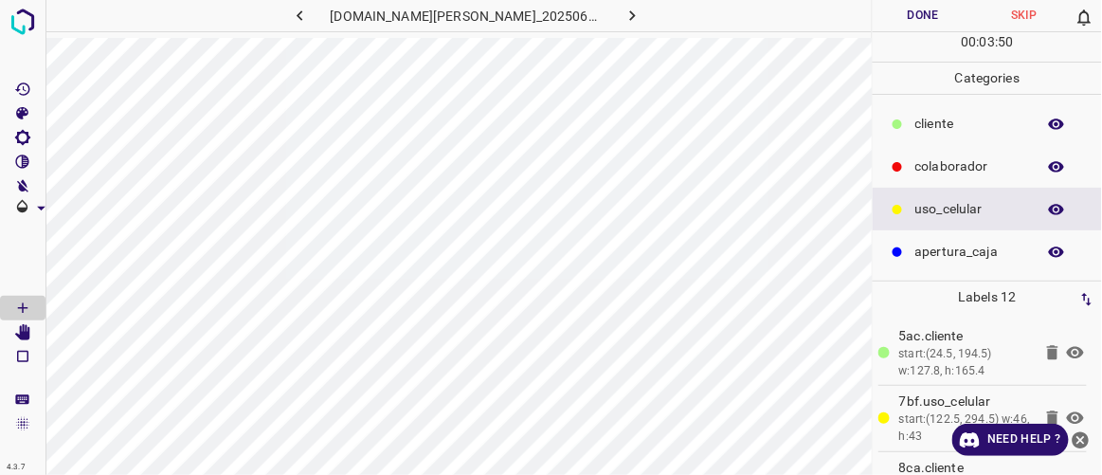
click at [623, 10] on icon "button" at bounding box center [633, 16] width 20 height 20
click at [603, 26] on button "button" at bounding box center [633, 15] width 61 height 31
click at [623, 21] on icon "button" at bounding box center [633, 16] width 20 height 20
click at [19, 328] on icon "[Space] Edit" at bounding box center [22, 332] width 17 height 17
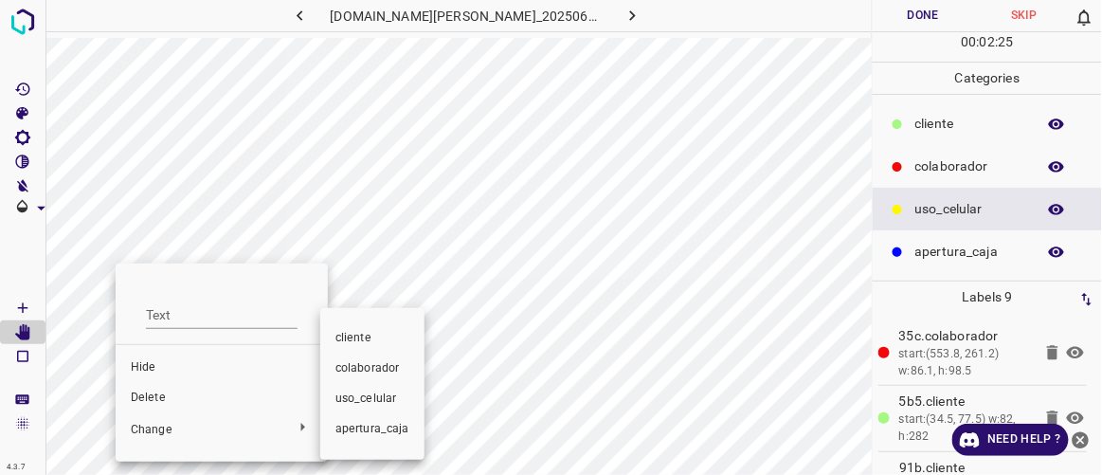
click at [155, 395] on div at bounding box center [551, 237] width 1102 height 475
click at [173, 404] on div at bounding box center [551, 237] width 1102 height 475
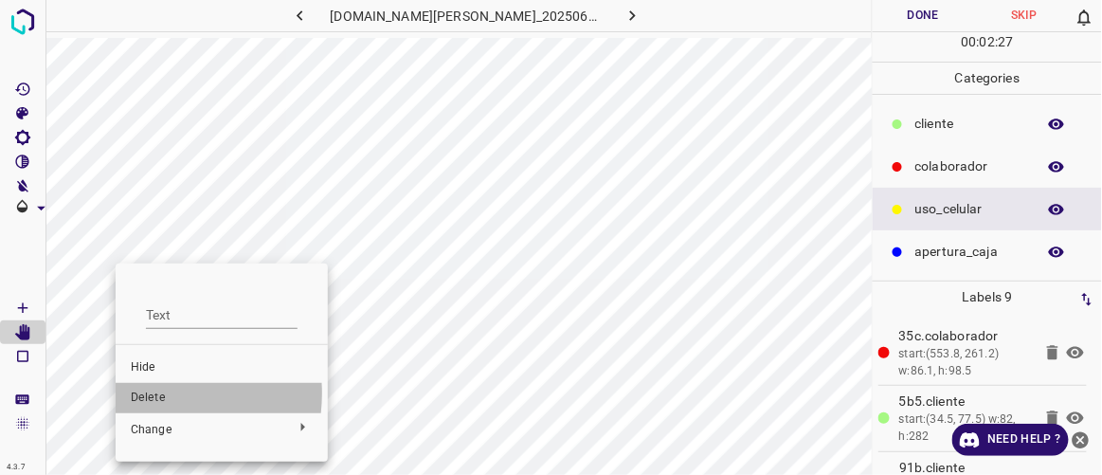
click at [137, 392] on span "Delete" at bounding box center [222, 398] width 182 height 17
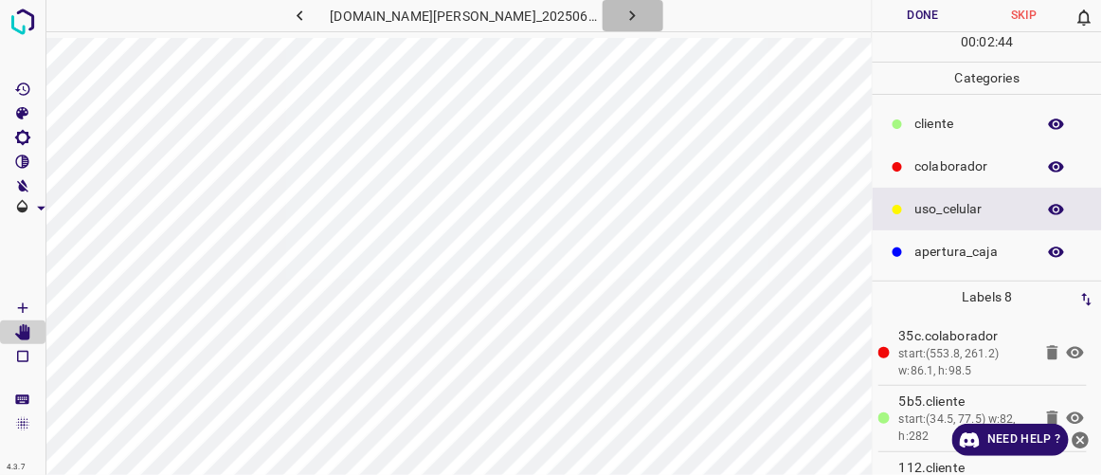
click at [625, 12] on button "button" at bounding box center [633, 15] width 61 height 31
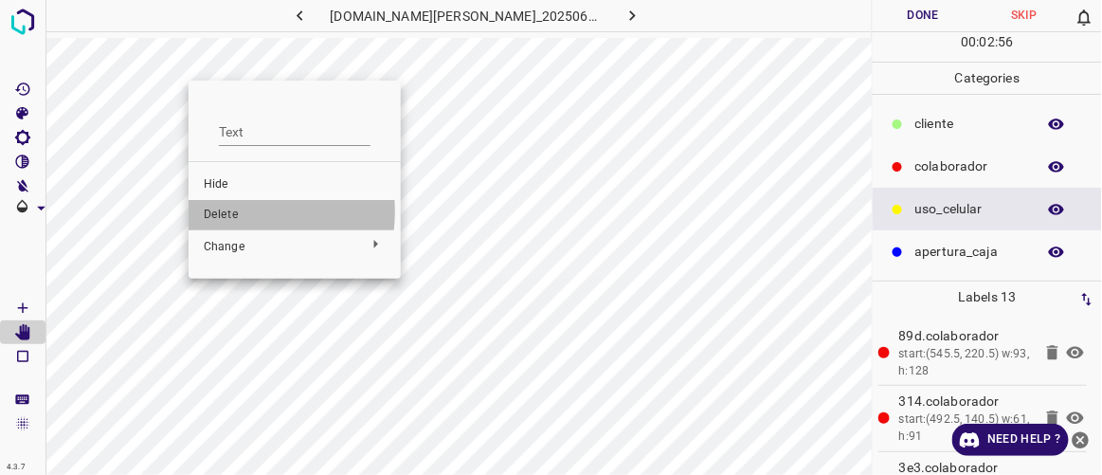
click at [224, 211] on span "Delete" at bounding box center [295, 215] width 182 height 17
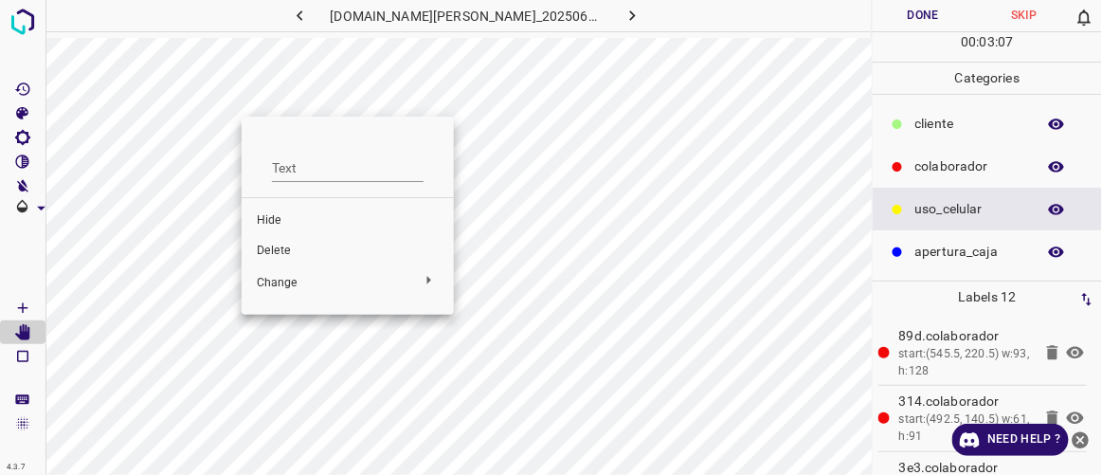
click at [275, 243] on span "Delete" at bounding box center [348, 251] width 182 height 17
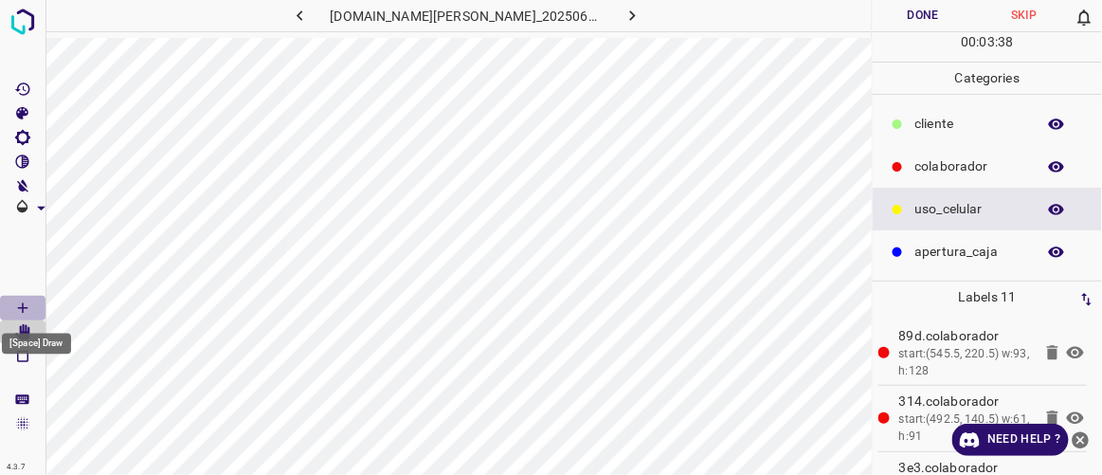
click at [41, 306] on Draw"] "[Space] Draw" at bounding box center [23, 308] width 46 height 25
click at [22, 327] on icon "[Space] Edit" at bounding box center [22, 332] width 17 height 17
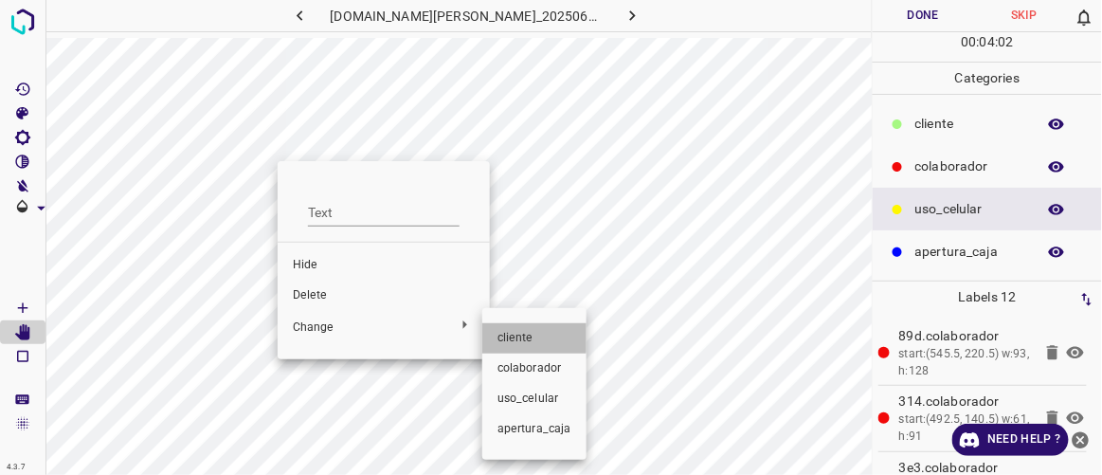
click at [498, 330] on span "​​cliente" at bounding box center [535, 338] width 74 height 17
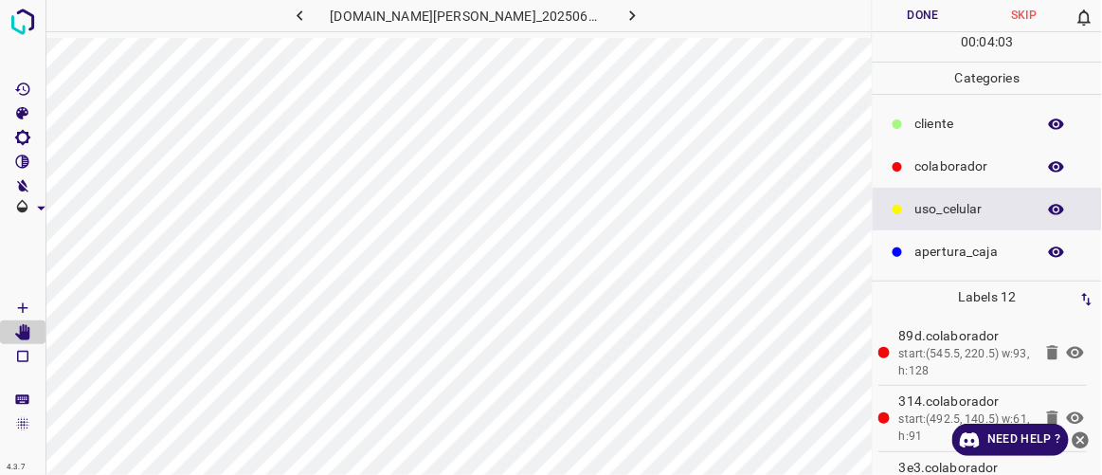
click at [961, 126] on p "​​cliente" at bounding box center [971, 124] width 111 height 20
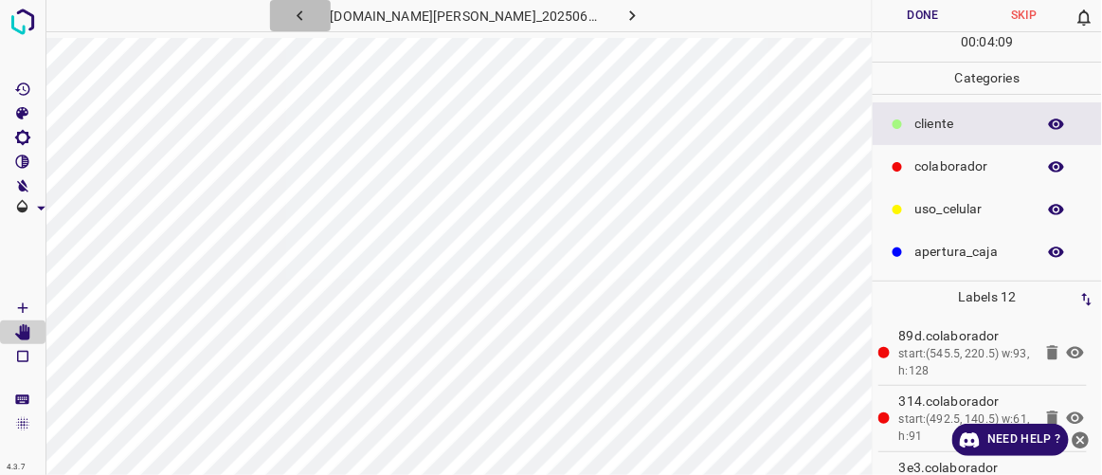
click at [310, 20] on icon "button" at bounding box center [300, 16] width 20 height 20
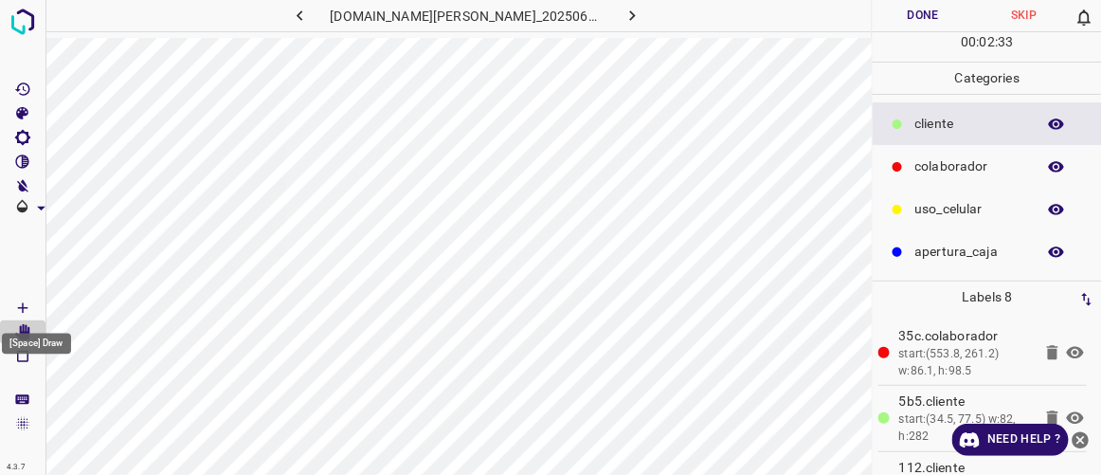
click at [21, 305] on icon "[Space] Draw" at bounding box center [22, 308] width 17 height 17
click at [26, 337] on icon "[Space] Edit" at bounding box center [22, 332] width 15 height 17
click at [624, 10] on button "button" at bounding box center [633, 15] width 61 height 31
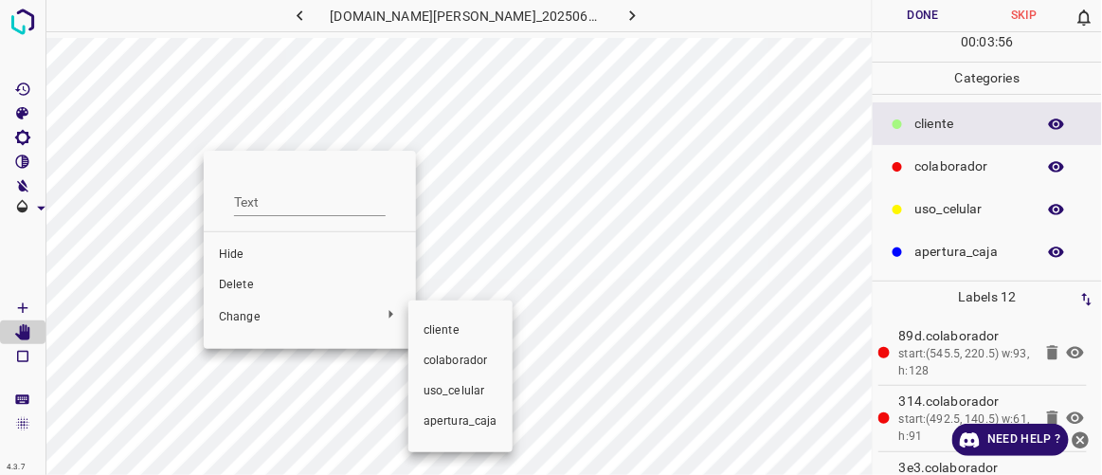
click at [428, 326] on span "​​cliente" at bounding box center [461, 330] width 74 height 17
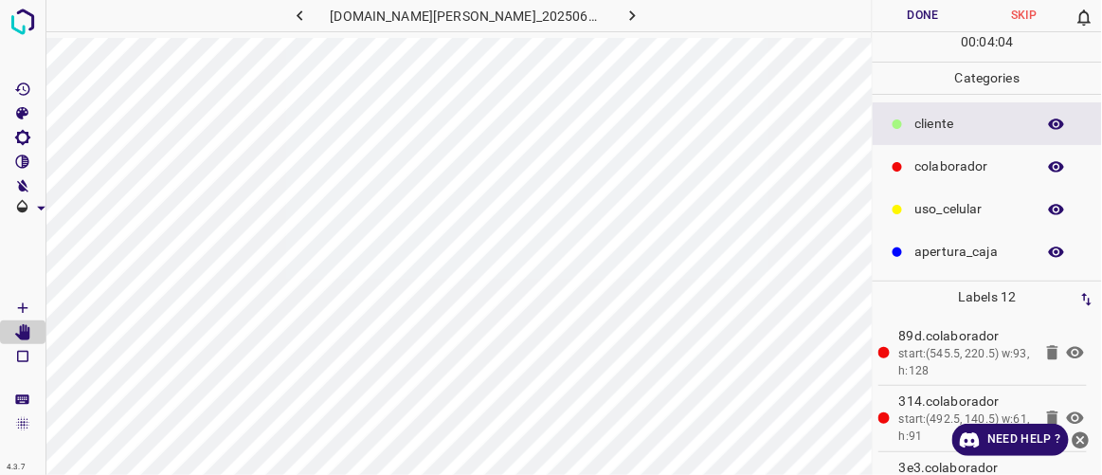
click at [310, 19] on icon "button" at bounding box center [300, 16] width 20 height 20
click at [623, 16] on icon "button" at bounding box center [633, 16] width 20 height 20
click at [623, 10] on icon "button" at bounding box center [633, 16] width 20 height 20
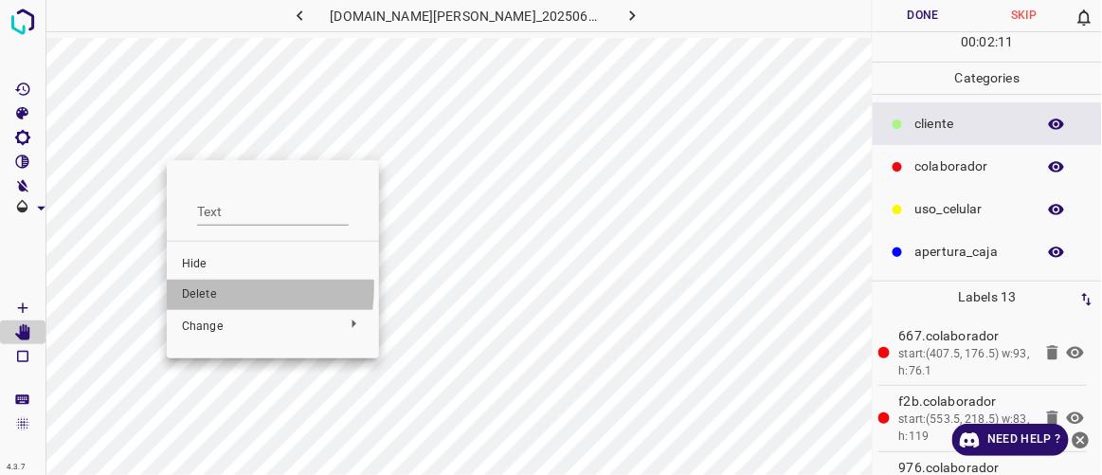
click at [204, 289] on span "Delete" at bounding box center [273, 294] width 182 height 17
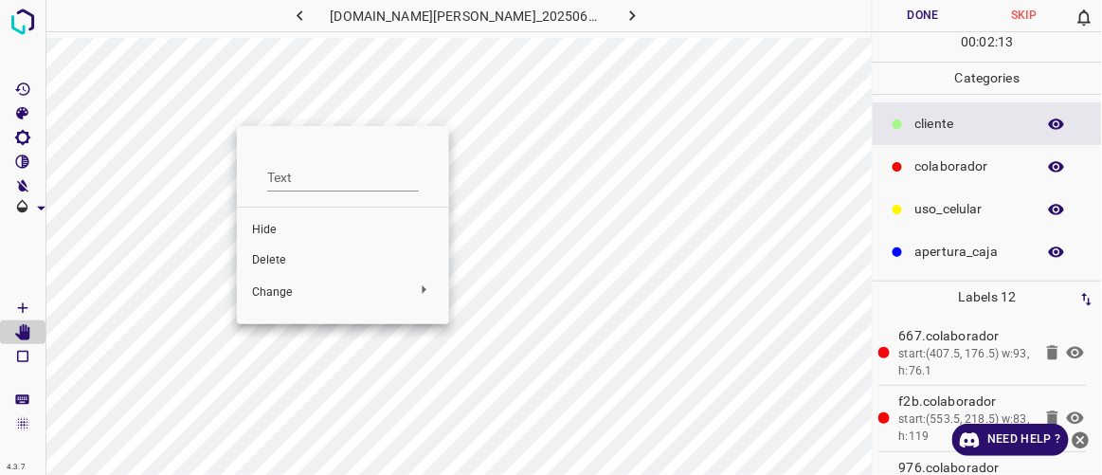
click at [264, 263] on span "Delete" at bounding box center [343, 260] width 182 height 17
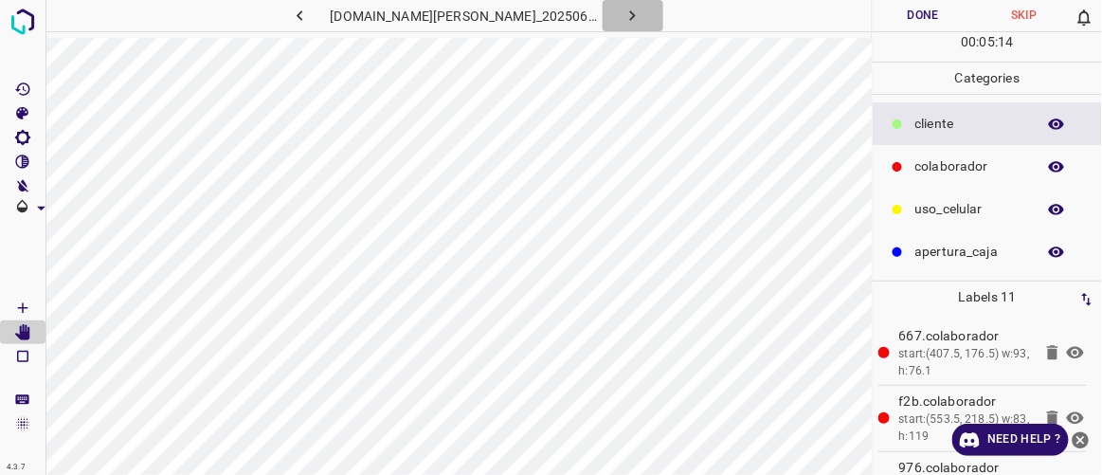
click at [623, 16] on icon "button" at bounding box center [633, 16] width 20 height 20
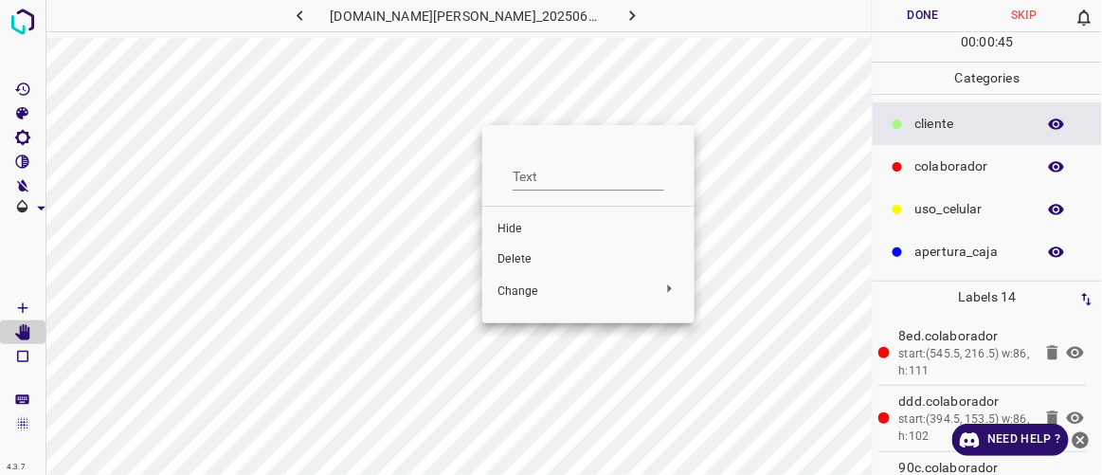
click at [523, 247] on li "Delete" at bounding box center [588, 260] width 212 height 30
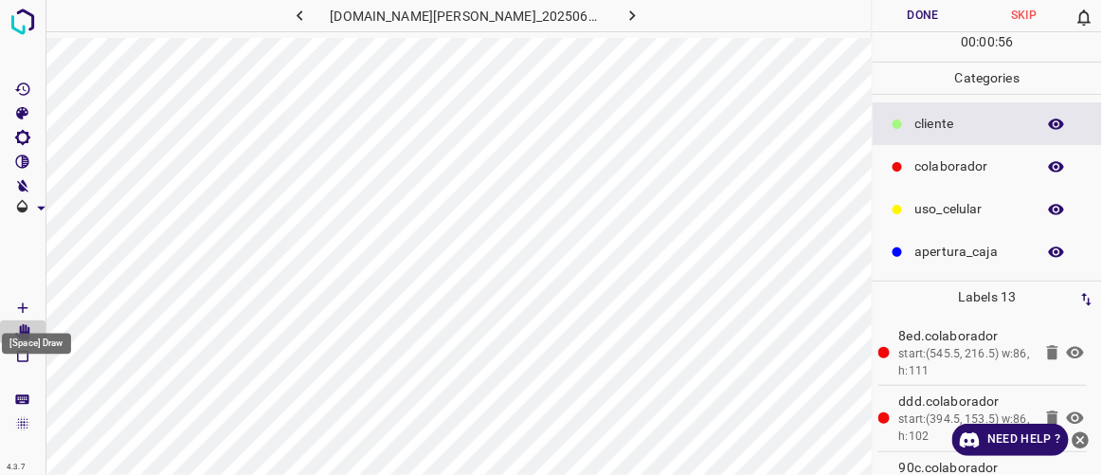
click at [28, 300] on icon "[Space] Draw" at bounding box center [22, 308] width 17 height 17
click at [25, 328] on icon "[Space] Edit" at bounding box center [22, 332] width 15 height 17
click at [625, 12] on button "button" at bounding box center [633, 15] width 61 height 31
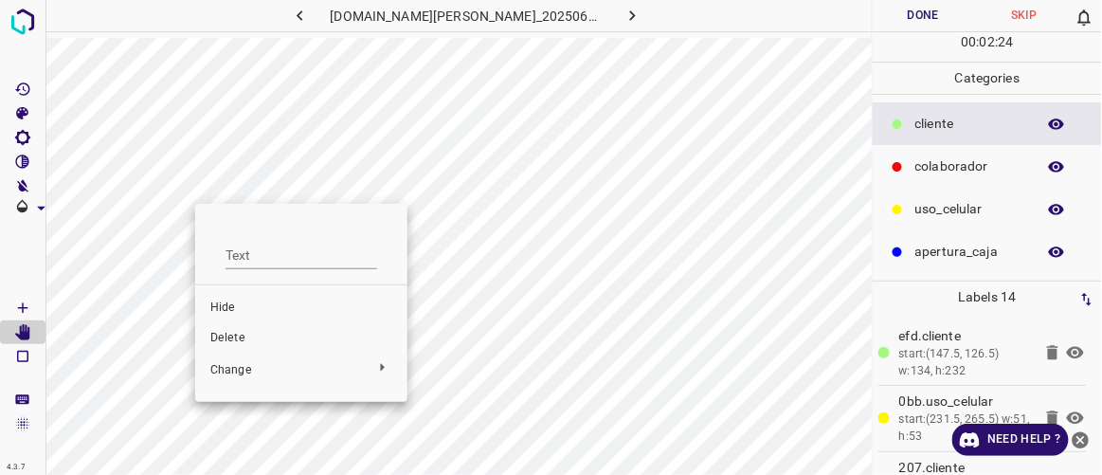
drag, startPoint x: 234, startPoint y: 331, endPoint x: 246, endPoint y: 327, distance: 12.0
click at [236, 332] on span "Delete" at bounding box center [301, 338] width 182 height 17
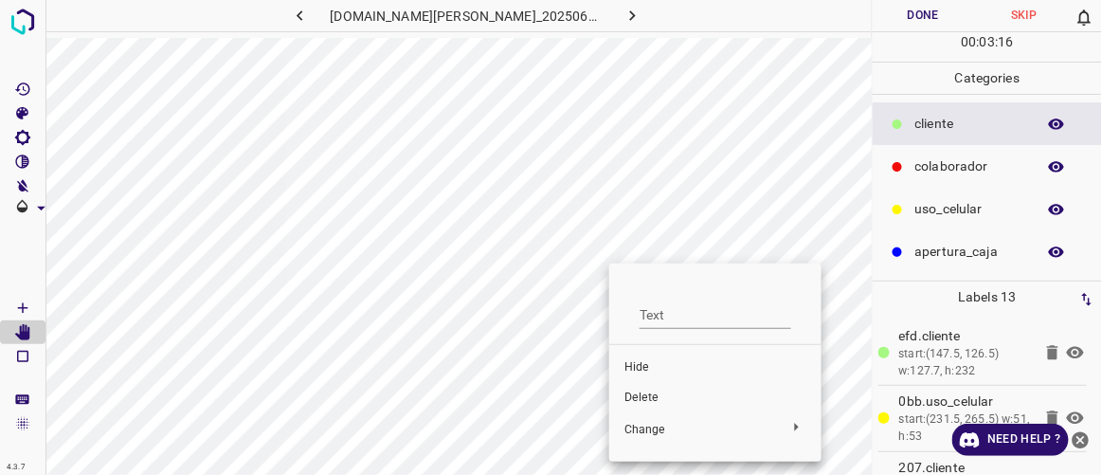
click at [632, 391] on span "Delete" at bounding box center [716, 398] width 182 height 17
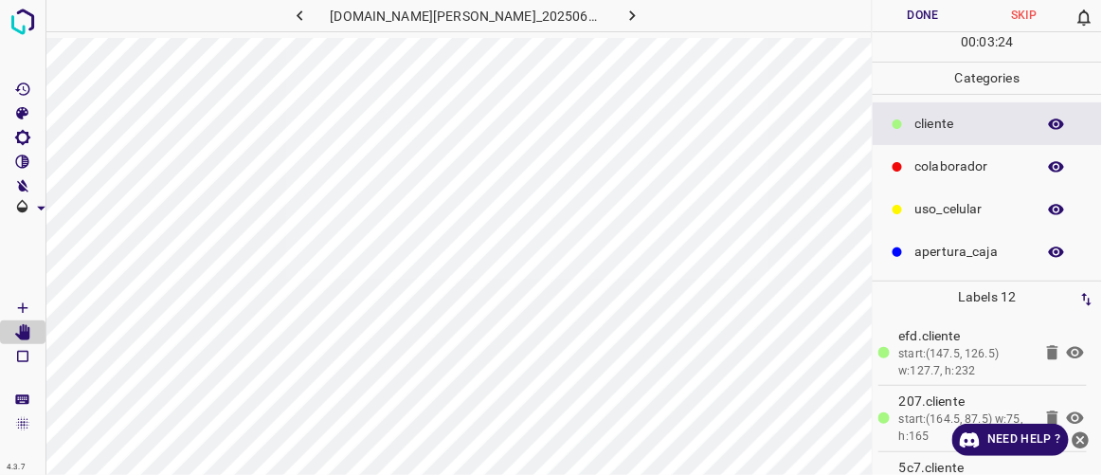
click at [916, 205] on p "uso_celular" at bounding box center [971, 209] width 111 height 20
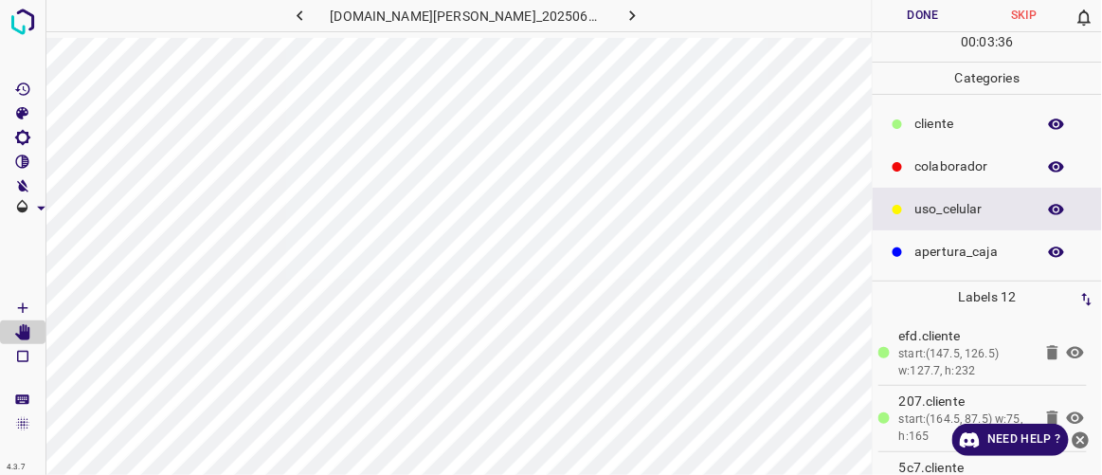
click at [310, 21] on icon "button" at bounding box center [300, 16] width 20 height 20
click at [310, 18] on icon "button" at bounding box center [300, 16] width 20 height 20
click at [319, 27] on button "button" at bounding box center [300, 15] width 61 height 31
click at [623, 15] on icon "button" at bounding box center [633, 16] width 20 height 20
click at [623, 14] on icon "button" at bounding box center [633, 16] width 20 height 20
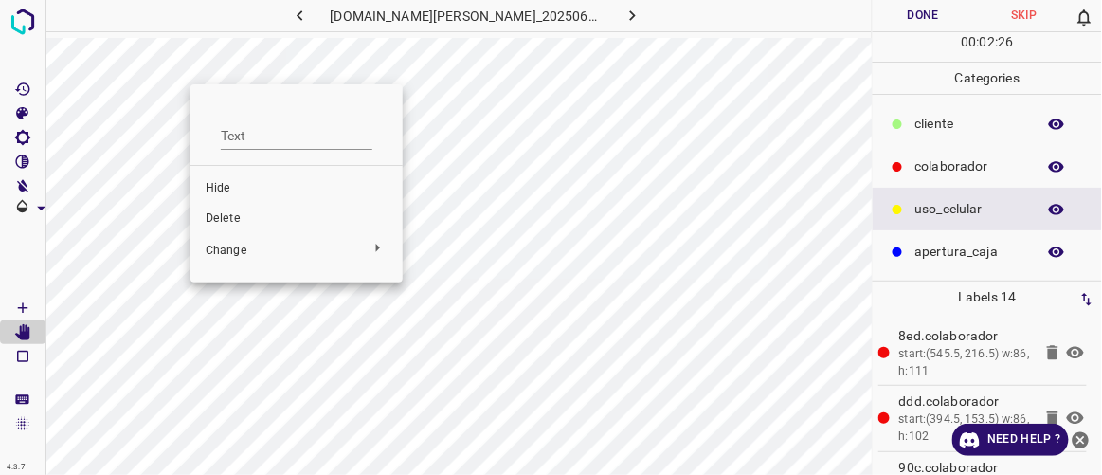
click at [228, 216] on span "Delete" at bounding box center [297, 218] width 182 height 17
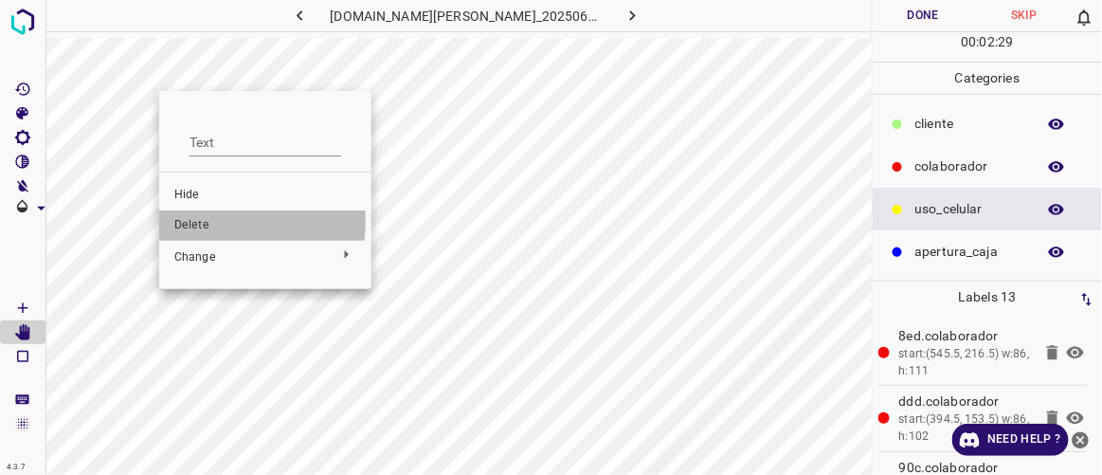
click at [196, 222] on span "Delete" at bounding box center [265, 225] width 182 height 17
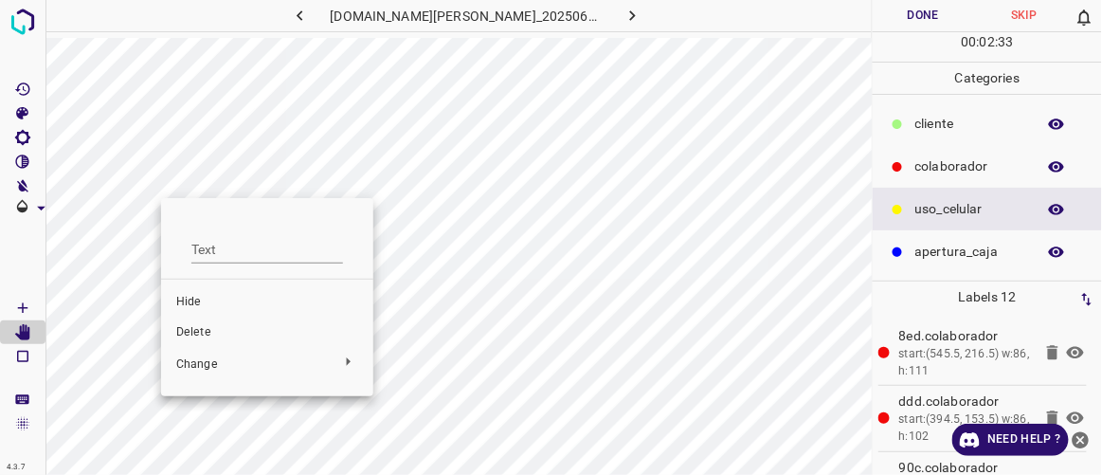
click at [200, 332] on span "Delete" at bounding box center [267, 332] width 182 height 17
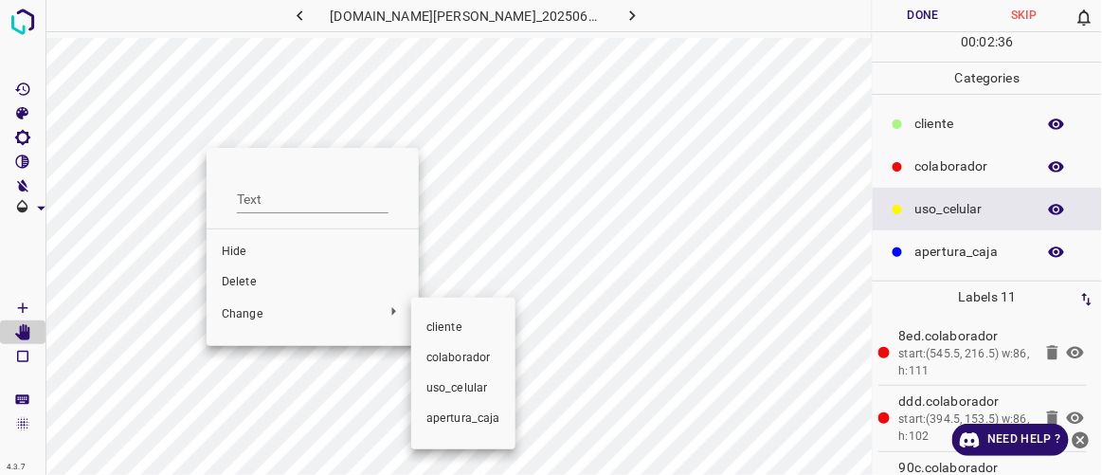
click at [176, 305] on div at bounding box center [551, 237] width 1102 height 475
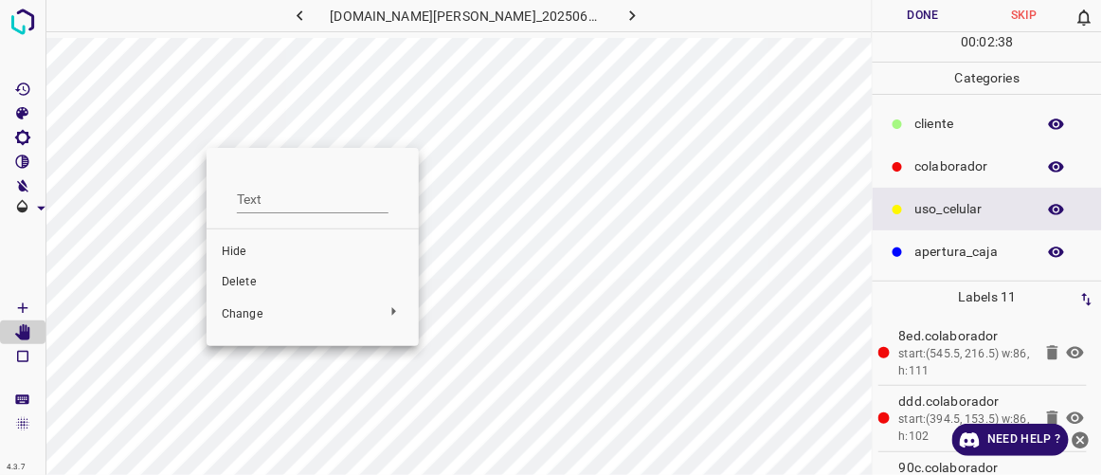
click at [172, 195] on div at bounding box center [551, 237] width 1102 height 475
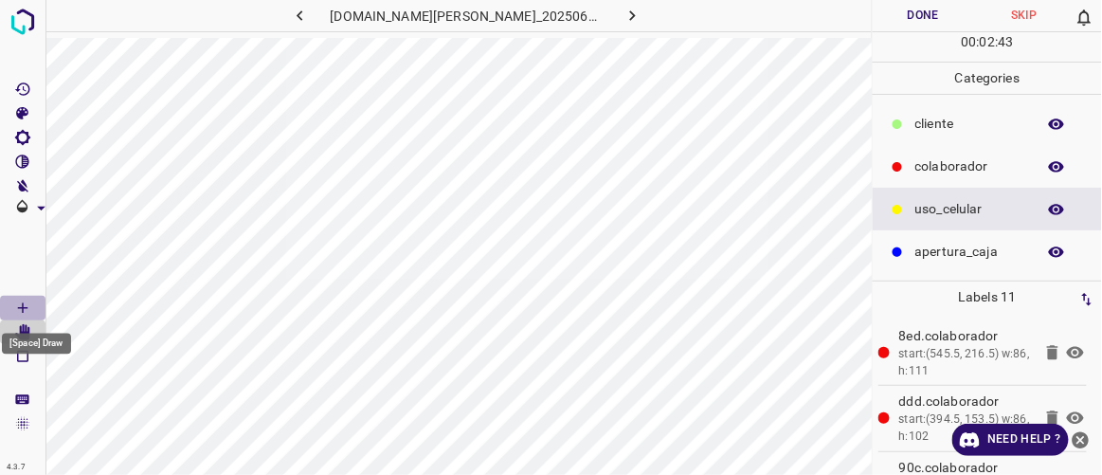
click at [34, 302] on Draw"] "[Space] Draw" at bounding box center [23, 308] width 46 height 25
click at [935, 120] on p "​​cliente" at bounding box center [971, 124] width 111 height 20
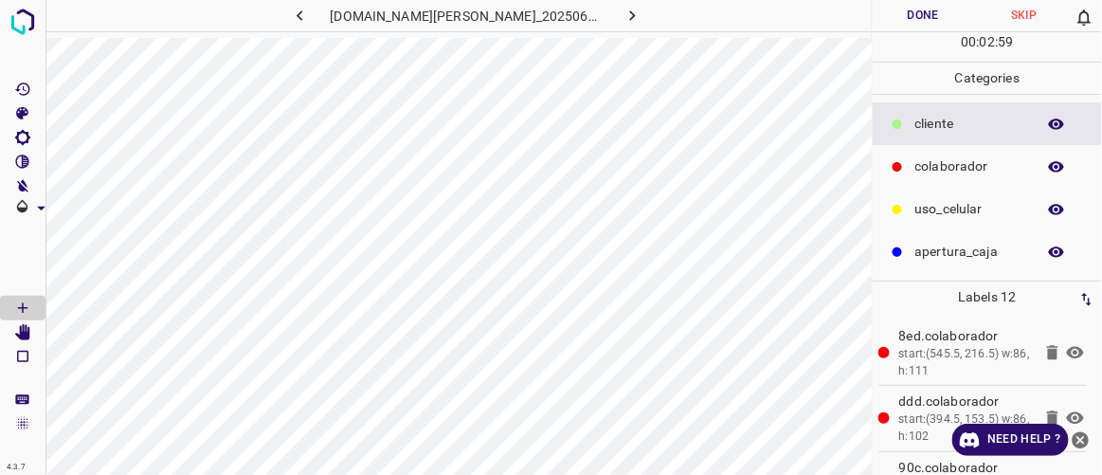
click at [623, 9] on icon "button" at bounding box center [633, 16] width 20 height 20
click at [625, 24] on button "button" at bounding box center [633, 15] width 61 height 31
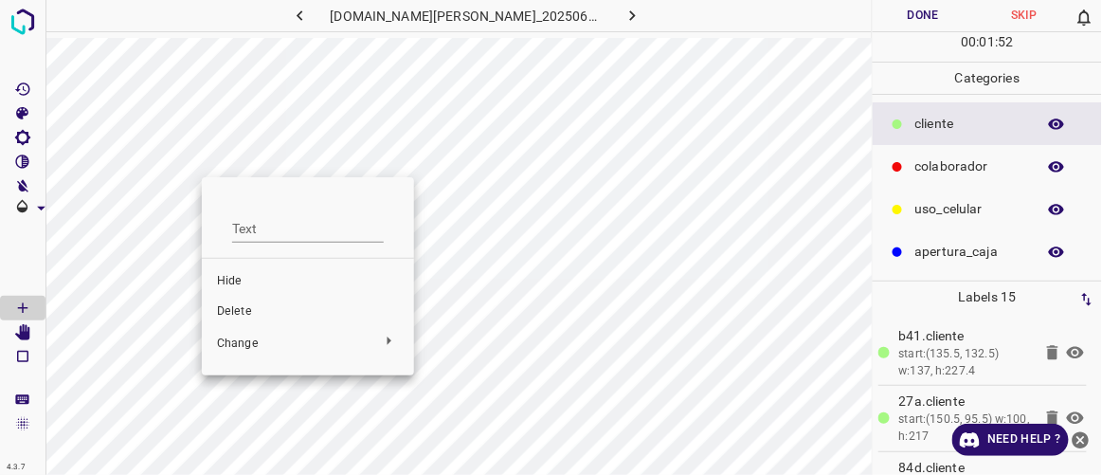
click at [231, 303] on span "Delete" at bounding box center [308, 311] width 182 height 17
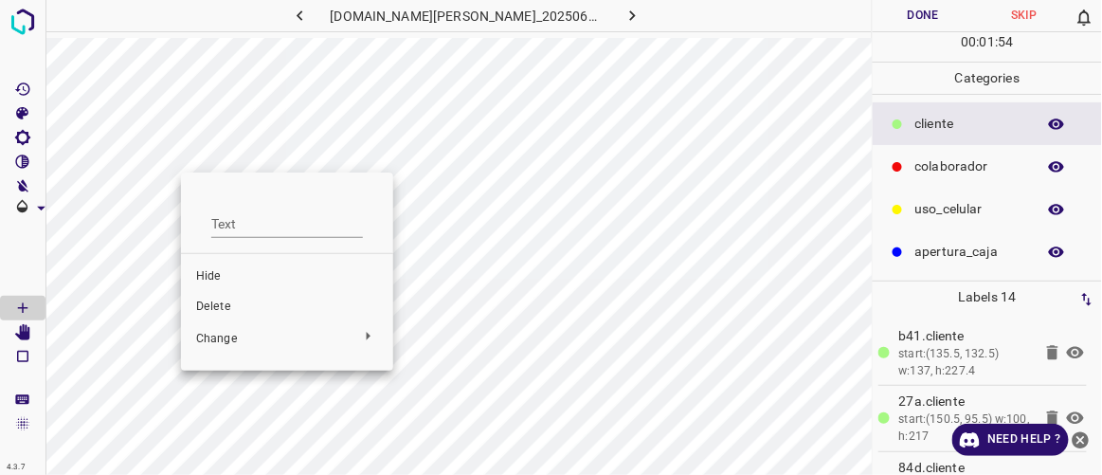
click at [214, 306] on span "Delete" at bounding box center [287, 307] width 182 height 17
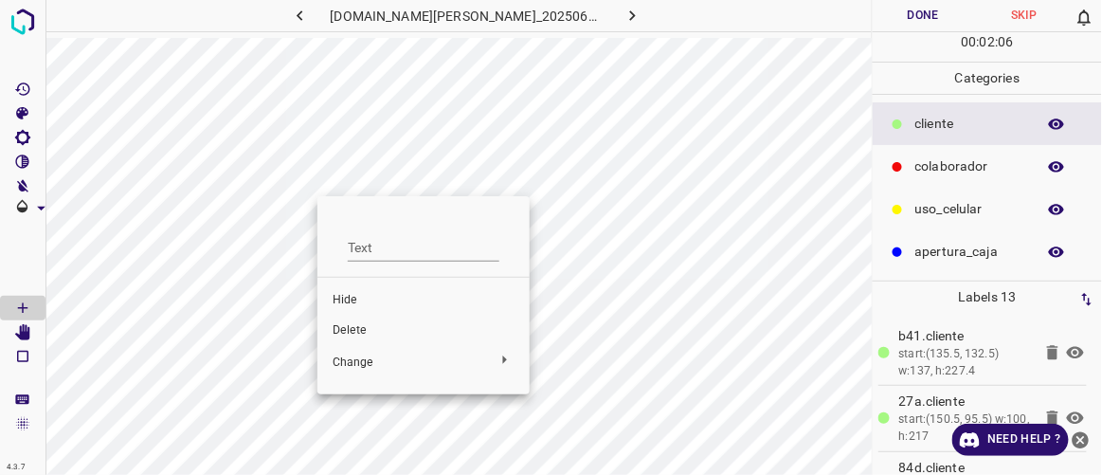
click at [359, 327] on span "Delete" at bounding box center [424, 330] width 182 height 17
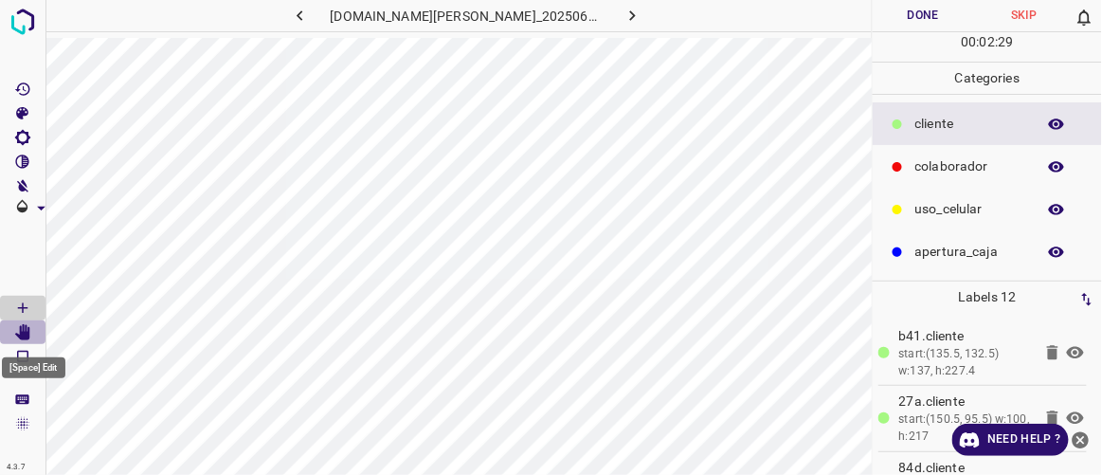
click at [32, 332] on Edit"] "[Space] Edit" at bounding box center [23, 332] width 46 height 25
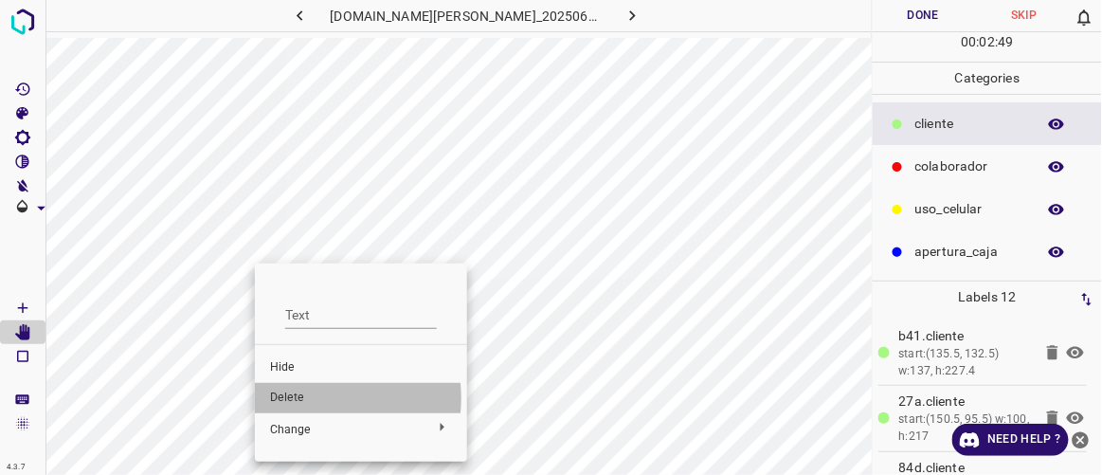
click at [308, 395] on span "Delete" at bounding box center [361, 398] width 182 height 17
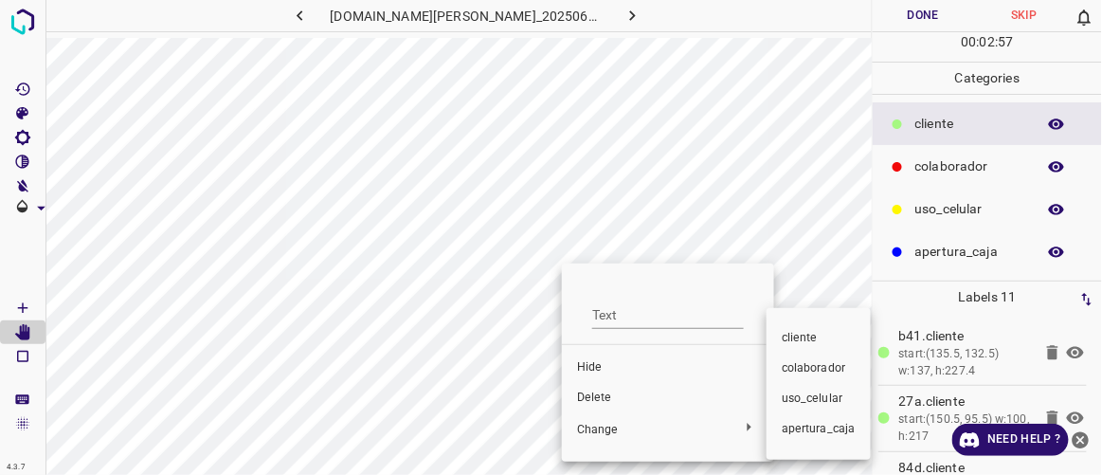
click at [610, 395] on div at bounding box center [551, 237] width 1102 height 475
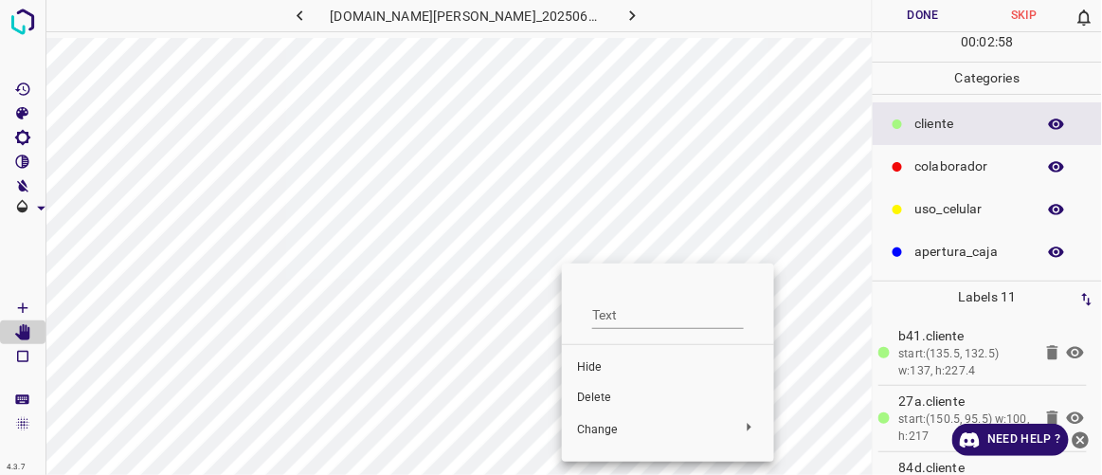
click at [591, 398] on span "Delete" at bounding box center [668, 398] width 182 height 17
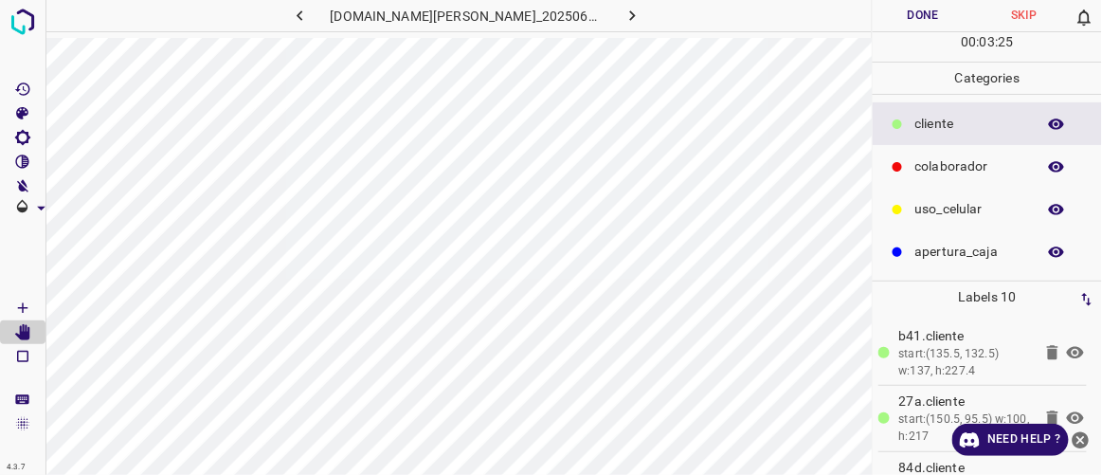
click at [623, 13] on icon "button" at bounding box center [633, 16] width 20 height 20
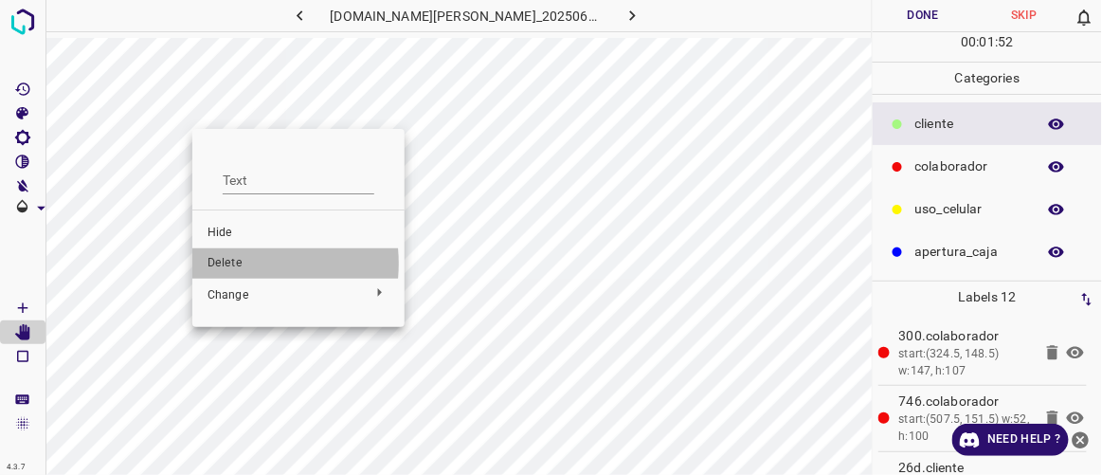
click at [237, 264] on span "Delete" at bounding box center [299, 263] width 182 height 17
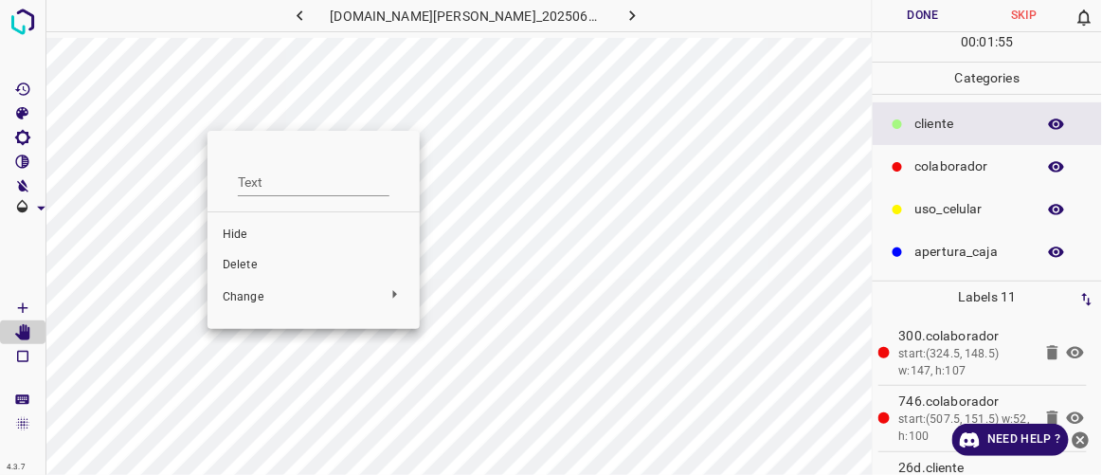
click at [246, 268] on span "Delete" at bounding box center [314, 265] width 182 height 17
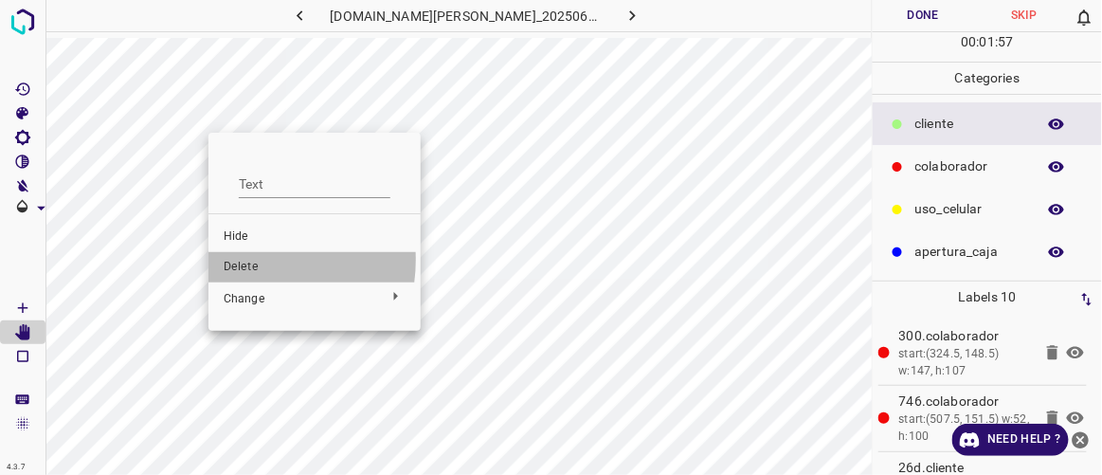
click at [243, 262] on span "Delete" at bounding box center [315, 267] width 182 height 17
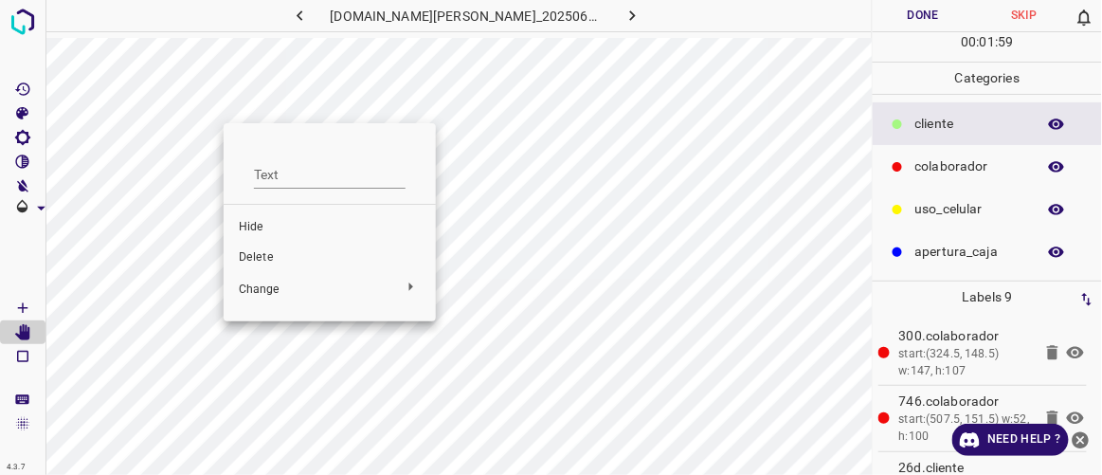
click at [271, 262] on span "Delete" at bounding box center [330, 257] width 182 height 17
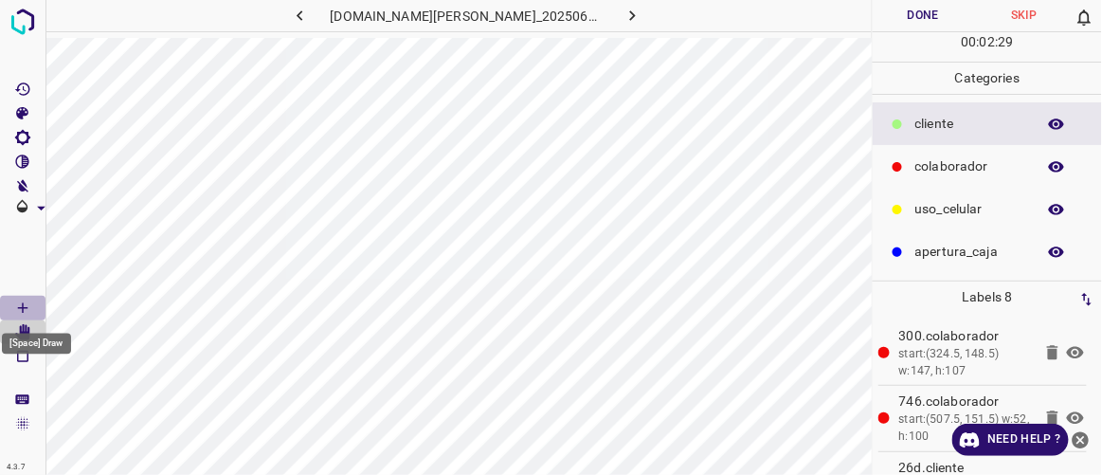
click at [20, 300] on icon "[Space] Draw" at bounding box center [22, 308] width 17 height 17
click at [23, 337] on icon "[Space] Edit" at bounding box center [22, 332] width 15 height 17
click at [23, 305] on icon "[Space] Draw" at bounding box center [22, 307] width 9 height 9
click at [27, 328] on icon "[Space] Edit" at bounding box center [22, 332] width 17 height 17
click at [30, 302] on icon "[Space] Draw" at bounding box center [22, 308] width 17 height 17
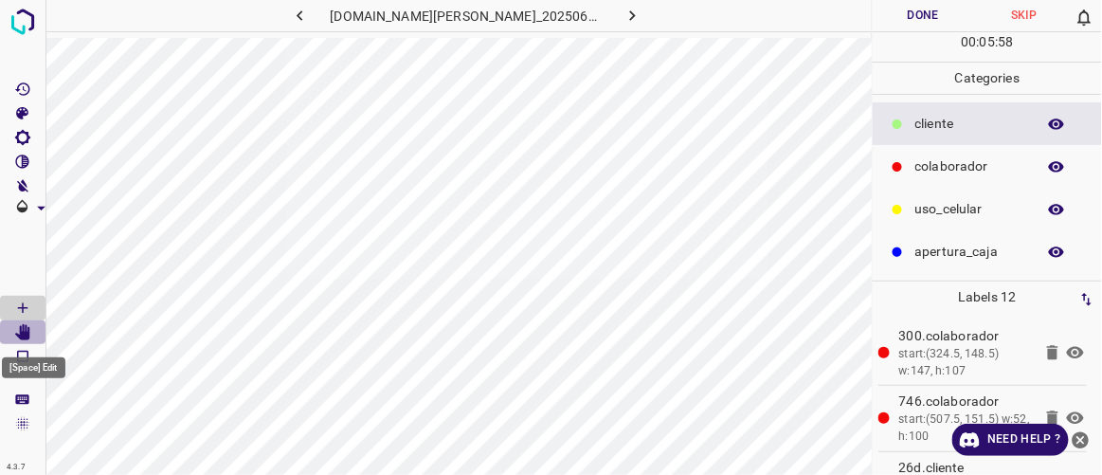
click at [26, 335] on icon "[Space] Edit" at bounding box center [22, 332] width 15 height 17
click at [623, 15] on icon "button" at bounding box center [633, 16] width 20 height 20
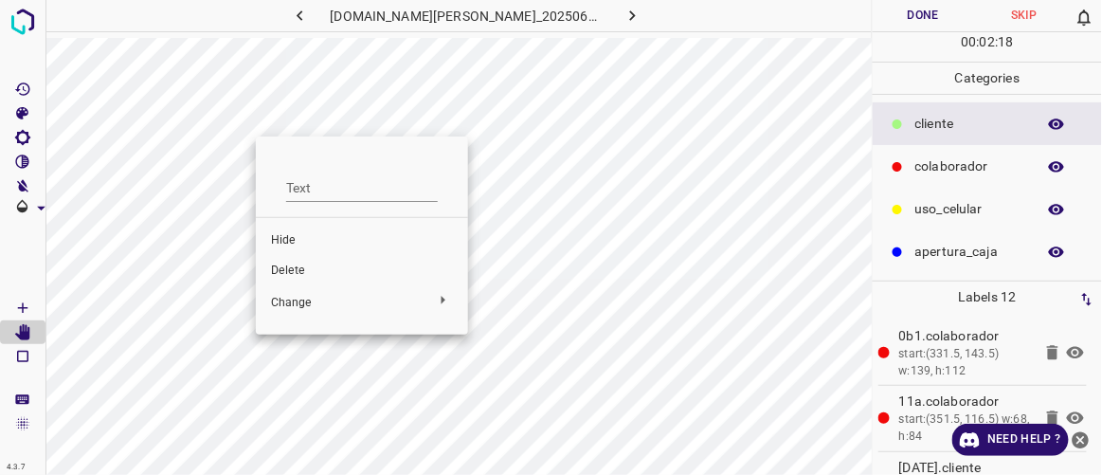
click at [294, 281] on li "Delete" at bounding box center [362, 271] width 212 height 30
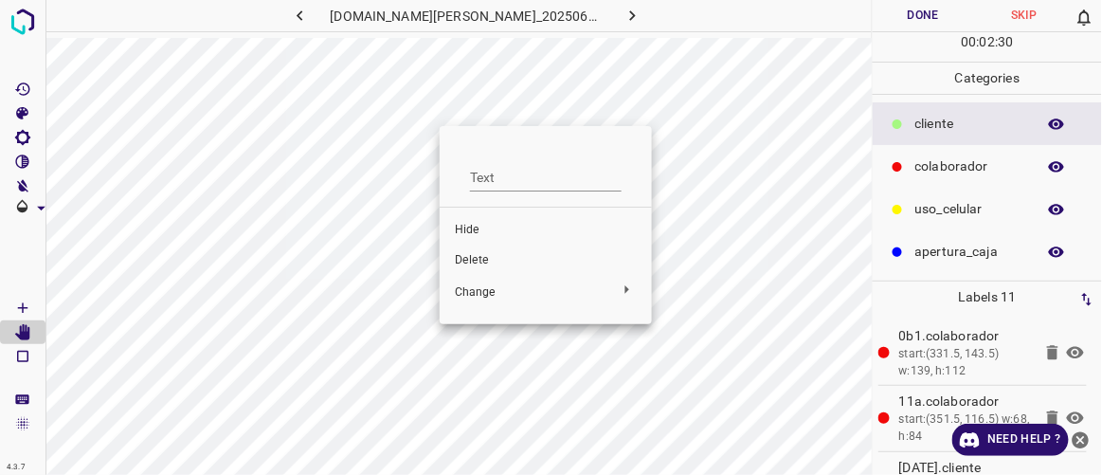
click at [464, 258] on span "Delete" at bounding box center [546, 260] width 182 height 17
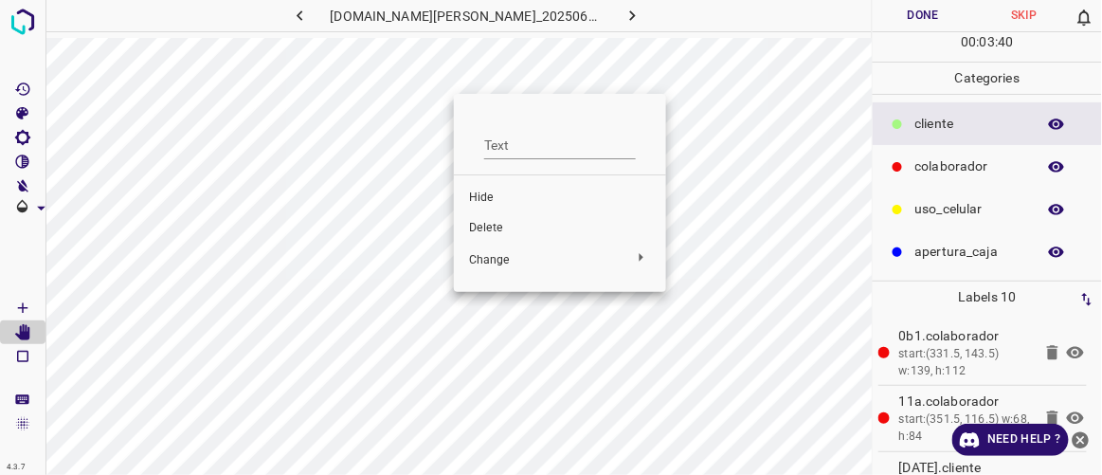
click at [482, 225] on span "Delete" at bounding box center [560, 228] width 182 height 17
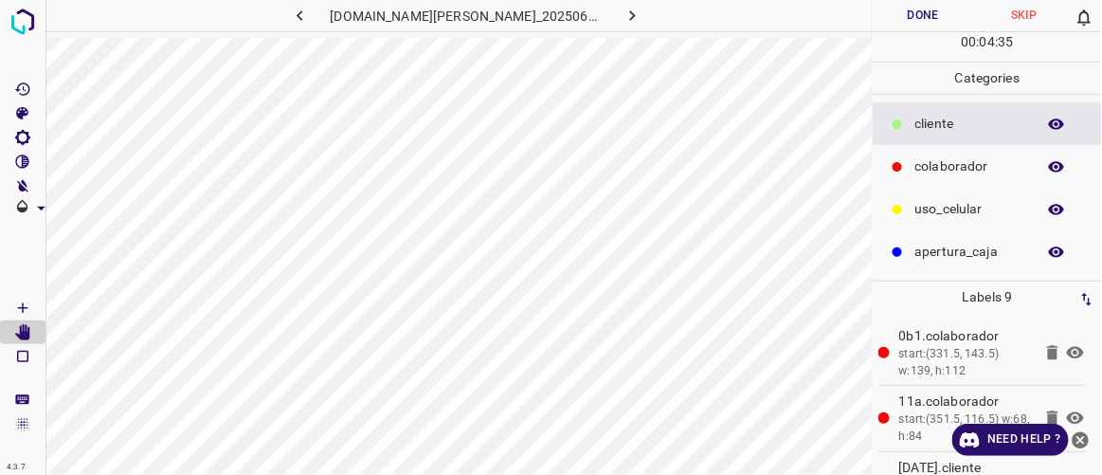
click at [623, 9] on icon "button" at bounding box center [633, 16] width 20 height 20
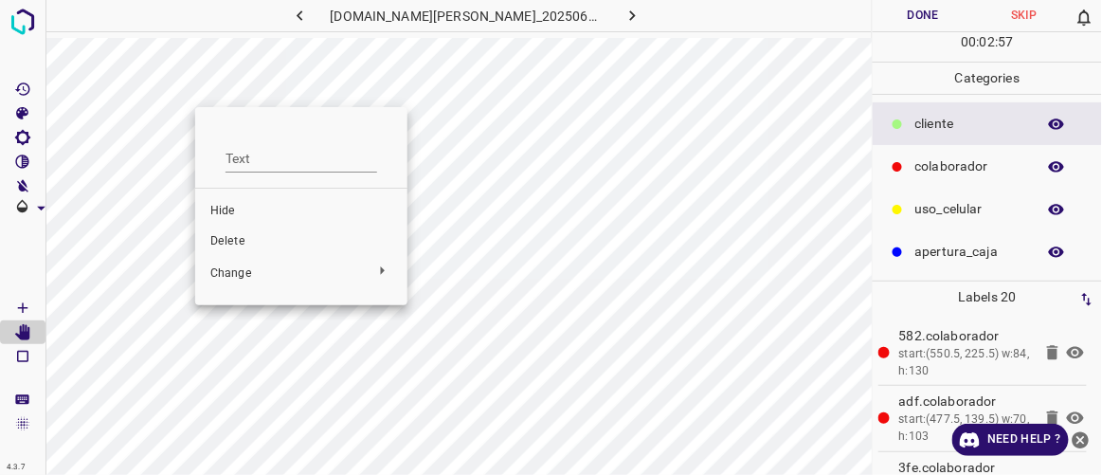
click at [226, 242] on span "Delete" at bounding box center [301, 241] width 182 height 17
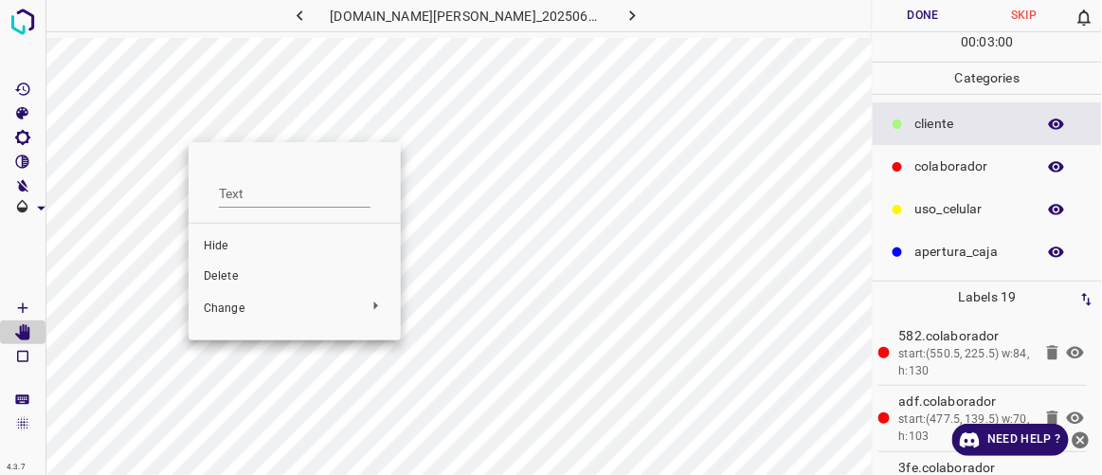
click at [217, 279] on span "Delete" at bounding box center [295, 276] width 182 height 17
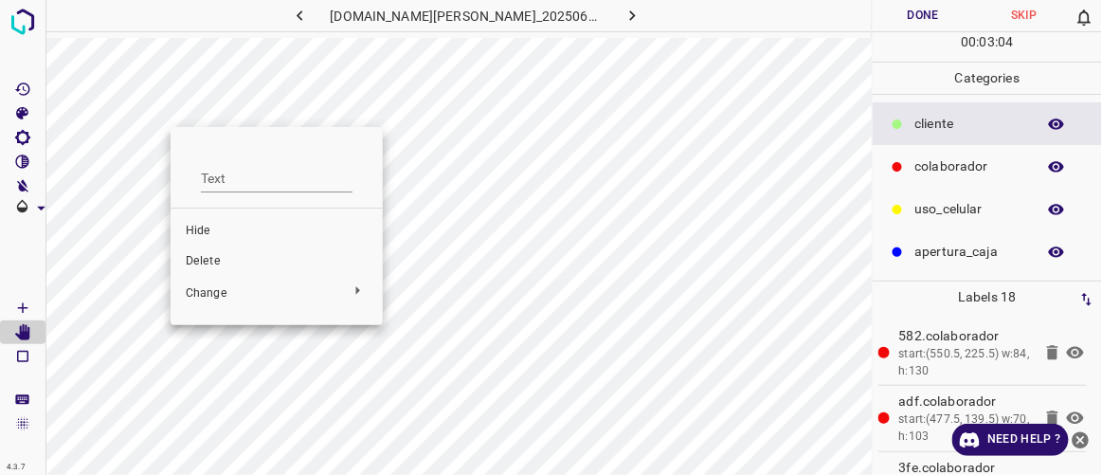
click at [203, 260] on span "Delete" at bounding box center [277, 261] width 182 height 17
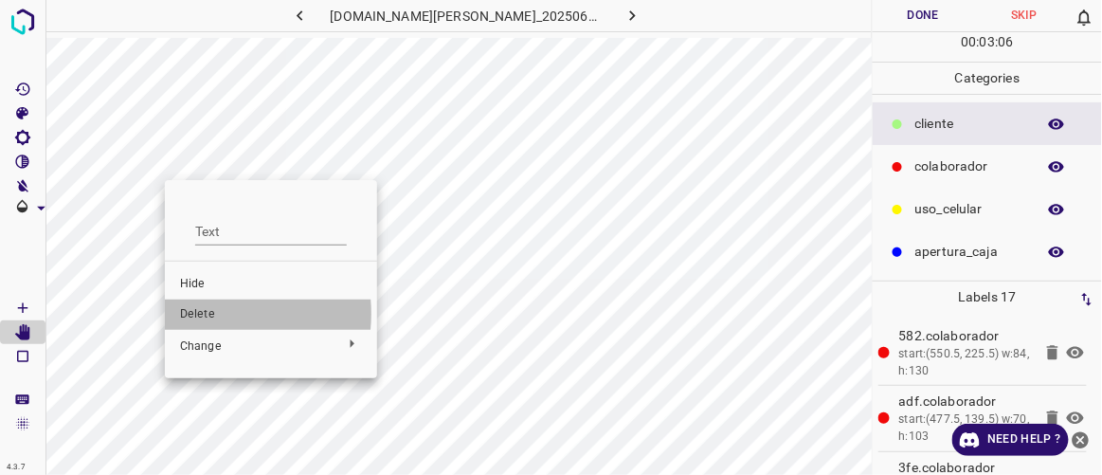
click at [204, 314] on span "Delete" at bounding box center [271, 314] width 182 height 17
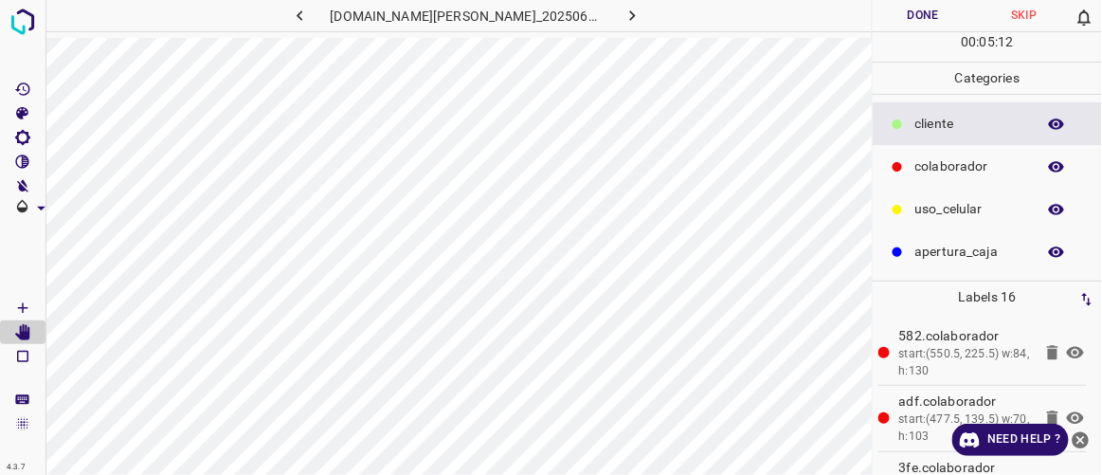
click at [622, 12] on button "button" at bounding box center [633, 15] width 61 height 31
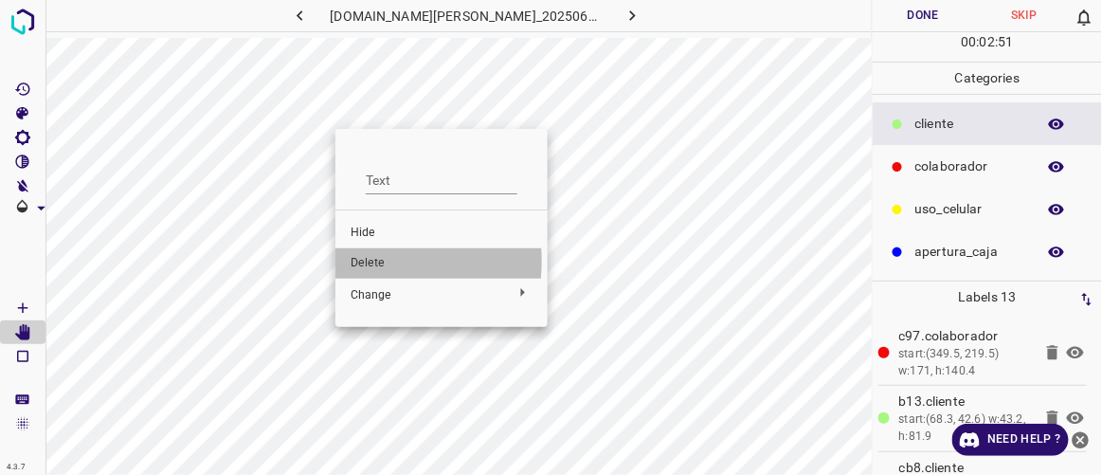
click at [370, 262] on span "Delete" at bounding box center [442, 263] width 182 height 17
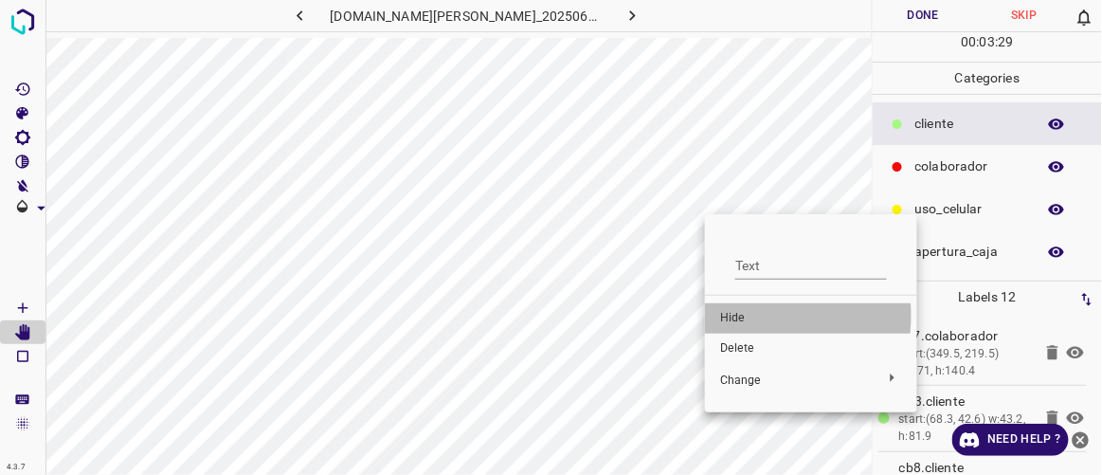
click at [737, 316] on span "Hide" at bounding box center [811, 318] width 182 height 17
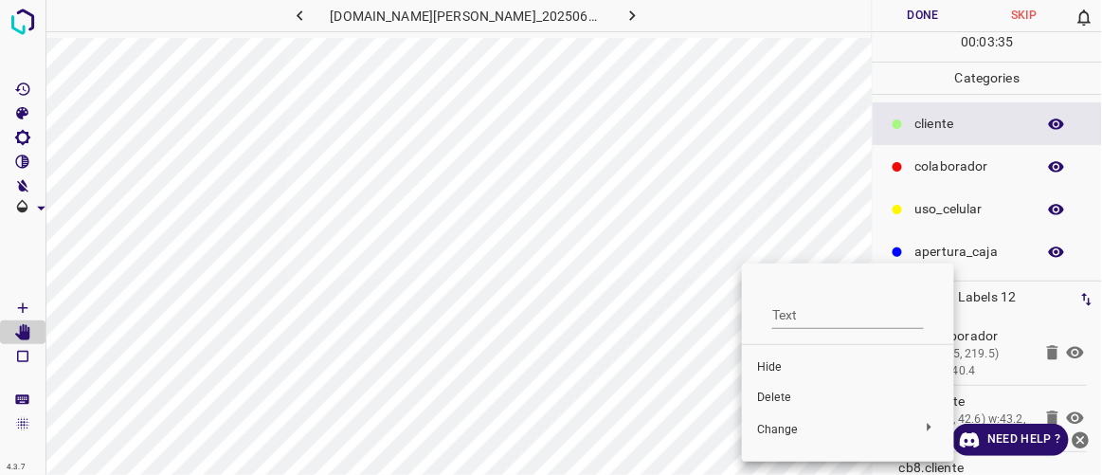
click at [768, 397] on span "Delete" at bounding box center [848, 398] width 182 height 17
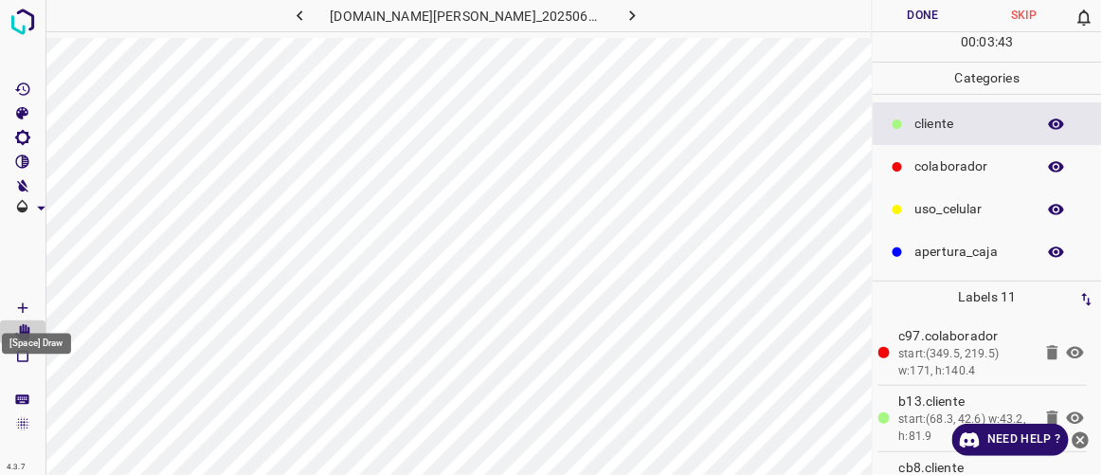
click at [34, 303] on Draw"] "[Space] Draw" at bounding box center [23, 308] width 46 height 25
click at [23, 333] on icon "[Space] Edit" at bounding box center [22, 332] width 15 height 17
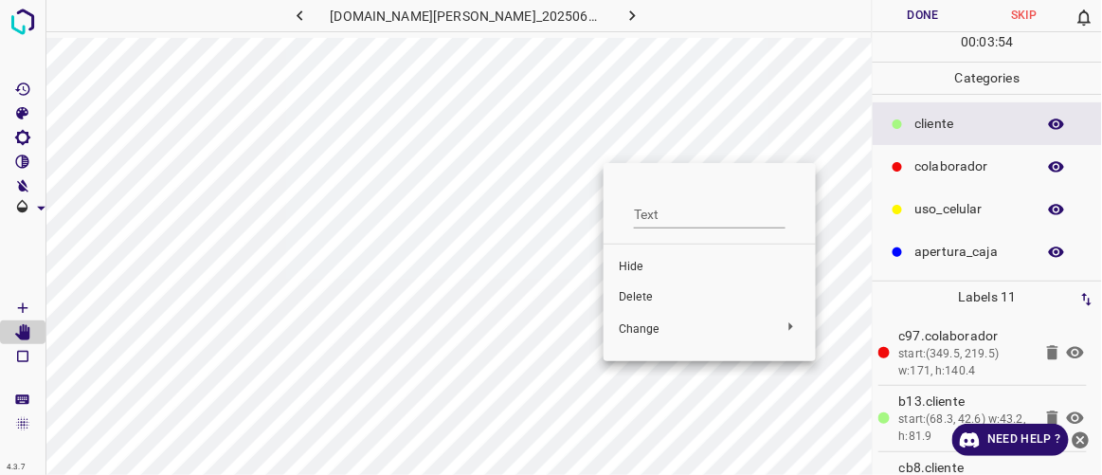
click at [637, 300] on span "Delete" at bounding box center [710, 297] width 182 height 17
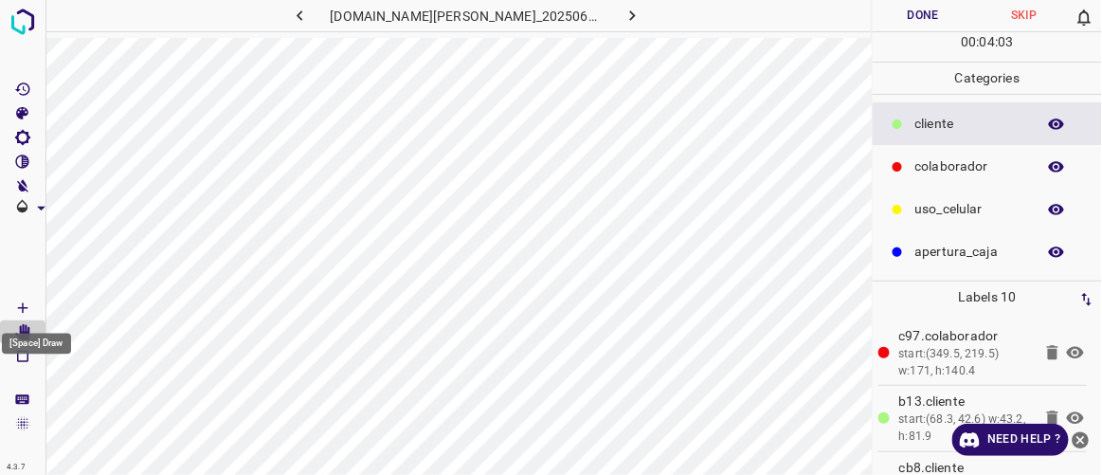
click at [33, 302] on Draw"] "[Space] Draw" at bounding box center [23, 308] width 46 height 25
click at [623, 21] on icon "button" at bounding box center [633, 16] width 20 height 20
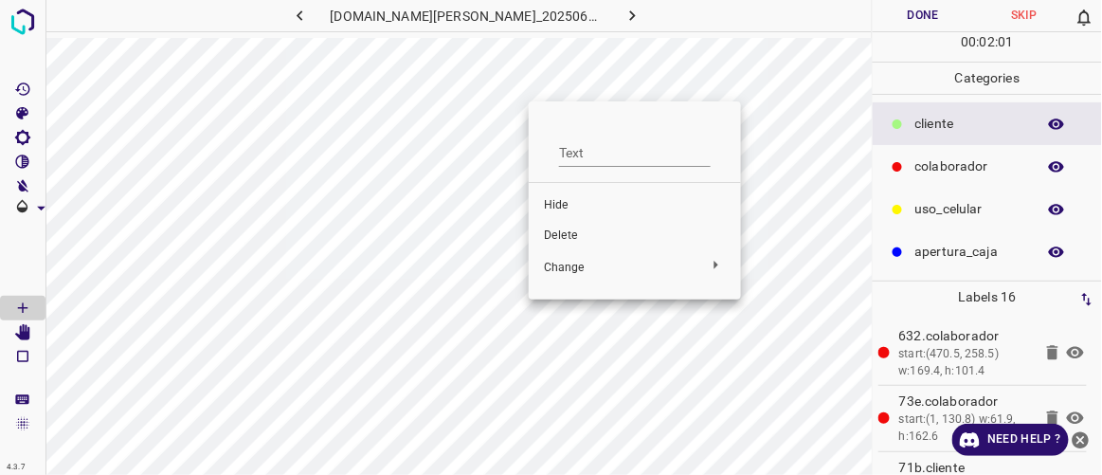
click at [556, 241] on span "Delete" at bounding box center [635, 236] width 182 height 17
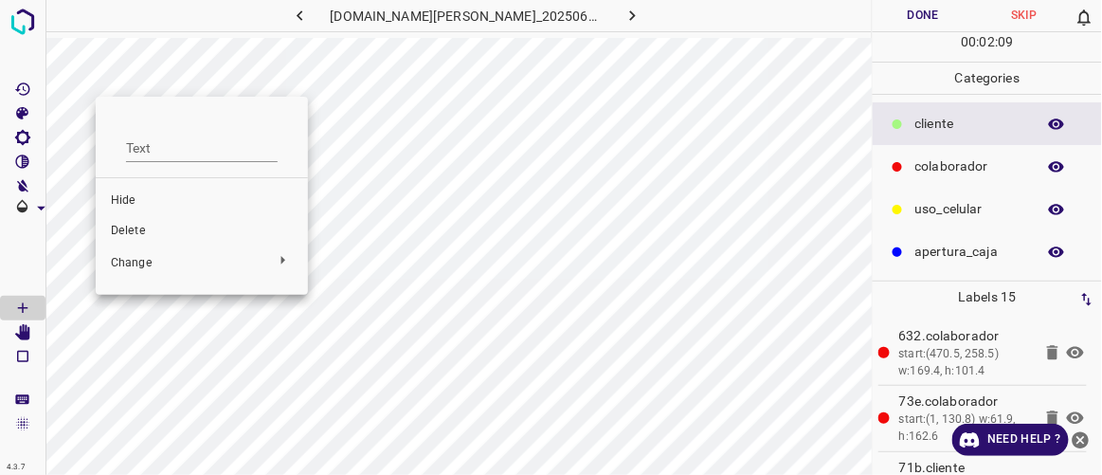
click at [122, 224] on span "Delete" at bounding box center [202, 231] width 182 height 17
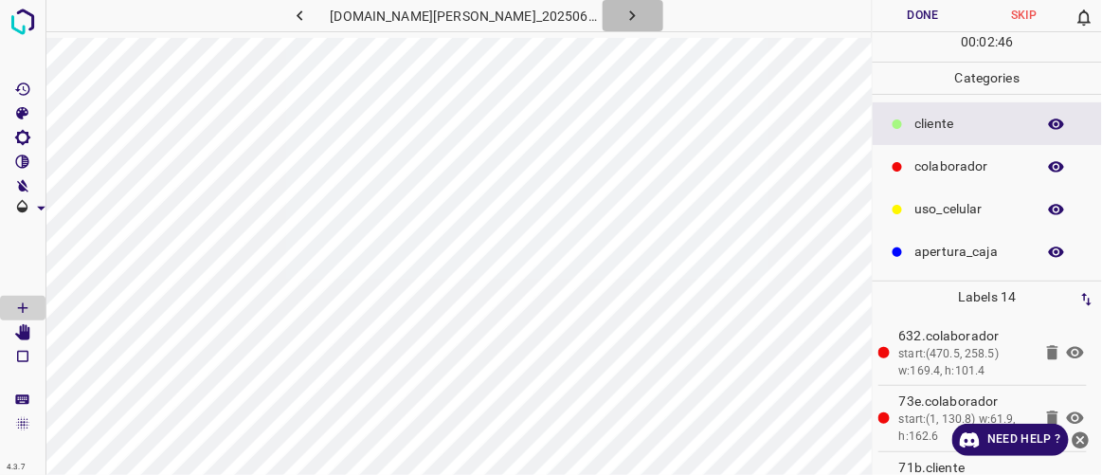
click at [623, 12] on icon "button" at bounding box center [633, 16] width 20 height 20
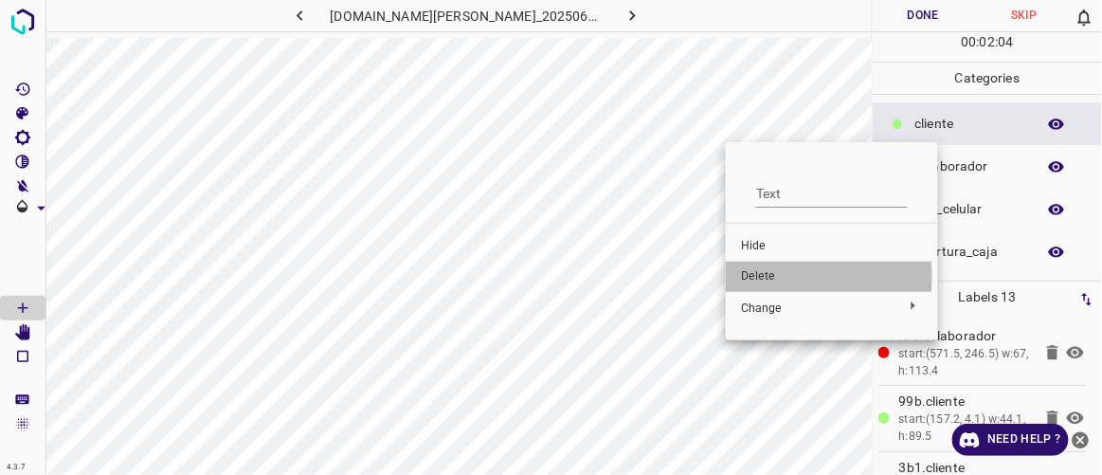
click at [758, 276] on span "Delete" at bounding box center [832, 276] width 182 height 17
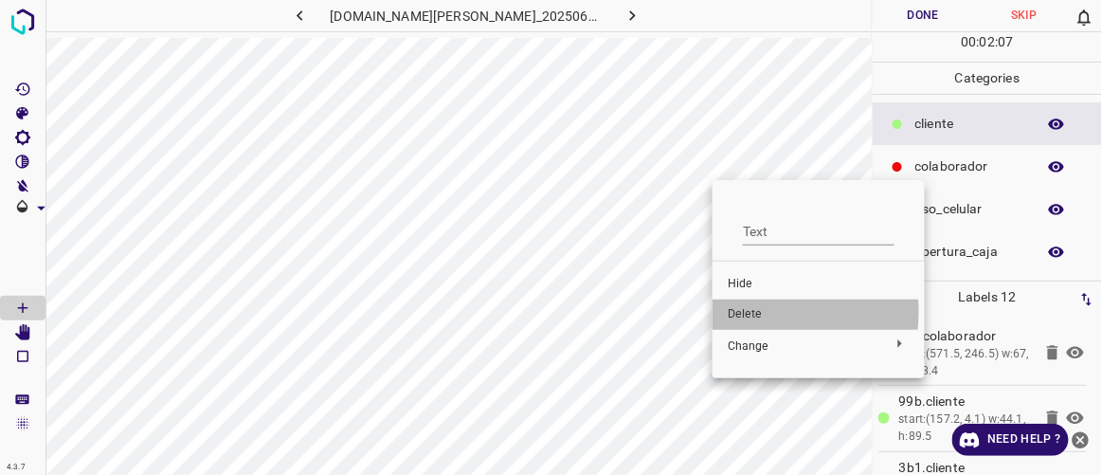
click at [742, 312] on span "Delete" at bounding box center [819, 314] width 182 height 17
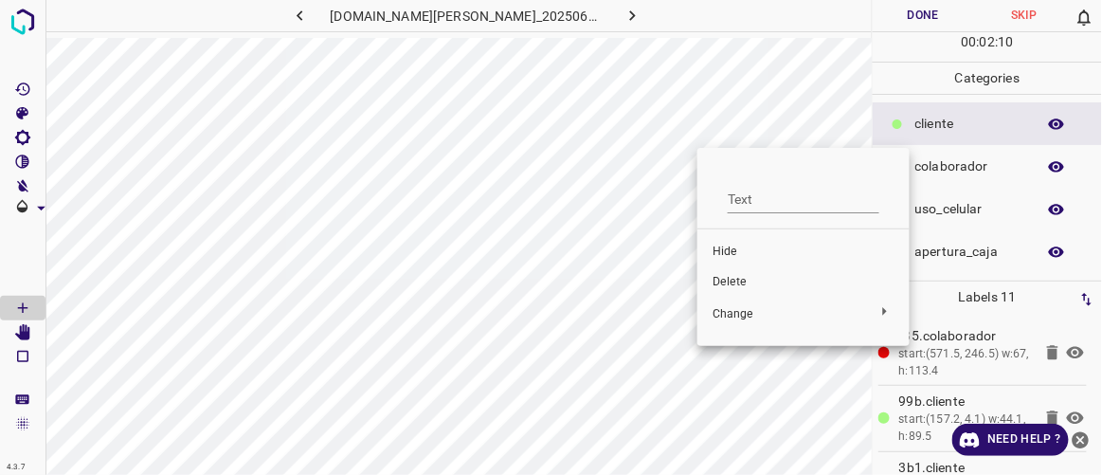
click at [740, 282] on span "Delete" at bounding box center [804, 282] width 182 height 17
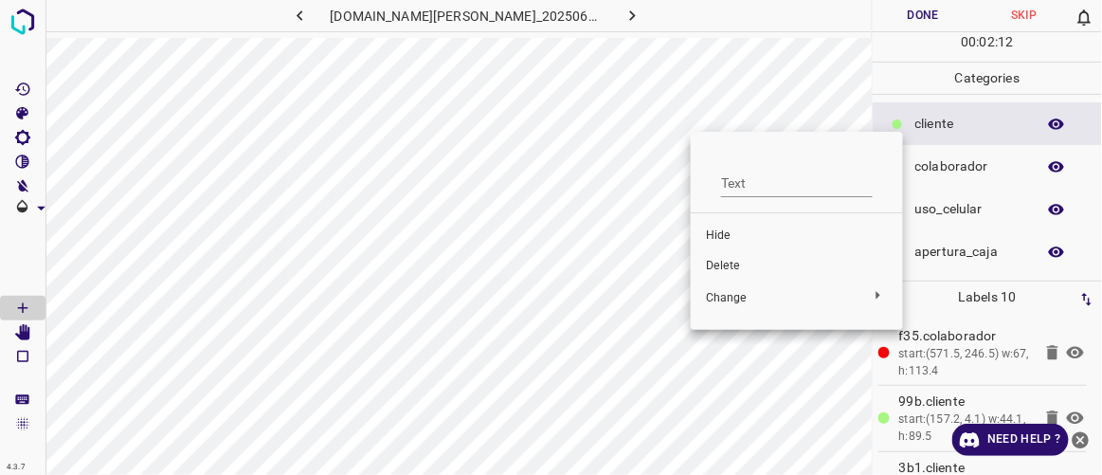
click at [712, 266] on span "Delete" at bounding box center [797, 266] width 182 height 17
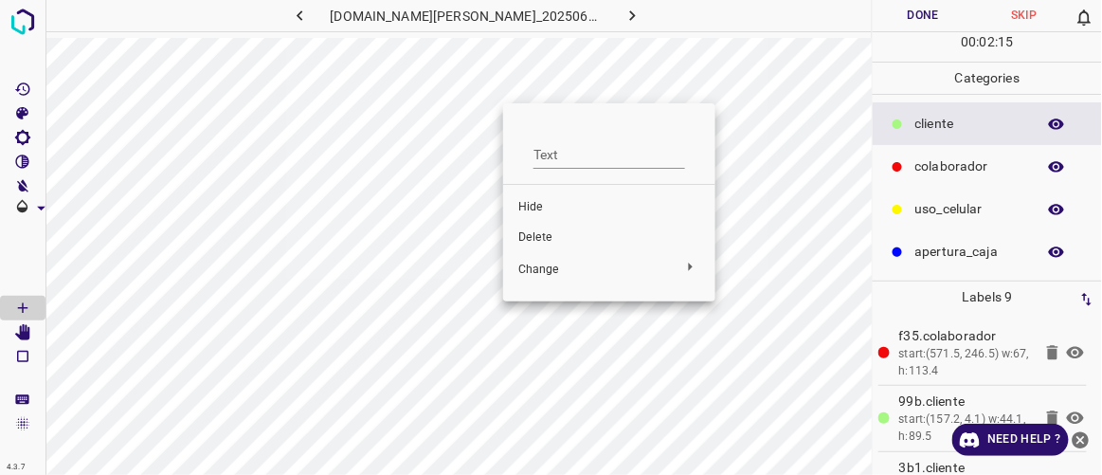
click at [556, 232] on span "Delete" at bounding box center [610, 237] width 182 height 17
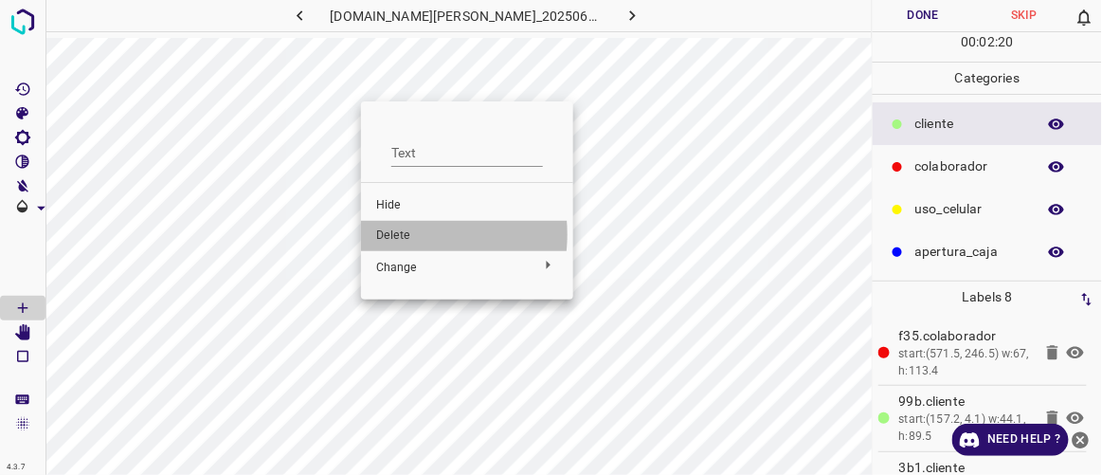
click at [391, 234] on span "Delete" at bounding box center [467, 236] width 182 height 17
